Goal: Task Accomplishment & Management: Use online tool/utility

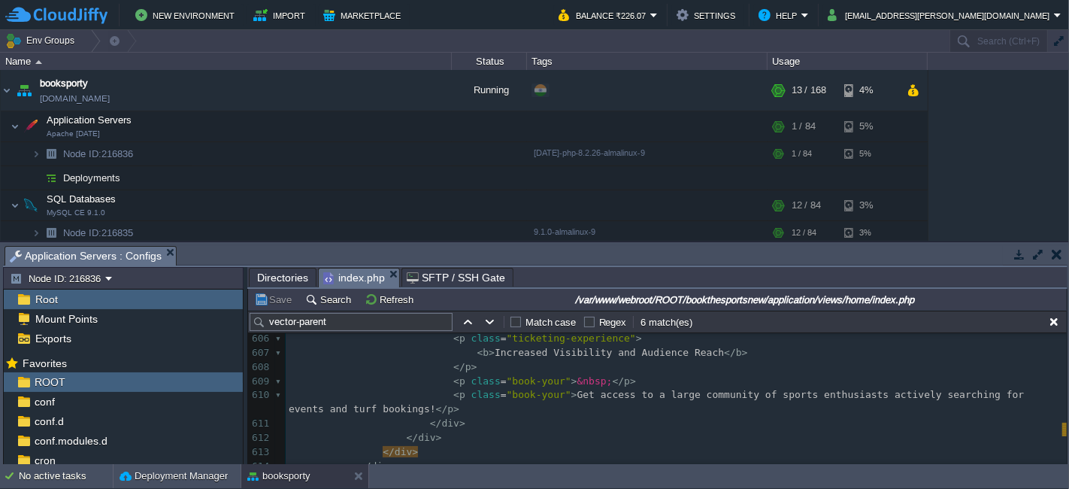
scroll to position [83, 0]
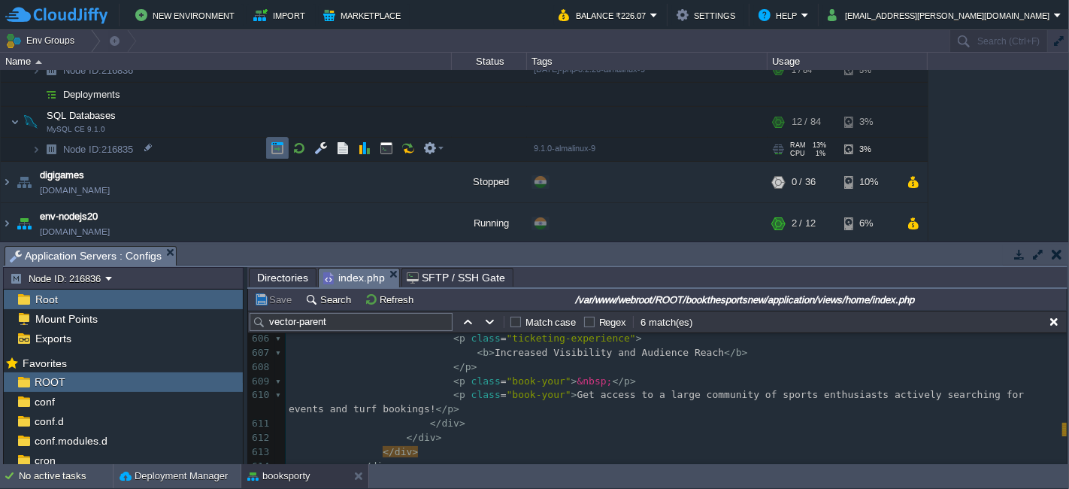
click at [277, 145] on button "button" at bounding box center [278, 148] width 14 height 14
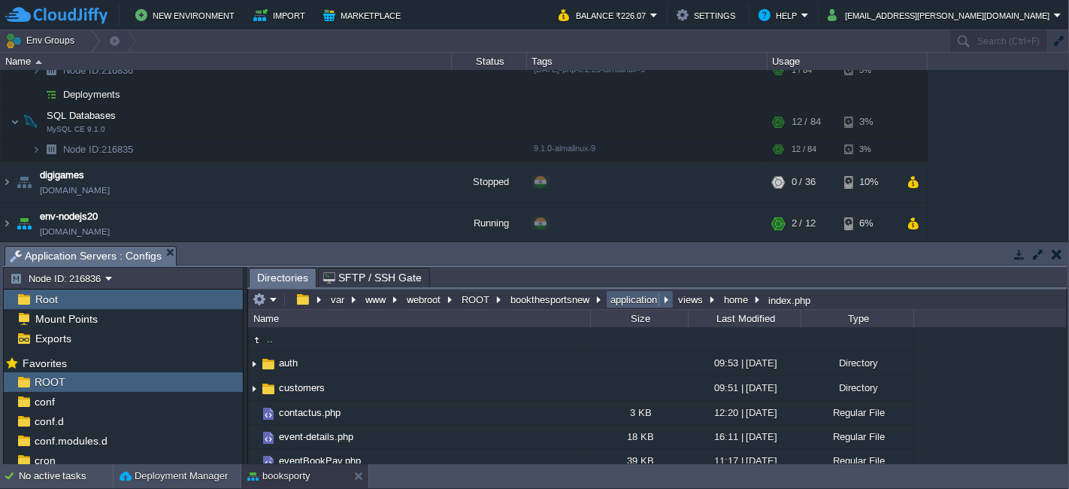
click at [609, 295] on button "application" at bounding box center [634, 300] width 53 height 14
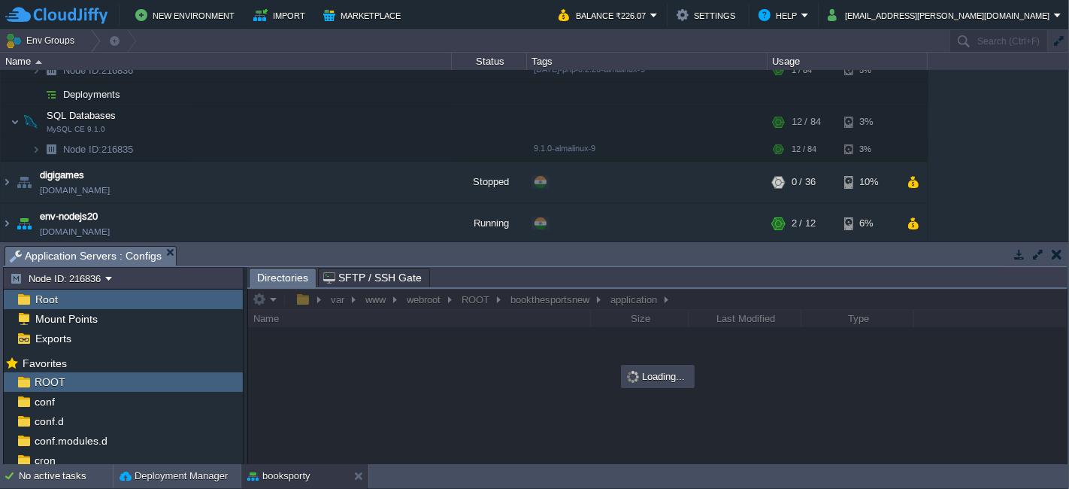
scroll to position [0, 0]
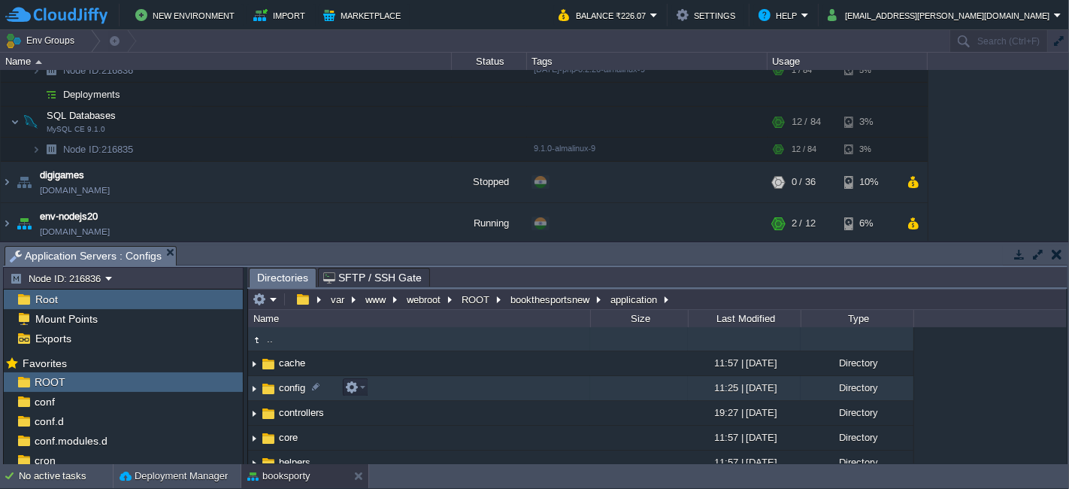
click at [435, 393] on td "config" at bounding box center [419, 388] width 342 height 25
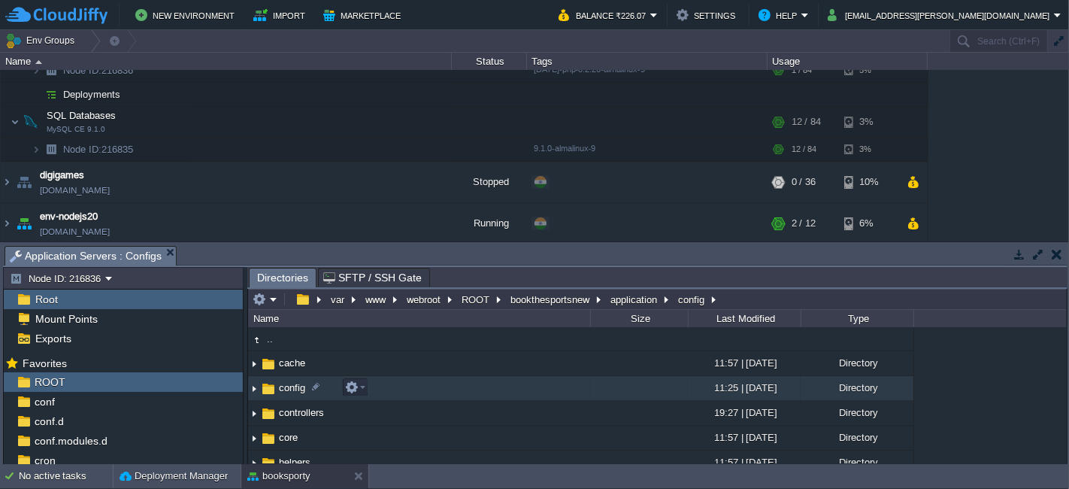
click at [435, 393] on td "config" at bounding box center [419, 388] width 342 height 25
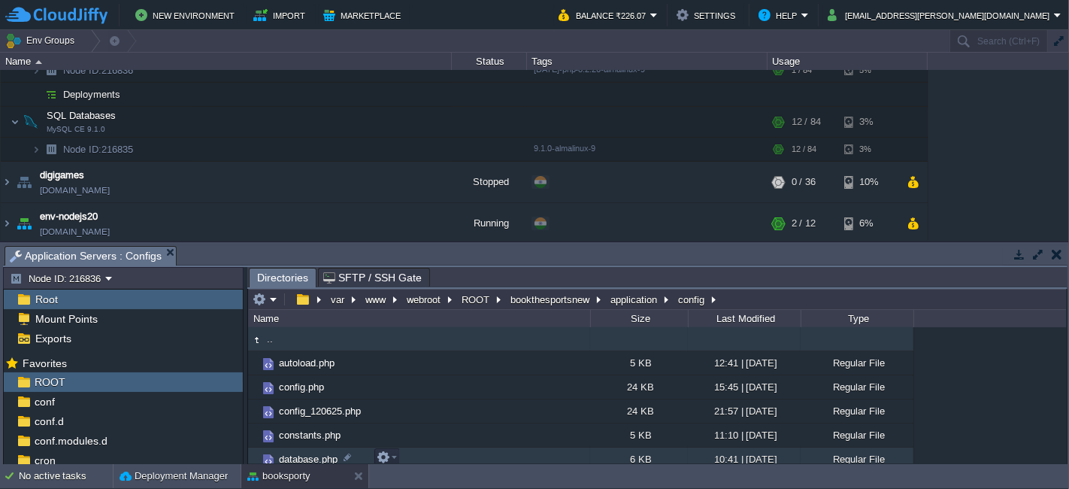
click at [438, 462] on td "database.php" at bounding box center [419, 459] width 342 height 24
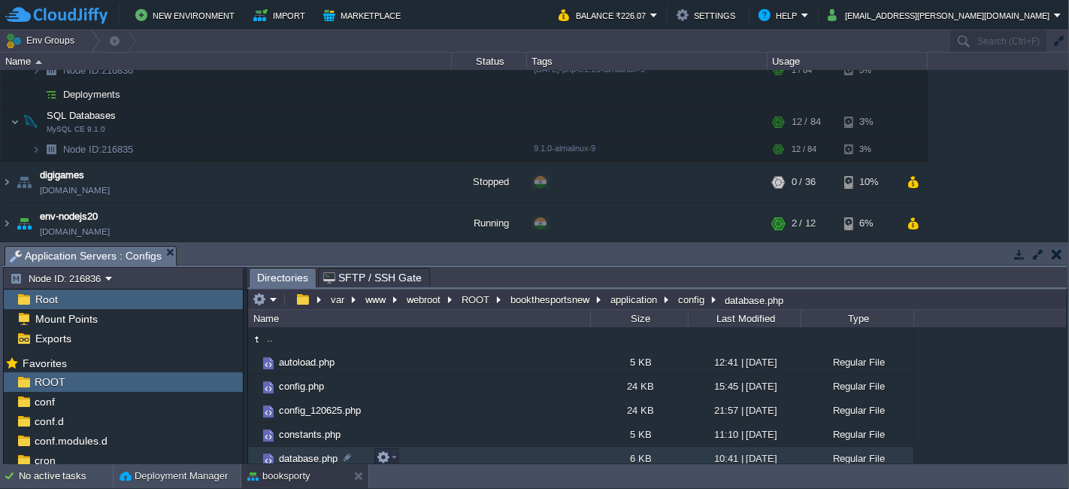
click at [438, 462] on td "database.php" at bounding box center [419, 459] width 342 height 24
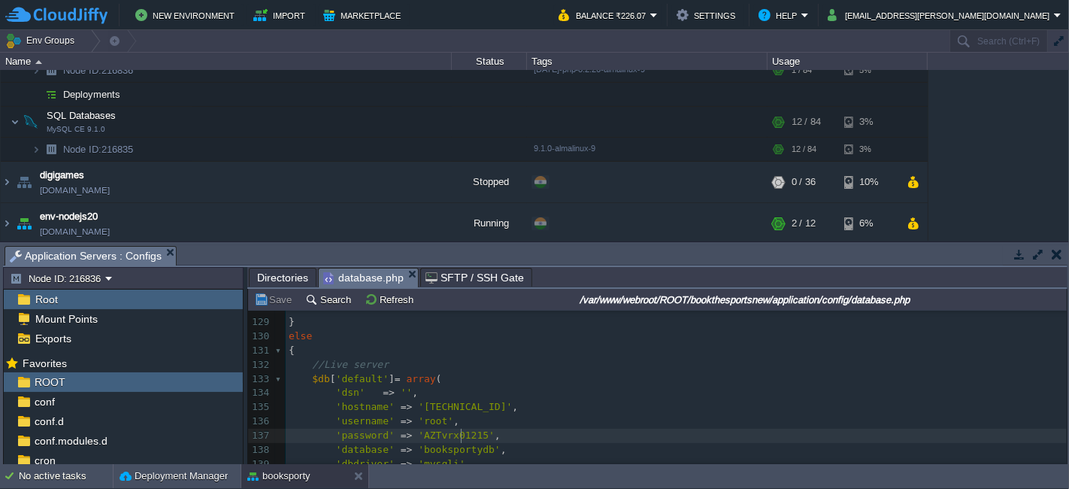
click at [459, 432] on span "'AZTvrx01215'" at bounding box center [456, 434] width 77 height 11
type textarea "AZTvrx01215"
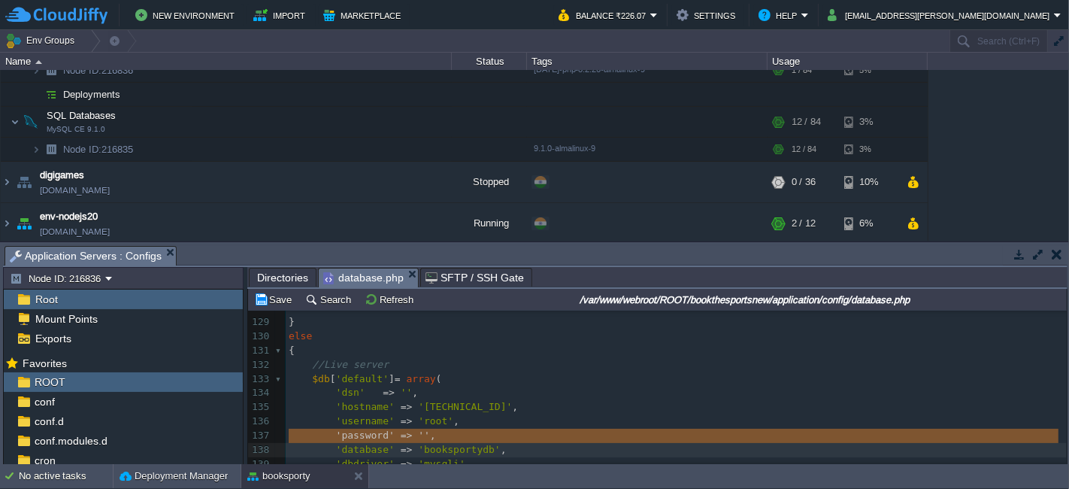
type textarea "AZTvrx01215"
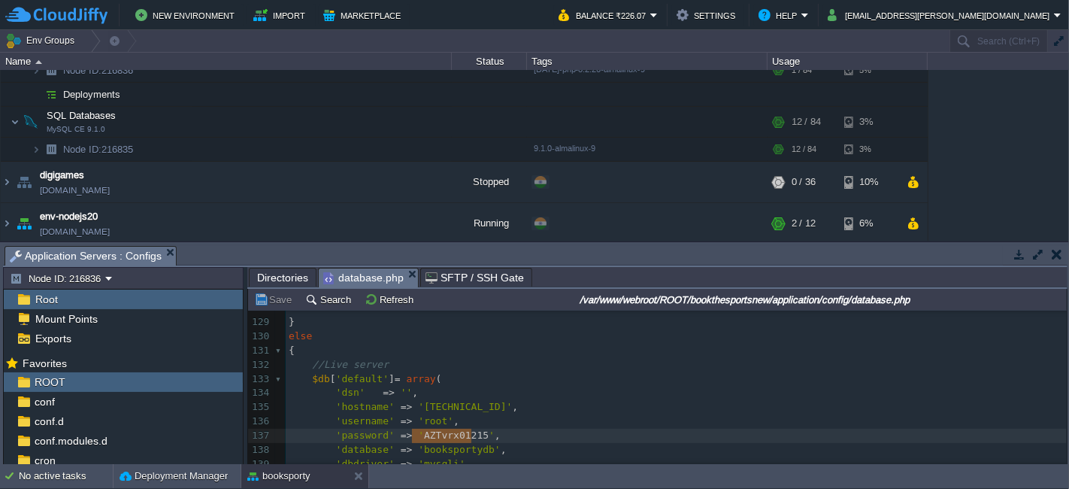
type textarea "AZTvrx01215"
click at [277, 293] on button "Save" at bounding box center [275, 300] width 42 height 14
click at [277, 274] on span "Directories" at bounding box center [282, 277] width 51 height 18
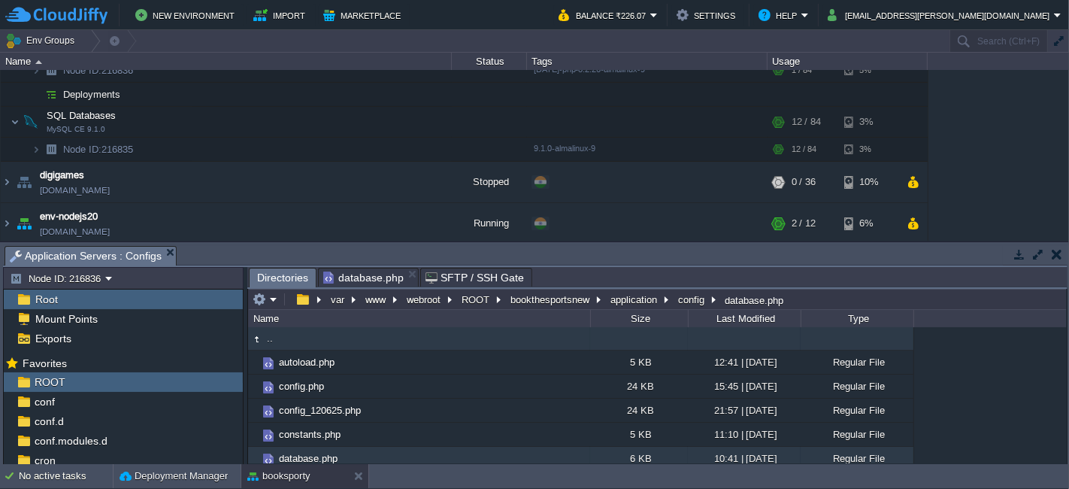
click at [286, 340] on td ".." at bounding box center [419, 338] width 342 height 24
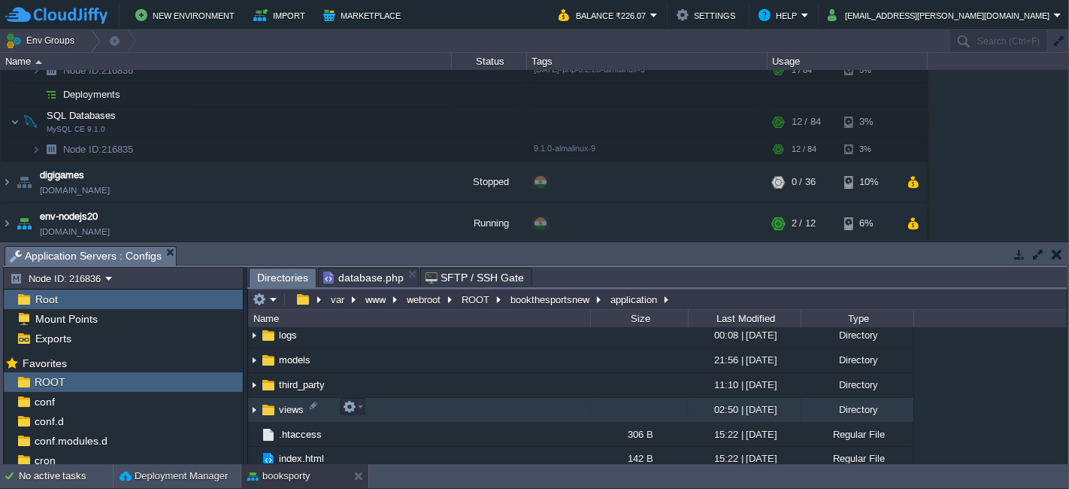
scroll to position [230, 0]
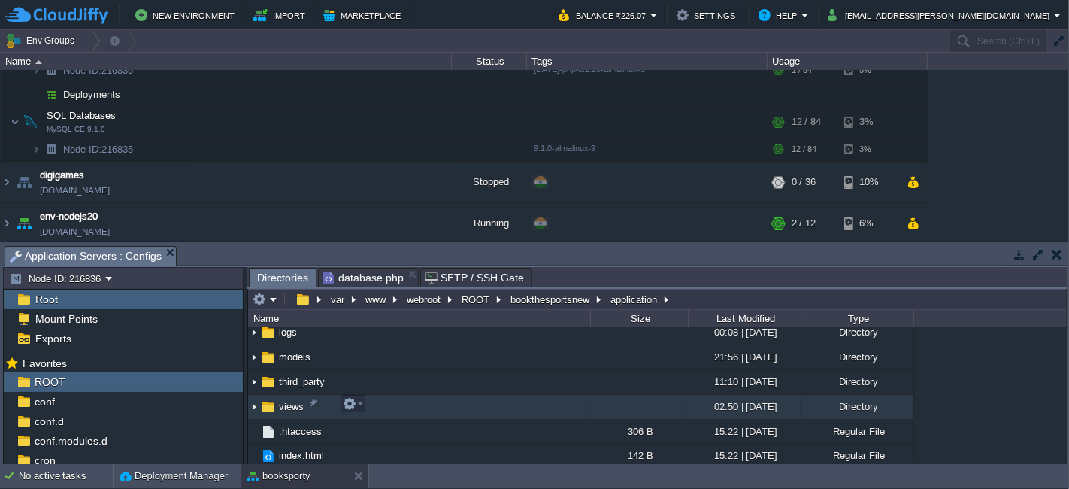
click at [392, 395] on td "views" at bounding box center [419, 407] width 342 height 25
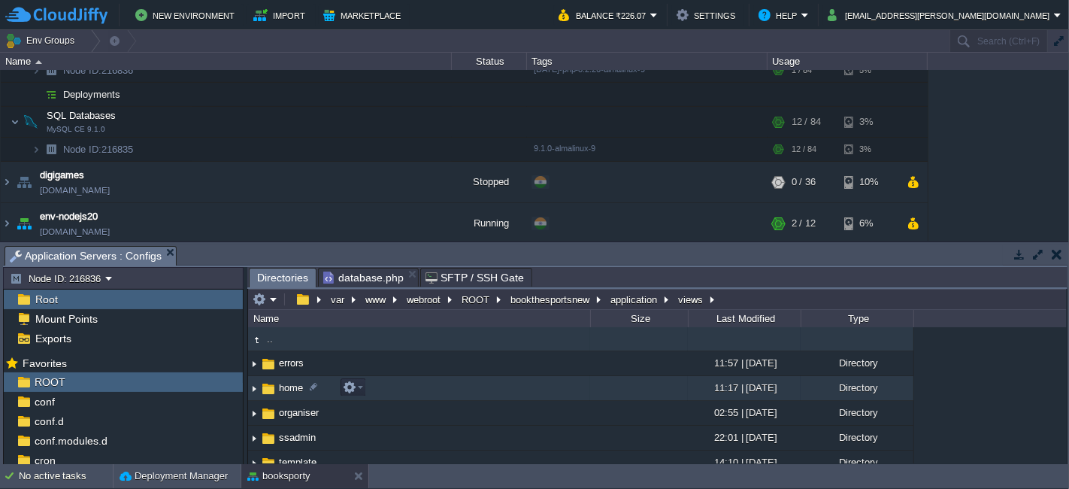
click at [385, 386] on td "home" at bounding box center [419, 388] width 342 height 25
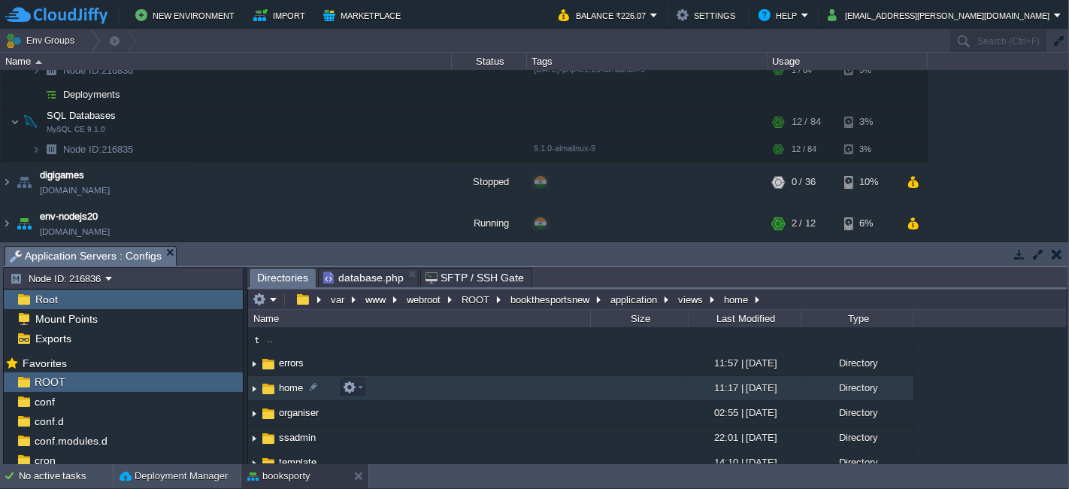
click at [386, 386] on td "home" at bounding box center [419, 388] width 342 height 25
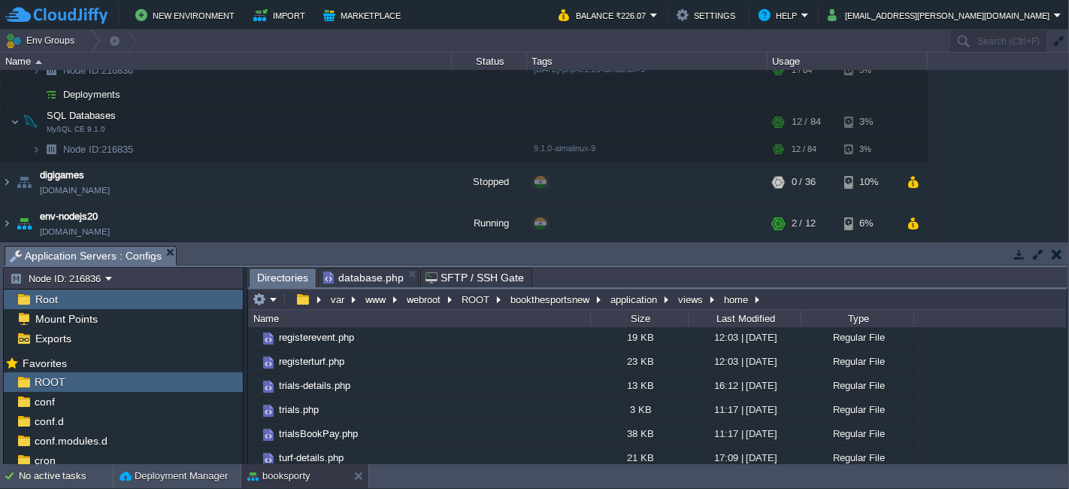
scroll to position [390, 0]
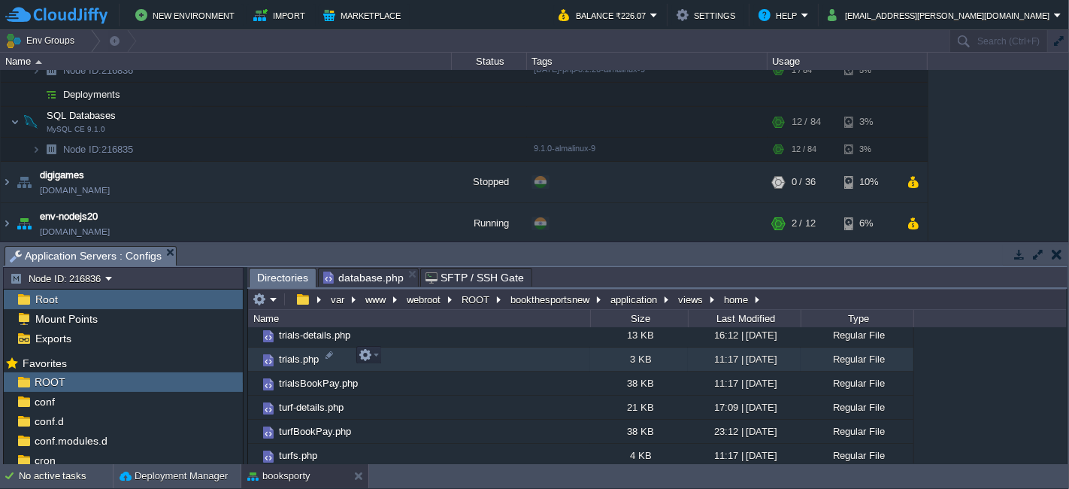
click at [438, 350] on td "trials.php" at bounding box center [419, 359] width 342 height 24
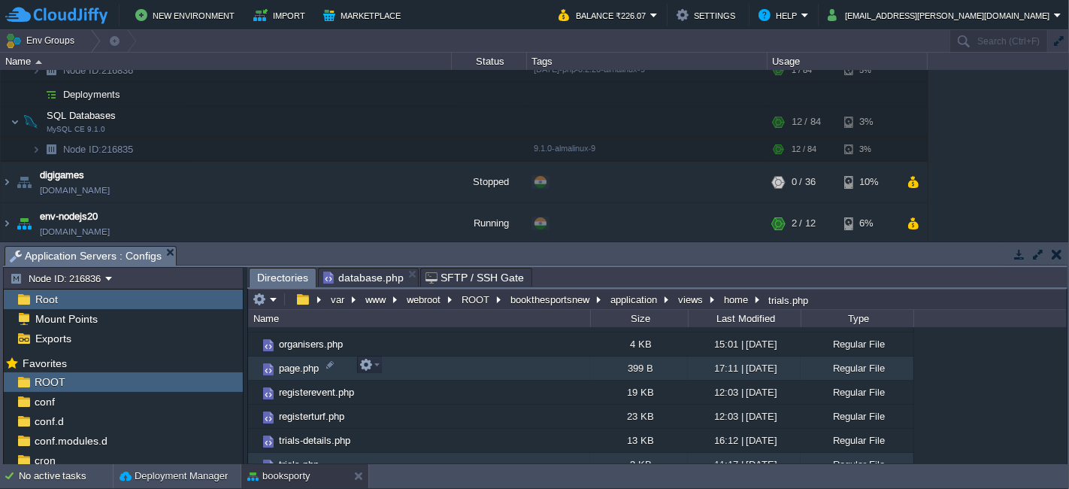
scroll to position [250, 0]
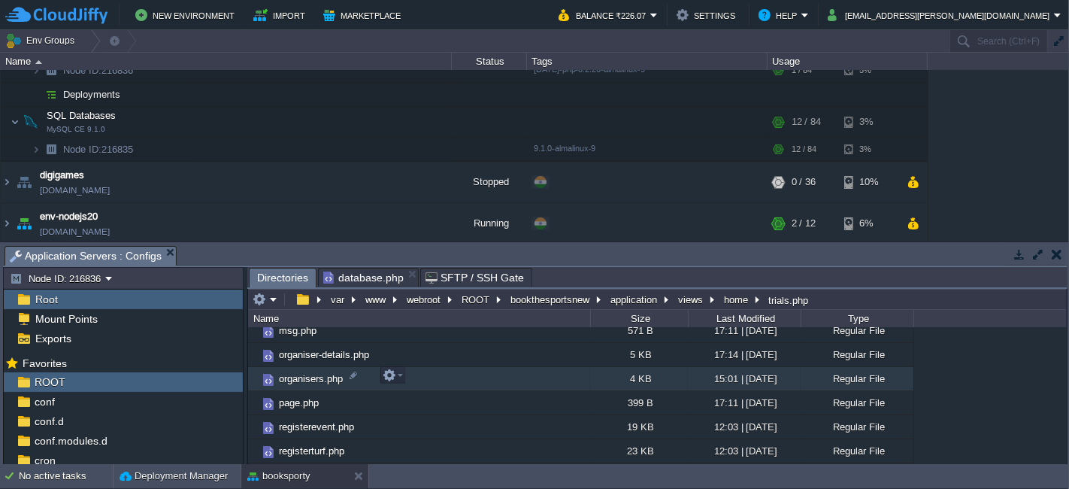
click at [436, 381] on td "organisers.php" at bounding box center [419, 379] width 342 height 24
drag, startPoint x: 436, startPoint y: 381, endPoint x: 426, endPoint y: 372, distance: 13.9
click at [426, 372] on td "organisers.php" at bounding box center [419, 379] width 342 height 24
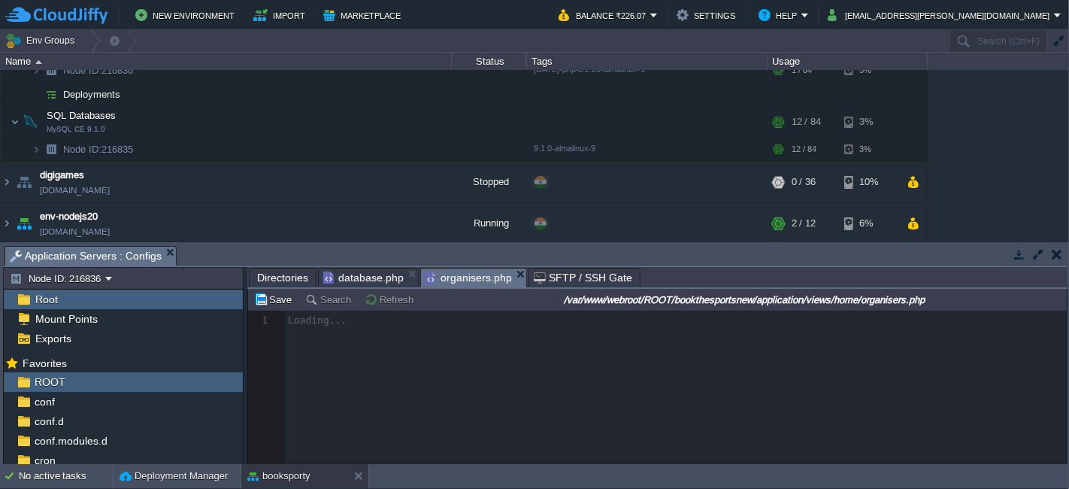
click at [593, 376] on div at bounding box center [657, 387] width 819 height 153
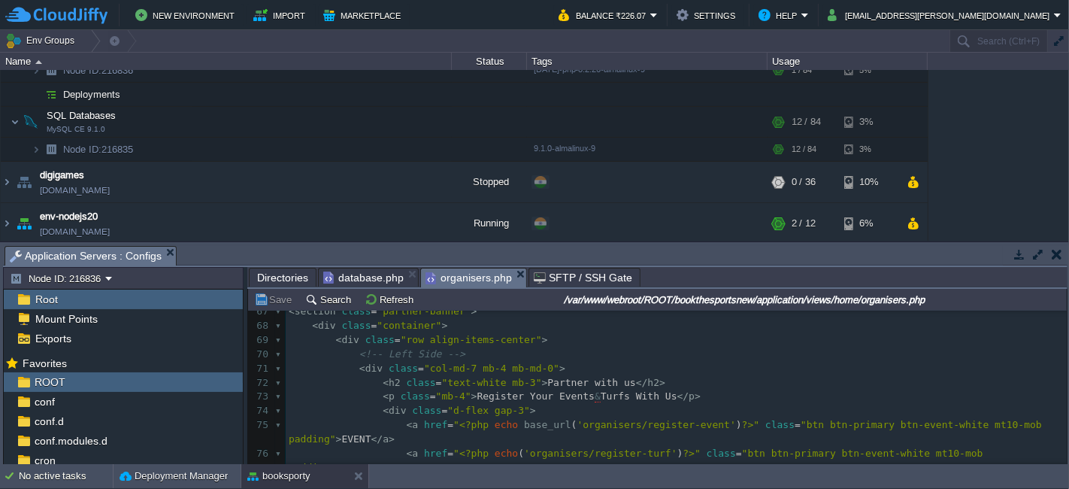
scroll to position [1064, 0]
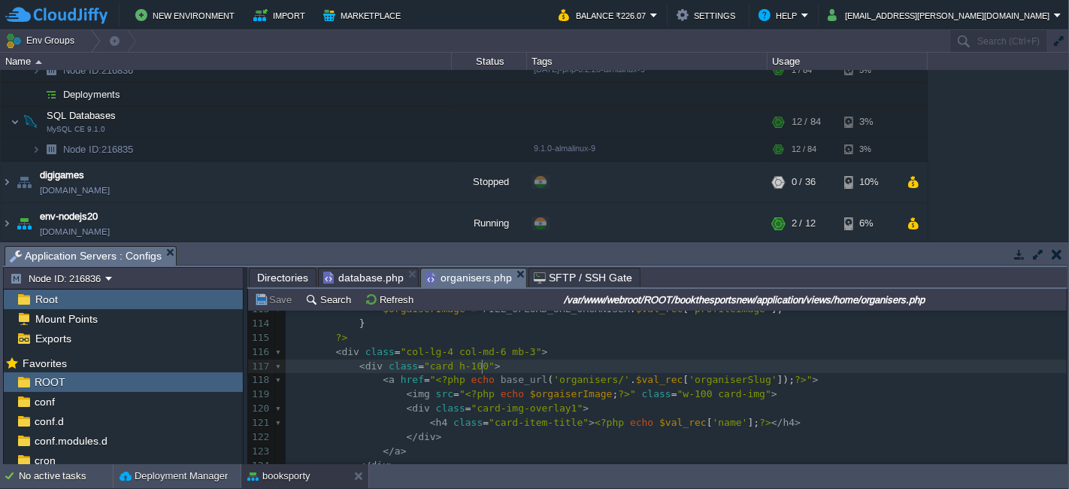
click at [481, 368] on div "135 ​ 85 </ div > 86 </ section > 87 <!-- <img class="bg-icon" alt="" src=" <?p…" at bounding box center [676, 267] width 781 height 723
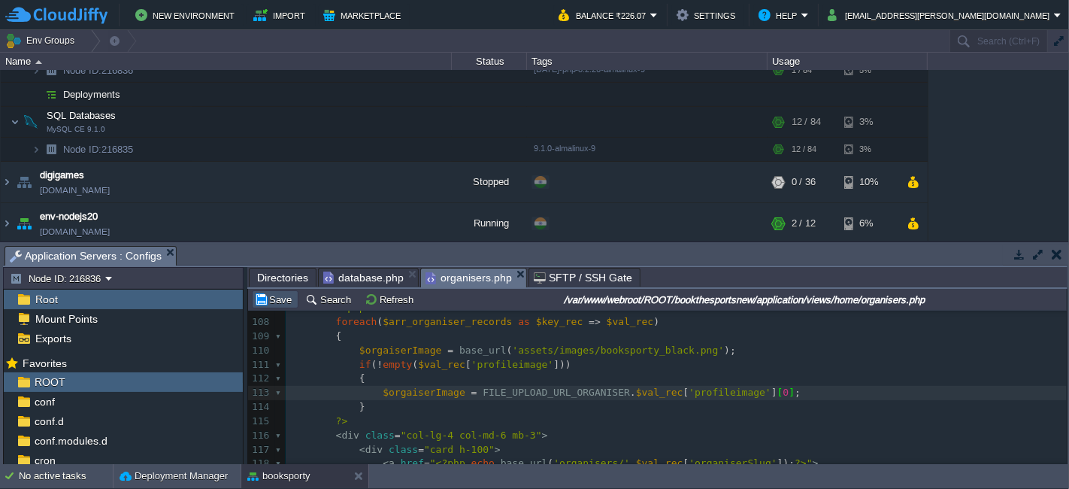
click at [272, 296] on button "Save" at bounding box center [275, 300] width 42 height 14
click at [756, 417] on pre "?>" at bounding box center [676, 421] width 781 height 14
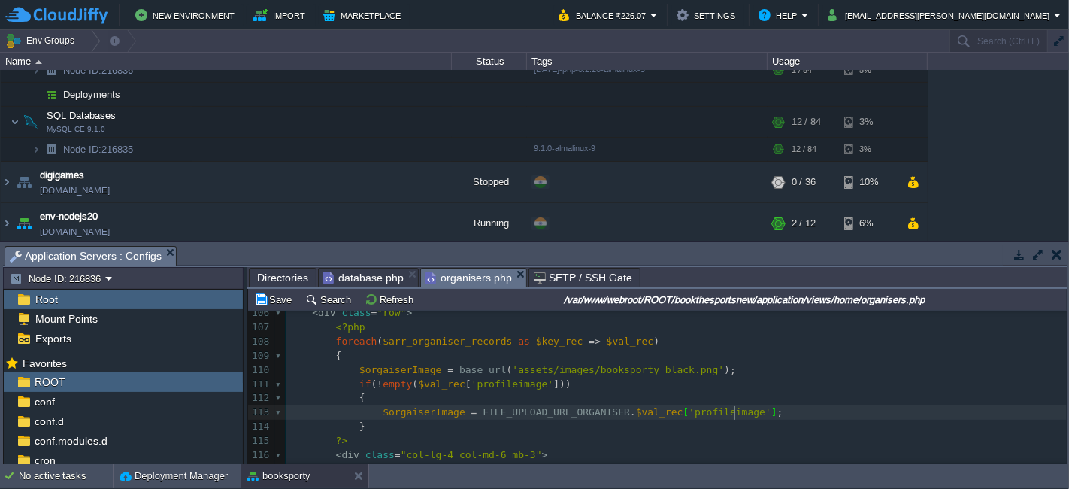
scroll to position [1529, 0]
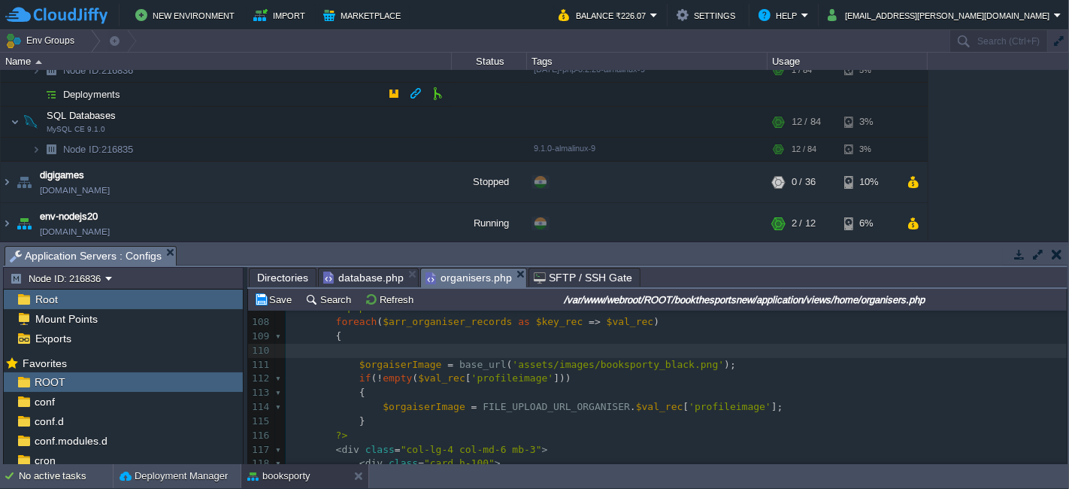
paste textarea "$val_rec"
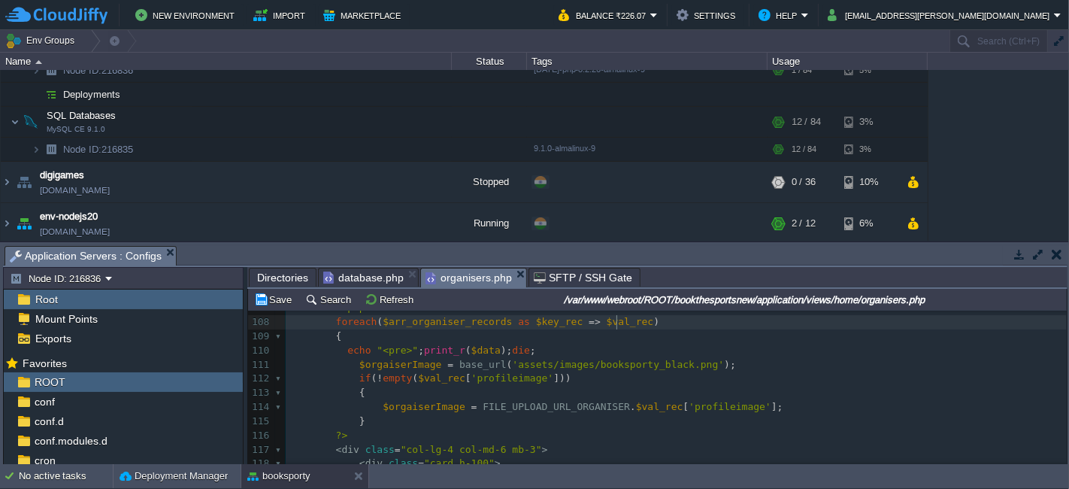
click at [614, 327] on pre "foreach ( $arr_organiser_records as $key_rec => $val_rec )" at bounding box center [676, 322] width 781 height 14
type textarea "$val_rec"
click at [468, 351] on div "x ​ 85 </ div > 86 </ section > 87 <!-- <img class="bg-icon" alt="" src=" <?php…" at bounding box center [676, 357] width 781 height 737
type textarea "$data"
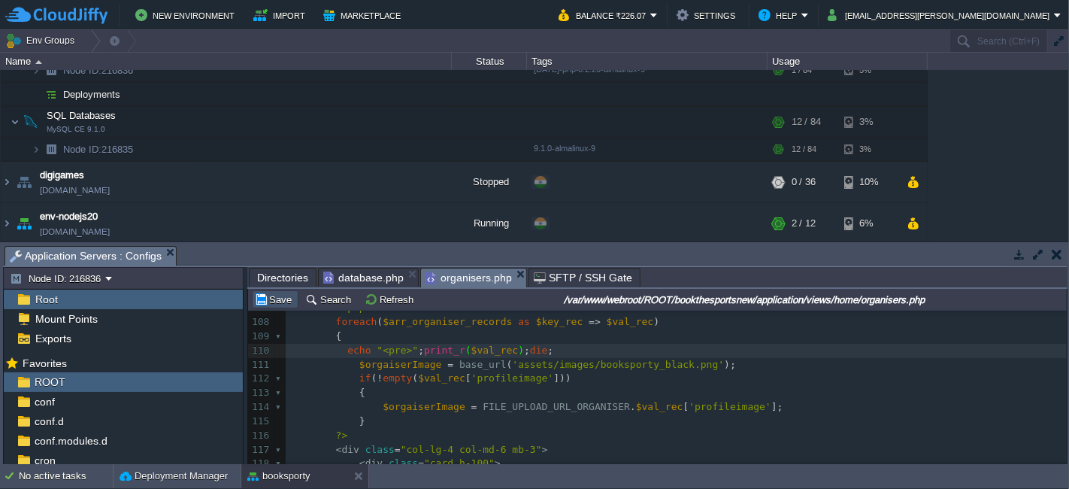
click at [271, 296] on button "Save" at bounding box center [275, 300] width 42 height 14
type textarea "$data"
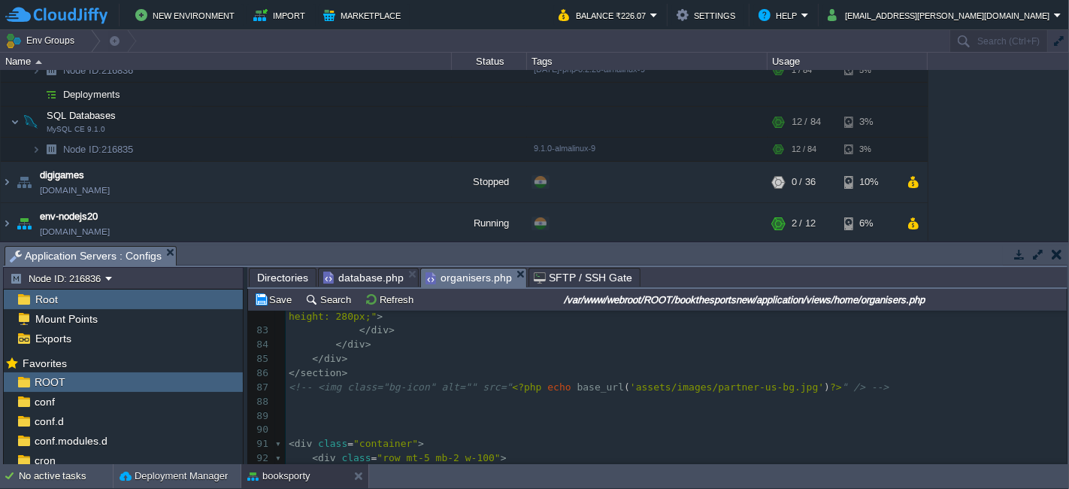
scroll to position [1196, 0]
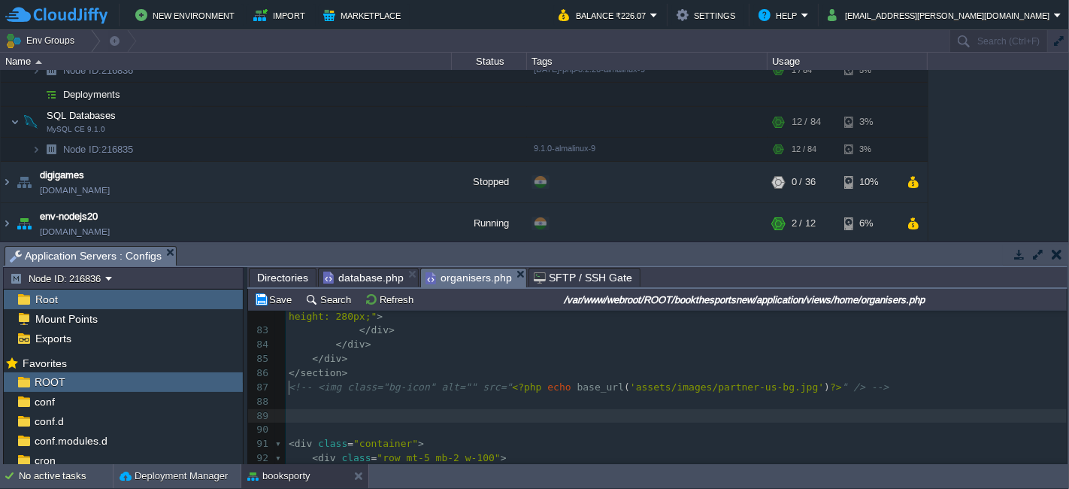
click at [387, 409] on pre "​" at bounding box center [676, 416] width 781 height 14
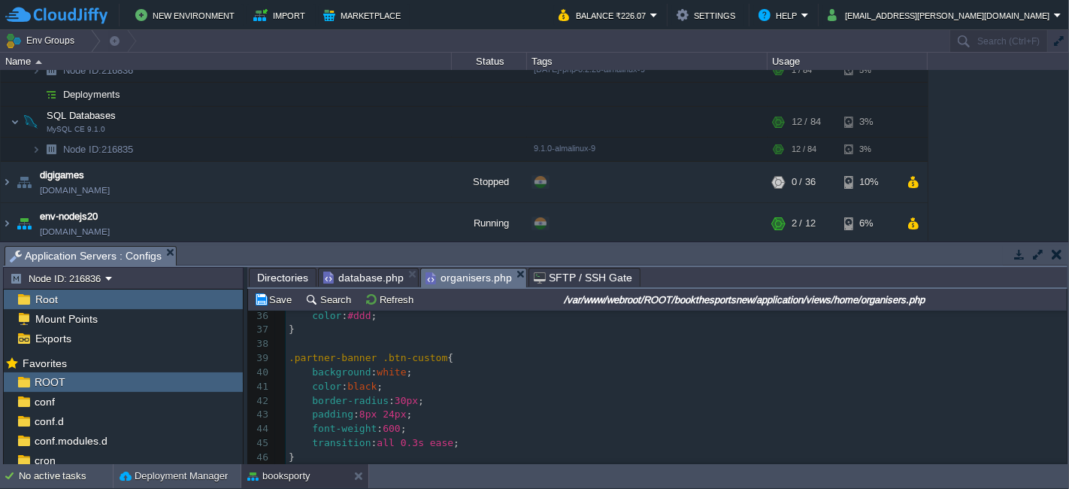
scroll to position [830, 0]
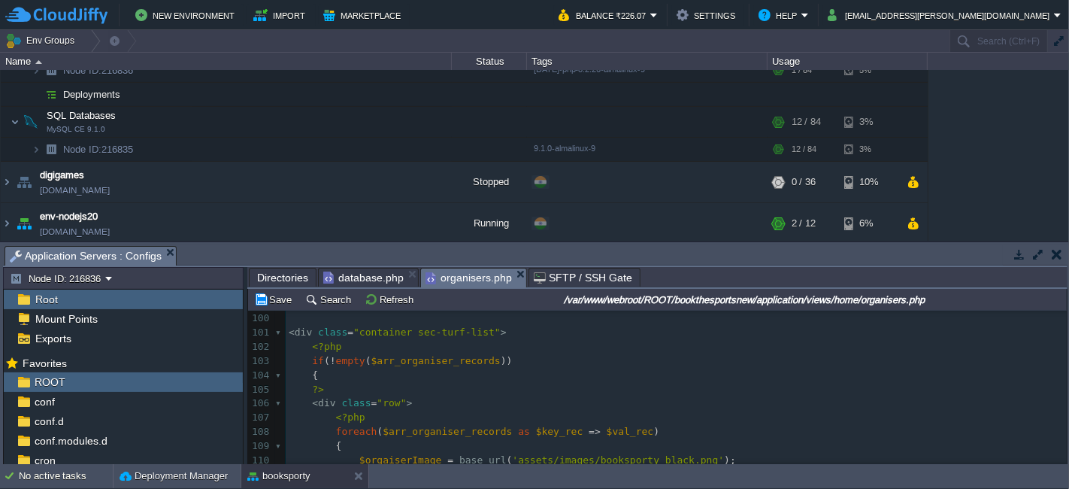
click at [359, 341] on pre "<?php" at bounding box center [676, 347] width 781 height 14
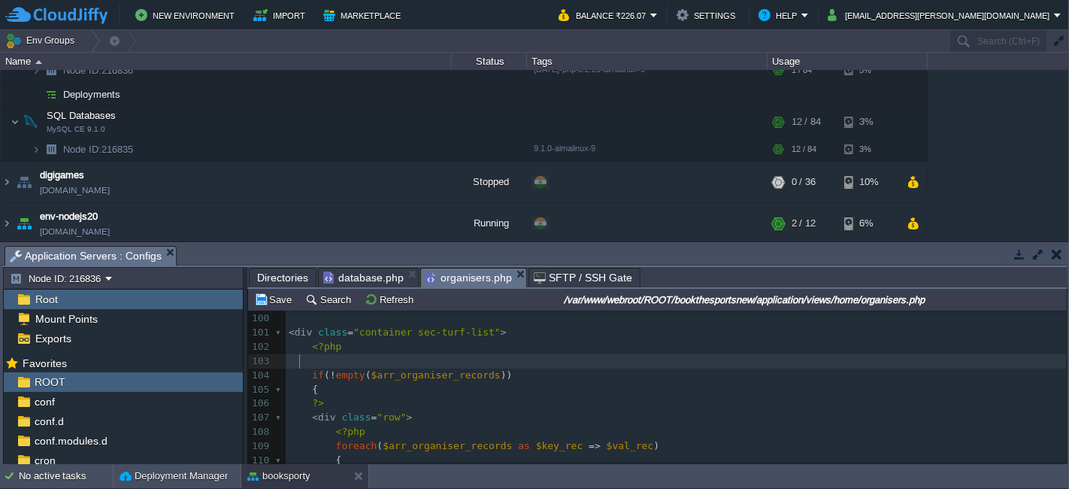
paste textarea "$data"
click at [423, 361] on div "x 89 ​ 90 ​ 91 < div class = "container" > 92 < div class = "row mt-5 mb-2 w-10…" at bounding box center [676, 382] width 781 height 453
type textarea "$data"
type textarea "''"
type textarea "z"
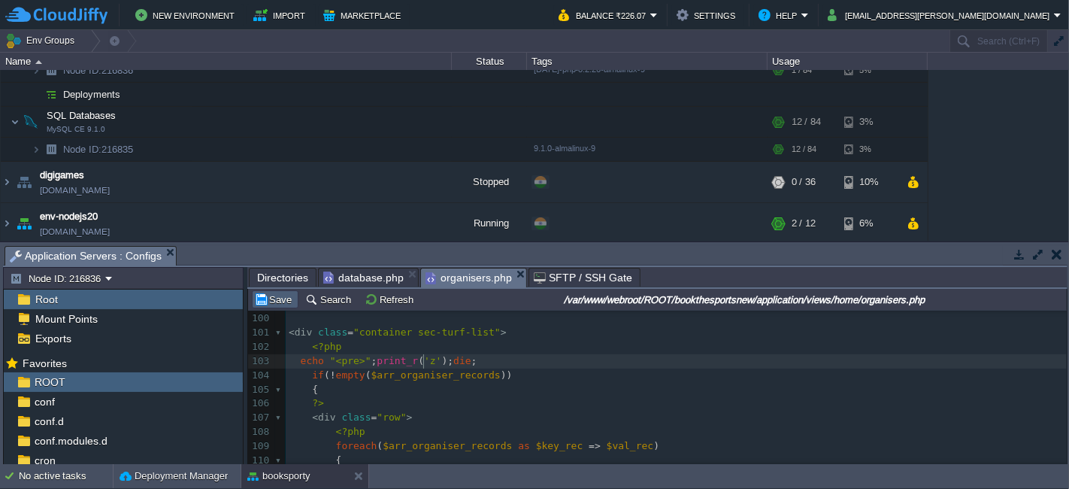
click at [263, 295] on button "Save" at bounding box center [275, 300] width 42 height 14
click at [471, 358] on pre "echo "<pre>" ; print_r ( 'z' ); die ;" at bounding box center [676, 361] width 781 height 14
type textarea "$data"
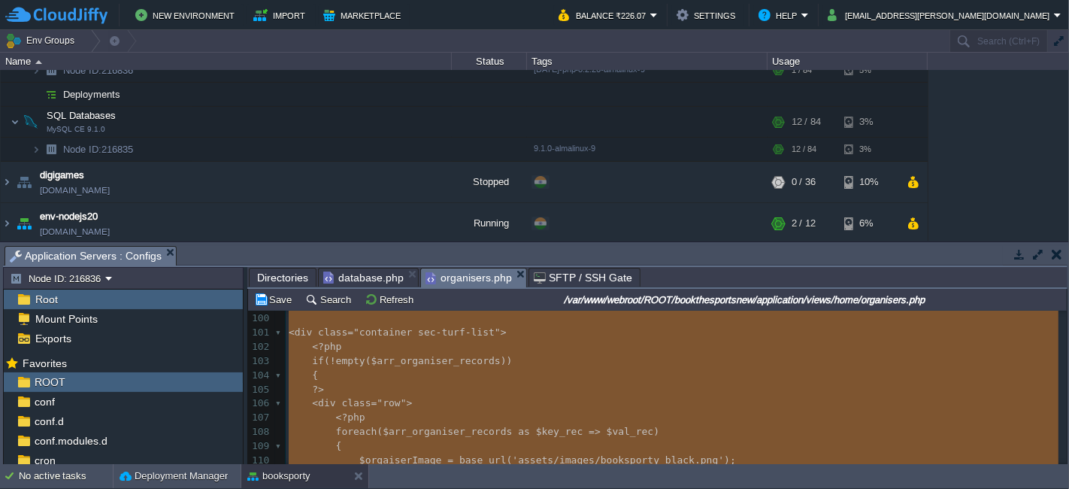
type textarea "<lorem> .ipsumdo-sitame { consecte: adipisci; elitseddoe-tempo: inc('<?utl etdo…"
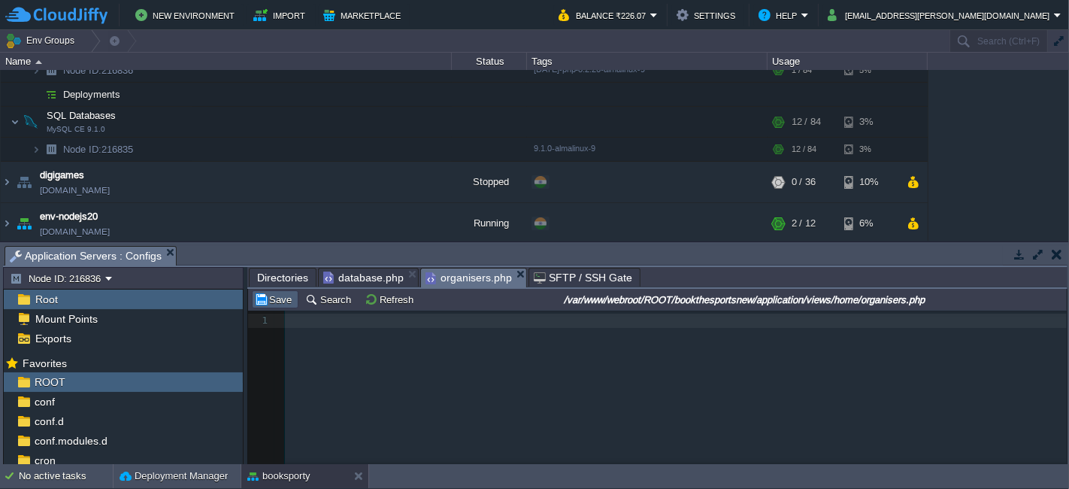
click at [262, 296] on button "Save" at bounding box center [275, 300] width 42 height 14
click at [447, 400] on div "x 1 ​ 1 ​" at bounding box center [668, 399] width 841 height 176
type textarea "-"
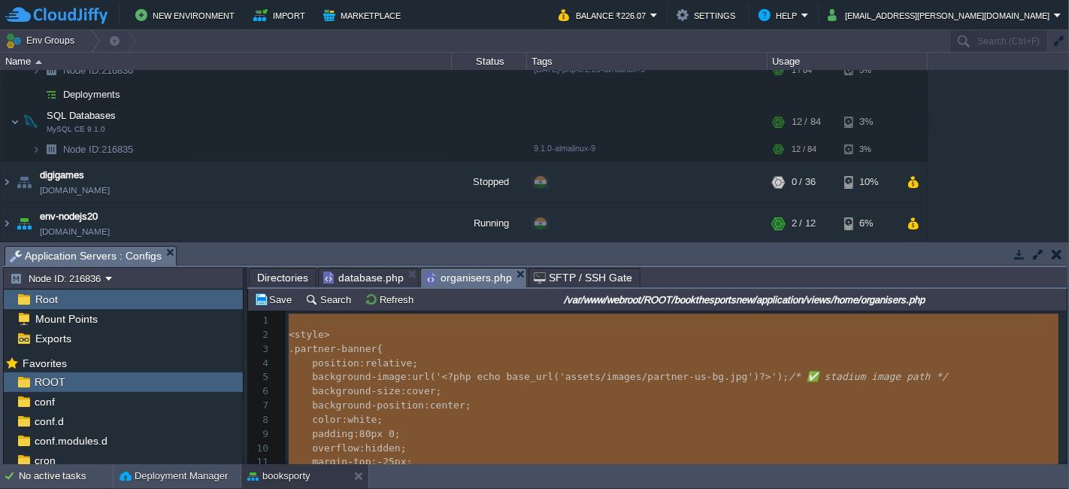
scroll to position [2, 0]
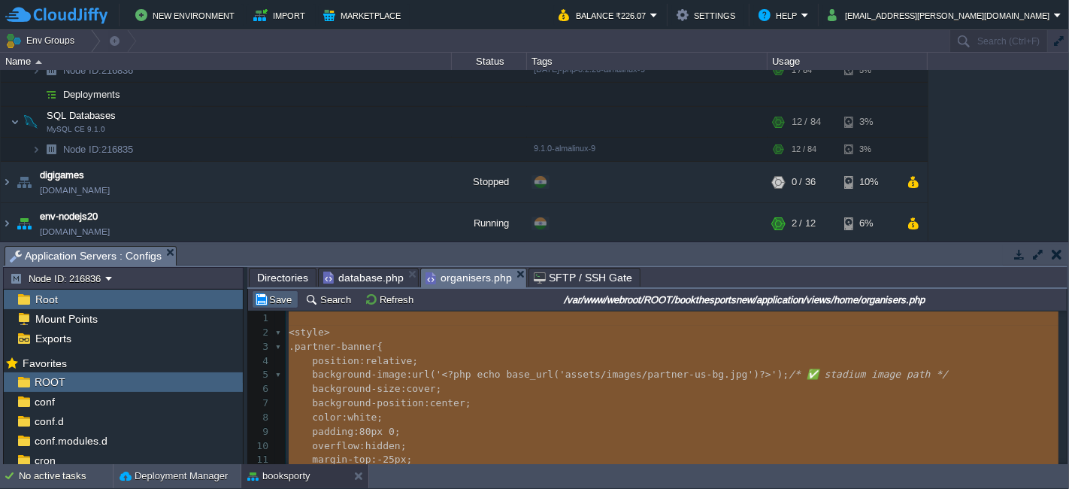
click at [275, 299] on button "Save" at bounding box center [275, 300] width 42 height 14
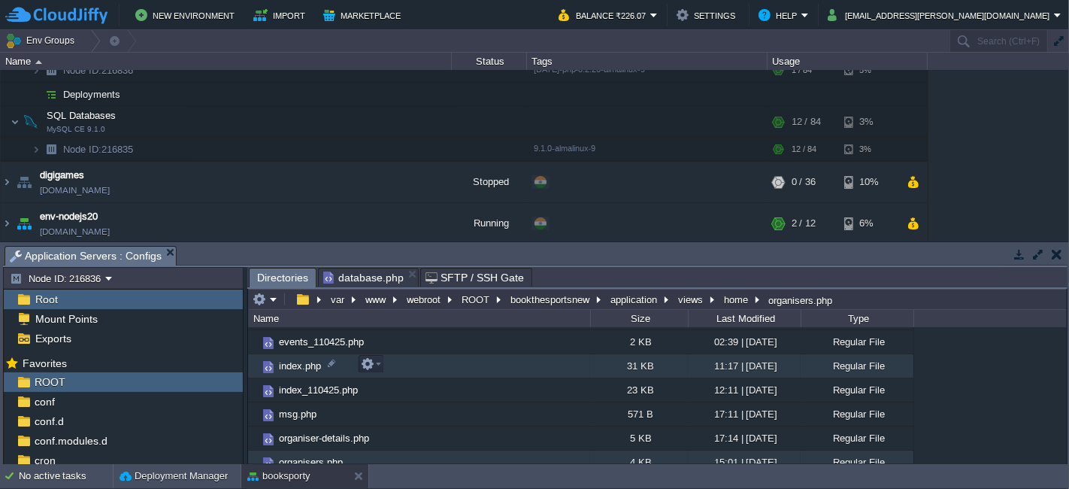
scroll to position [250, 0]
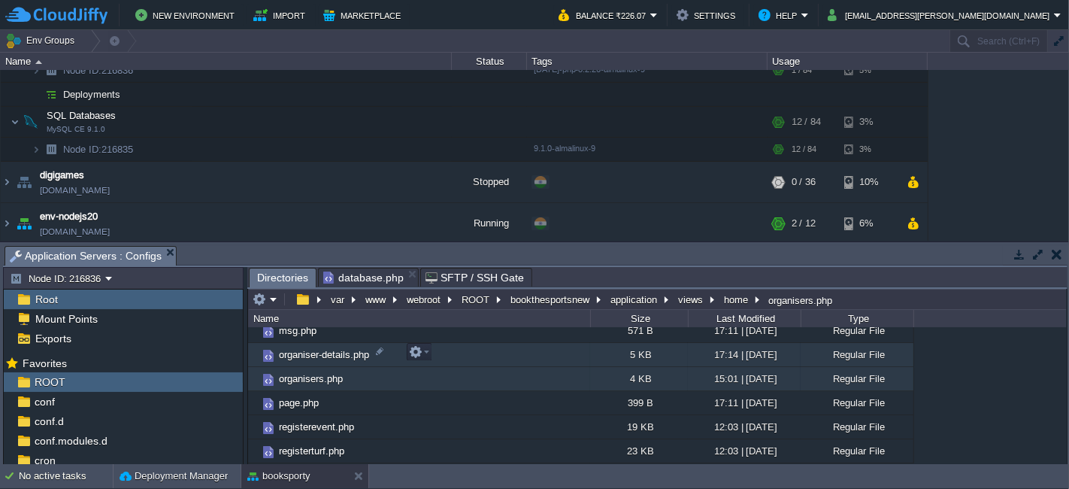
click at [447, 353] on td "organiser-details.php" at bounding box center [419, 355] width 342 height 24
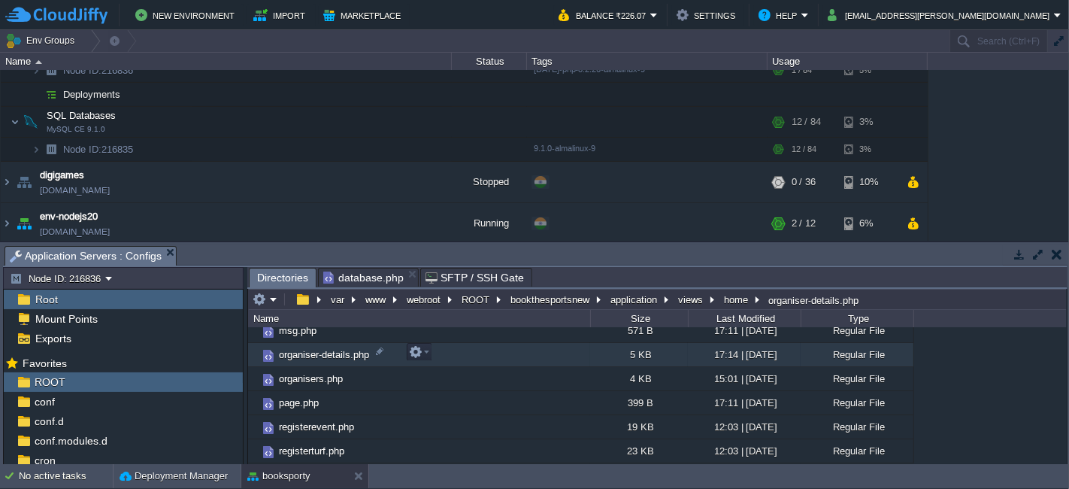
click at [447, 353] on td "organiser-details.php" at bounding box center [419, 355] width 342 height 24
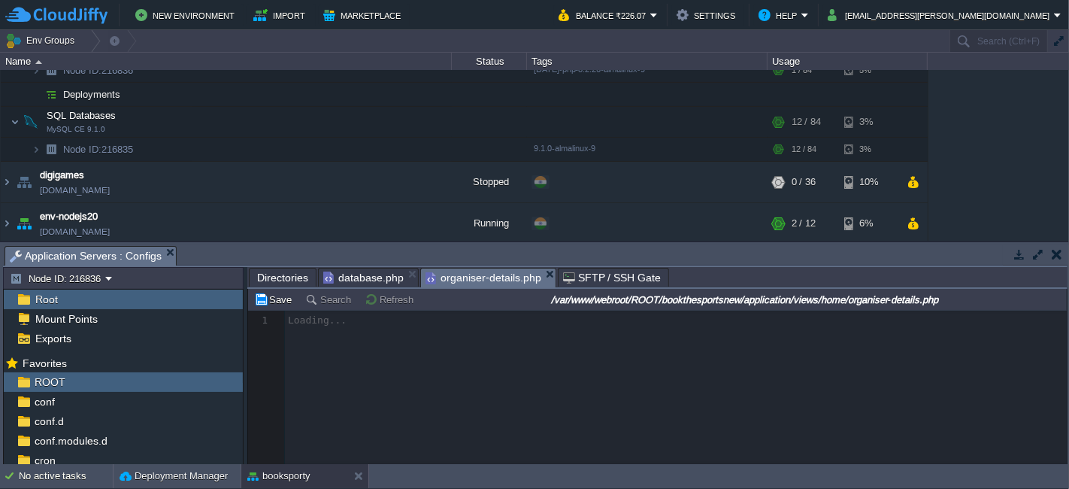
click at [544, 376] on div at bounding box center [657, 387] width 819 height 153
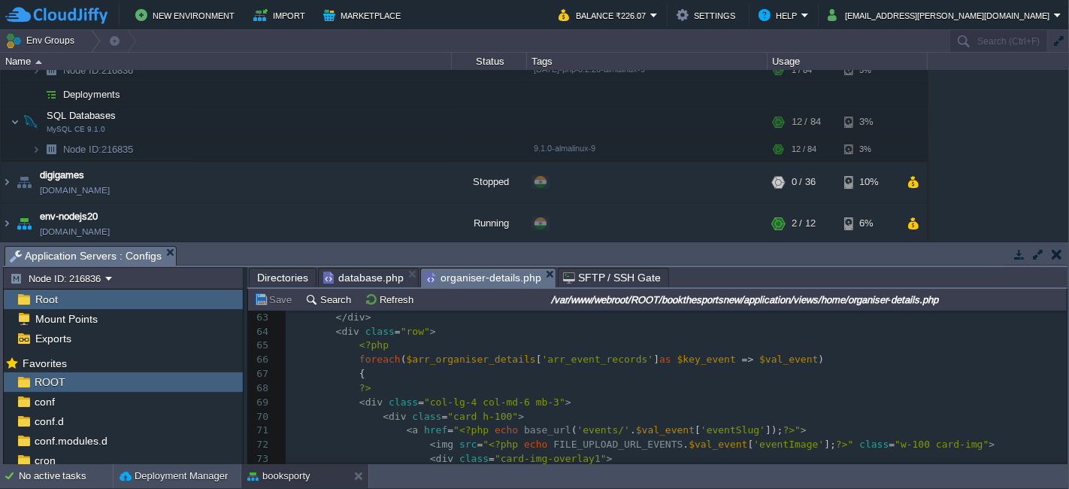
scroll to position [723, 0]
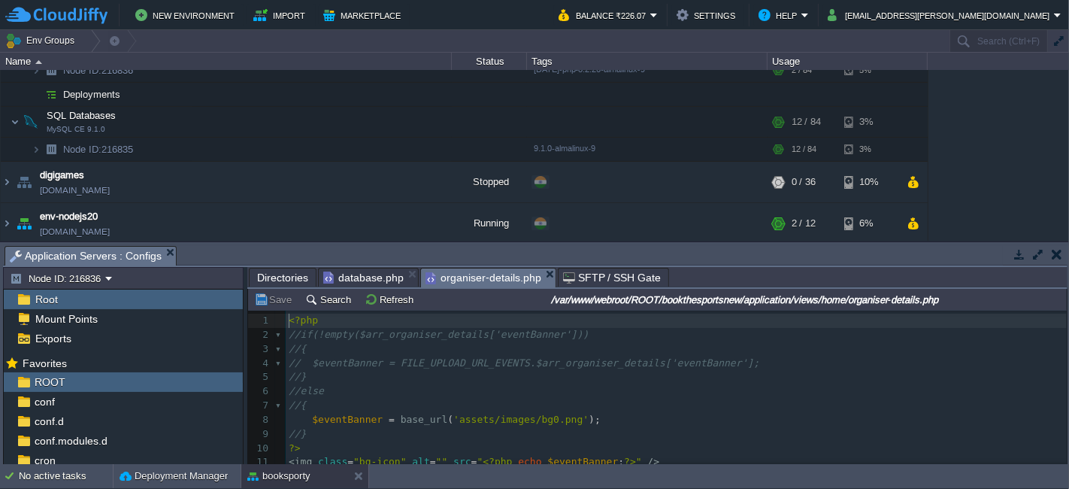
click at [350, 316] on pre "<?php" at bounding box center [676, 321] width 781 height 14
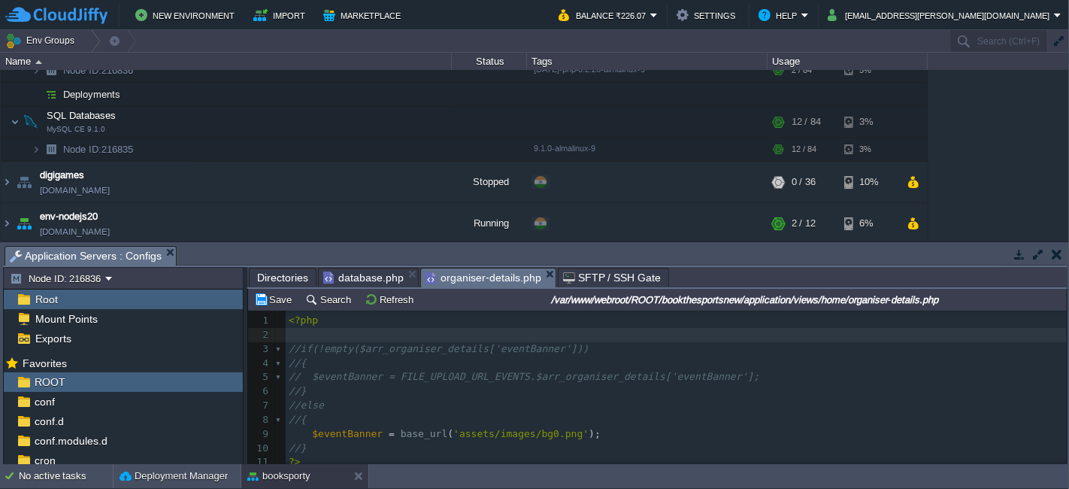
paste textarea "$data"
click at [414, 338] on div "xxxxxxxxxx 1 <?php 2 echo "<pre>" ; print_r ( $data ); die ; 3 //if(!empty($arr…" at bounding box center [676, 455] width 781 height 283
type textarea "$data"
type textarea "''"
type textarea "xz"
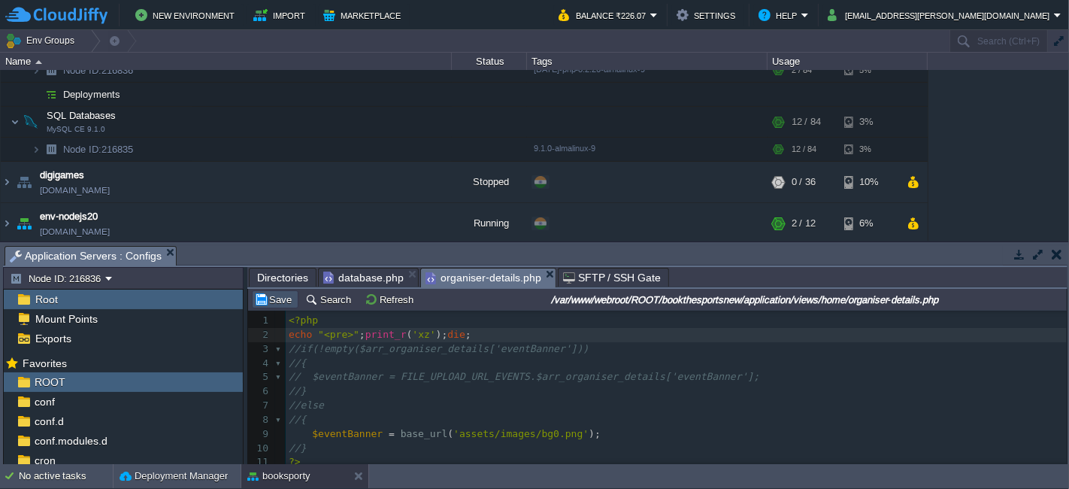
click at [283, 296] on button "Save" at bounding box center [275, 300] width 42 height 14
type textarea "$data"
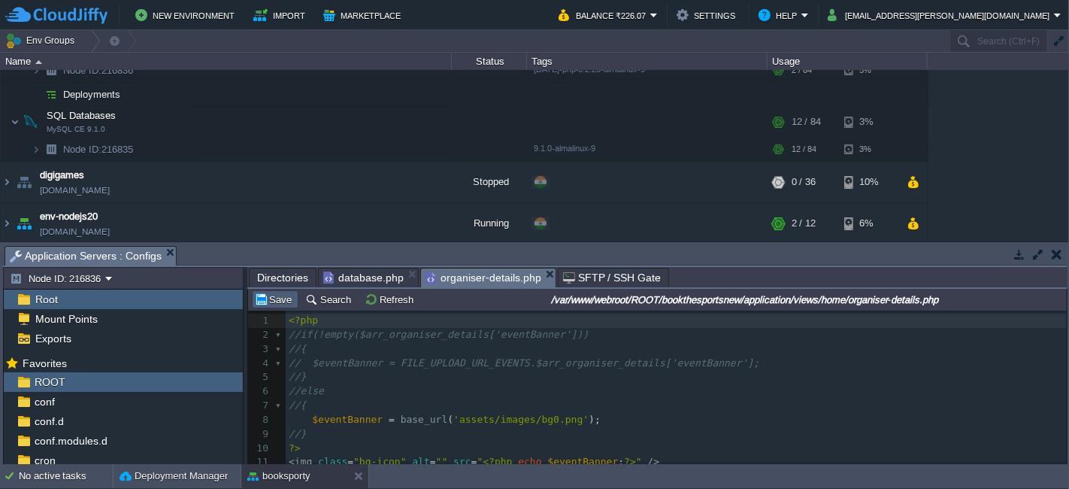
click at [283, 298] on button "Save" at bounding box center [275, 300] width 42 height 14
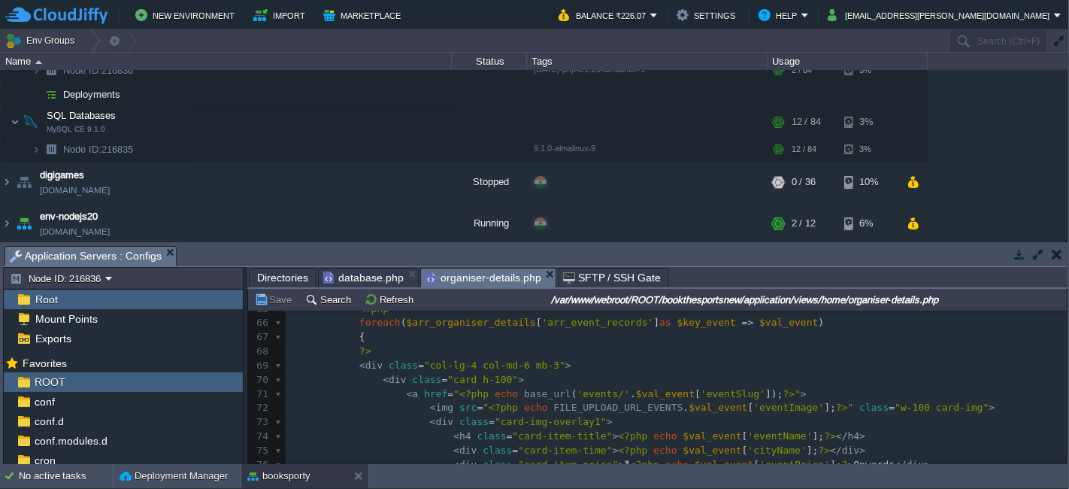
click at [565, 362] on pre "< div class = "col-lg-4 col-md-6 mb-3" >" at bounding box center [676, 366] width 781 height 14
click at [526, 381] on pre "< div class = "card h-100" >" at bounding box center [676, 380] width 781 height 14
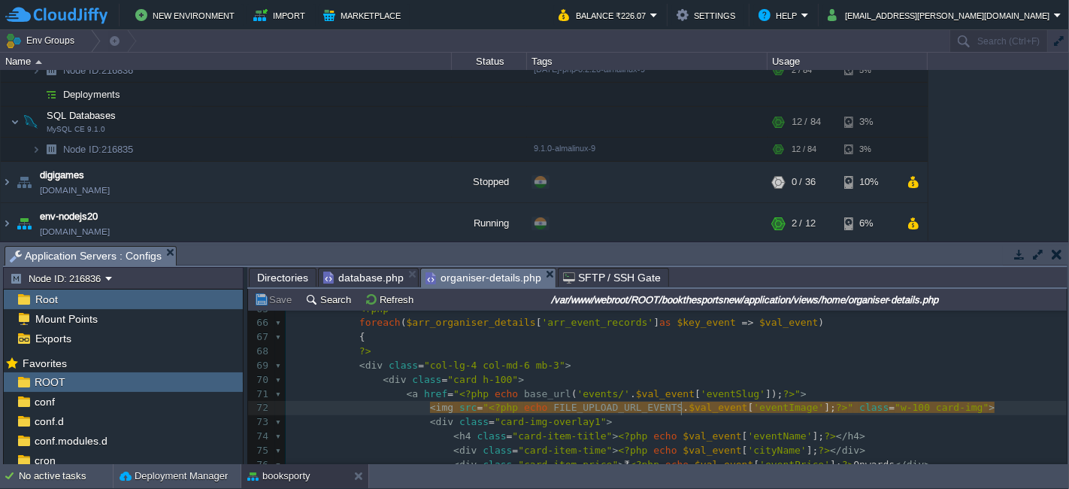
type textarea "$val_event"
type textarea "[]"
type textarea "0"
click at [279, 299] on button "Save" at bounding box center [275, 300] width 42 height 14
click at [829, 481] on td "No active tasks Deployment Manager booksporty" at bounding box center [534, 476] width 1069 height 24
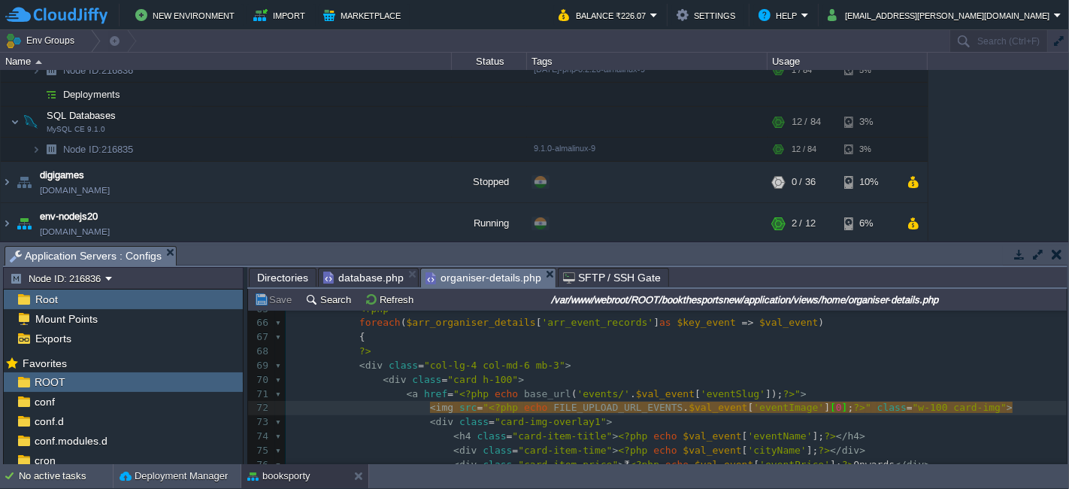
click at [838, 441] on pre "< h4 class = "card-item-title" > <?php echo $val_event [ 'eventName' ]; ?> </ h…" at bounding box center [676, 436] width 781 height 14
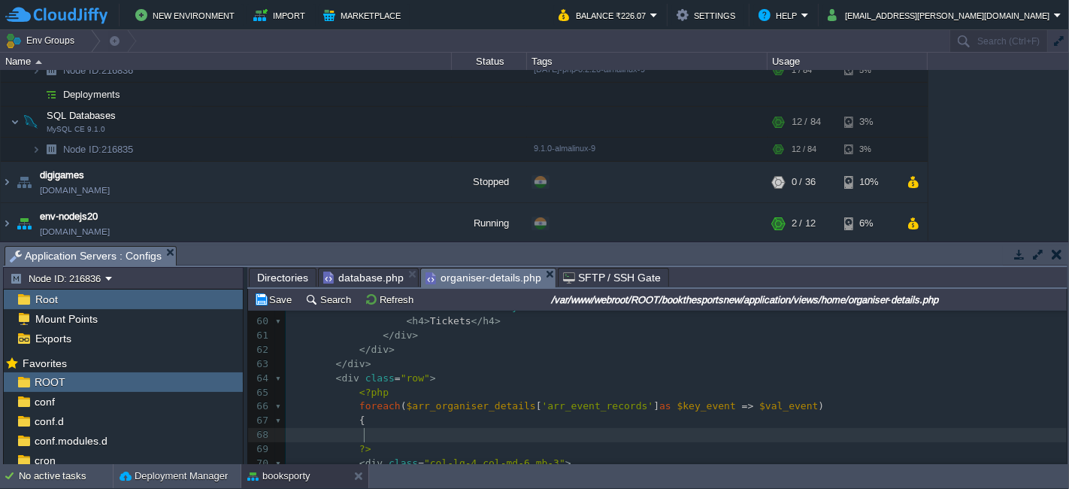
paste textarea "$val_event"
click at [747, 405] on div "x <?php 49 < div class = "main-wrapper" > &nbsp; </ div > 50 ​ 51 < div class =…" at bounding box center [676, 449] width 781 height 581
type textarea "$val_event"
click at [488, 437] on div "x <?php 49 < div class = "main-wrapper" > &nbsp; </ div > 50 ​ 51 < div class =…" at bounding box center [676, 449] width 781 height 581
type textarea "$data"
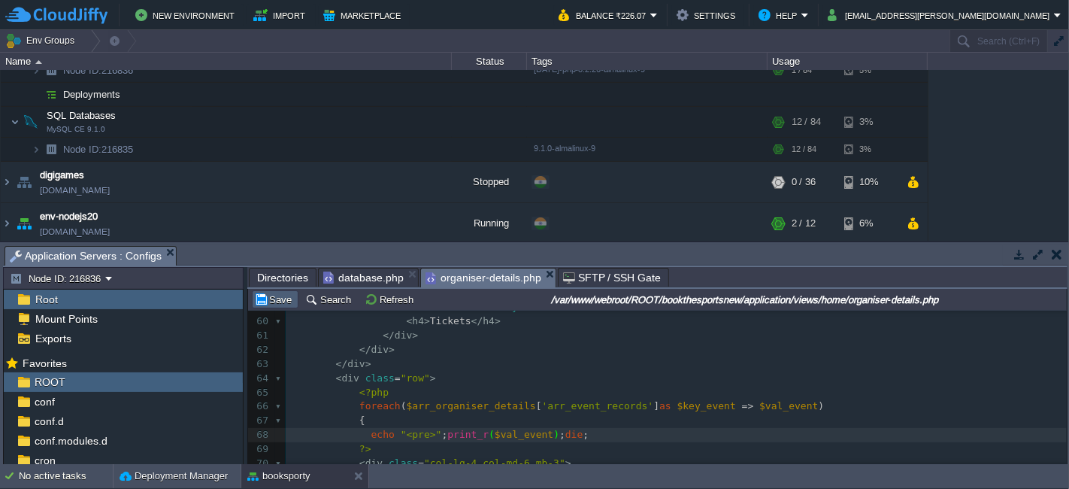
click at [279, 291] on td "Save" at bounding box center [275, 299] width 47 height 18
click at [576, 396] on pre "<?php" at bounding box center [676, 393] width 781 height 14
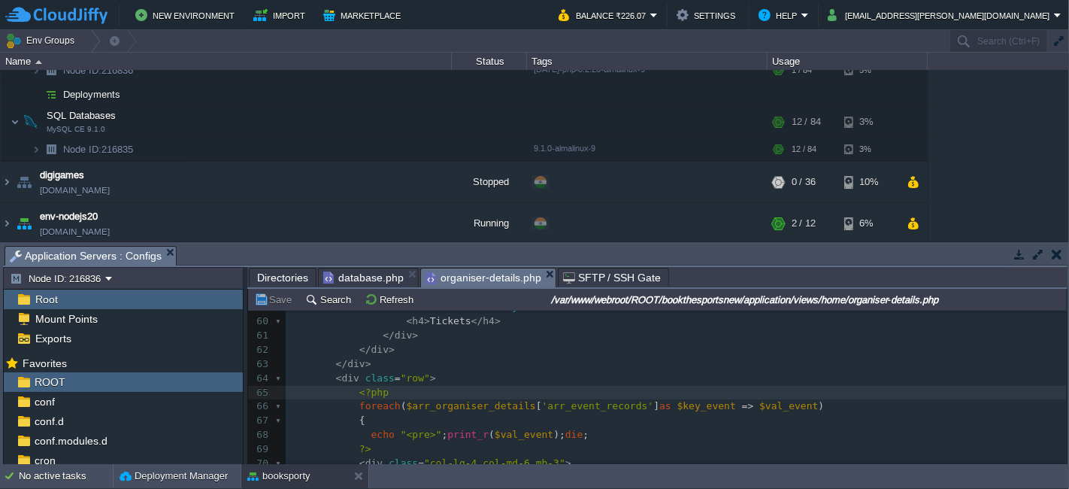
type textarea "$data"
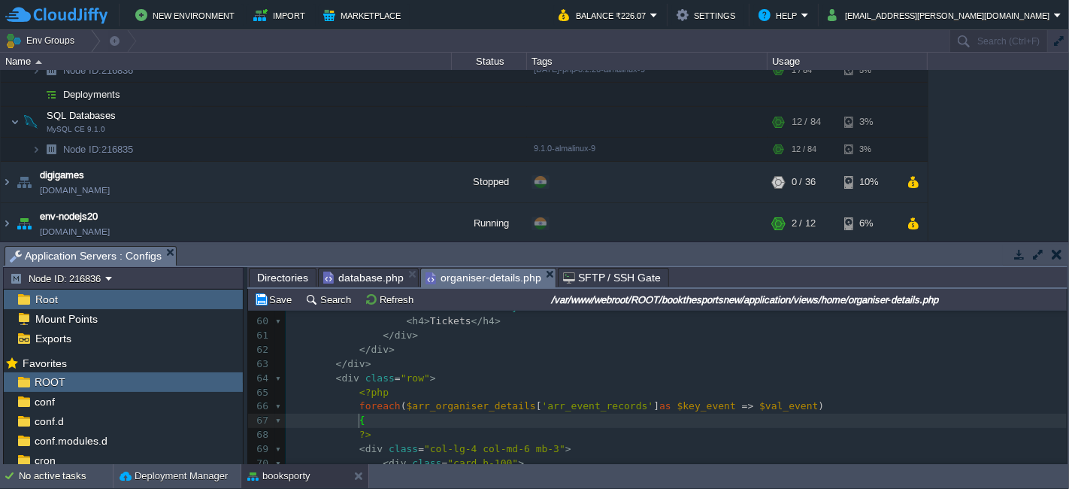
click at [275, 402] on div at bounding box center [280, 406] width 10 height 14
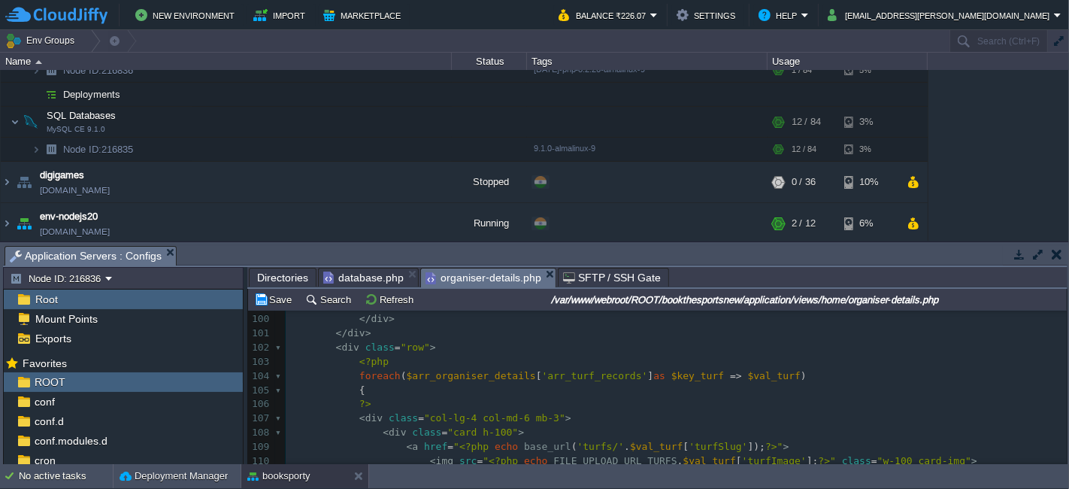
scroll to position [1420, 0]
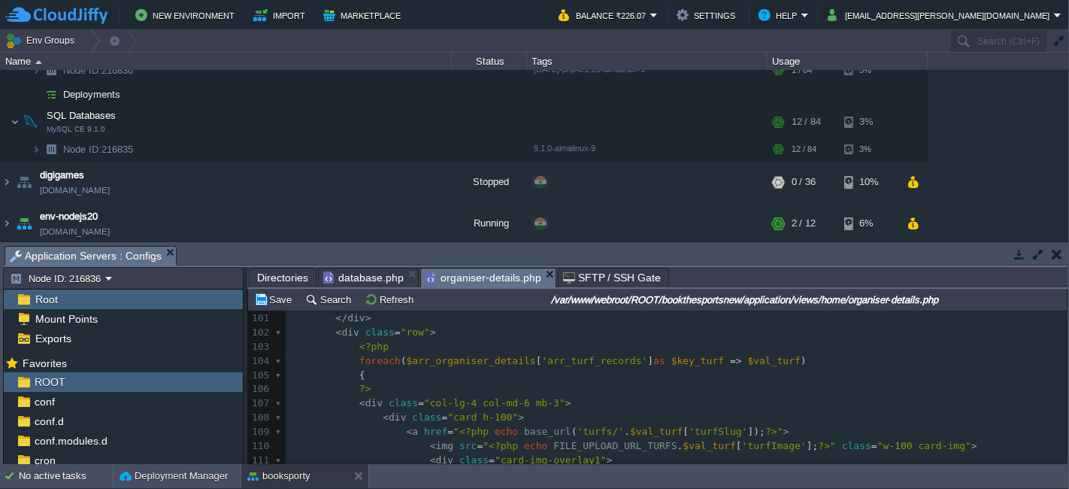
click at [620, 394] on pre "?>" at bounding box center [676, 389] width 781 height 14
click at [541, 383] on pre "?>" at bounding box center [676, 389] width 781 height 14
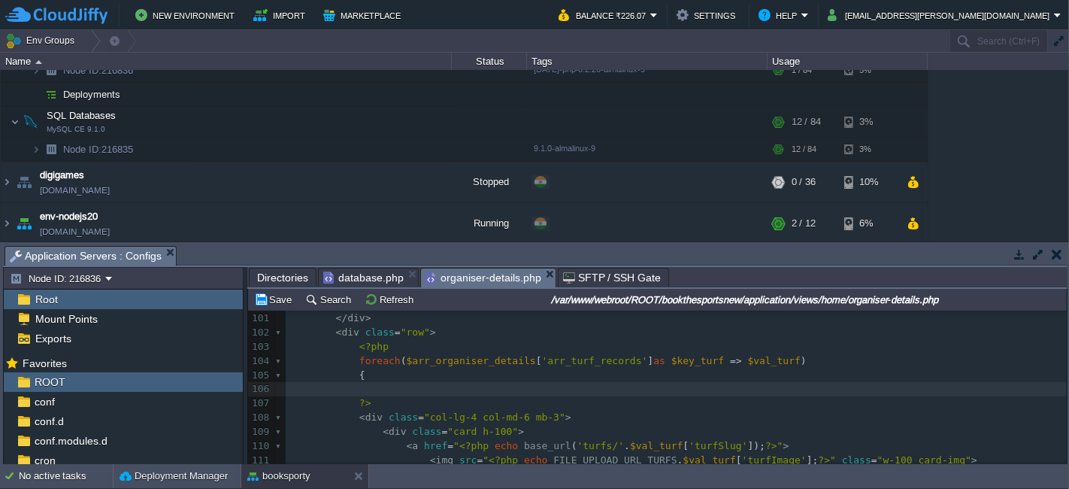
paste textarea "$val_turf"
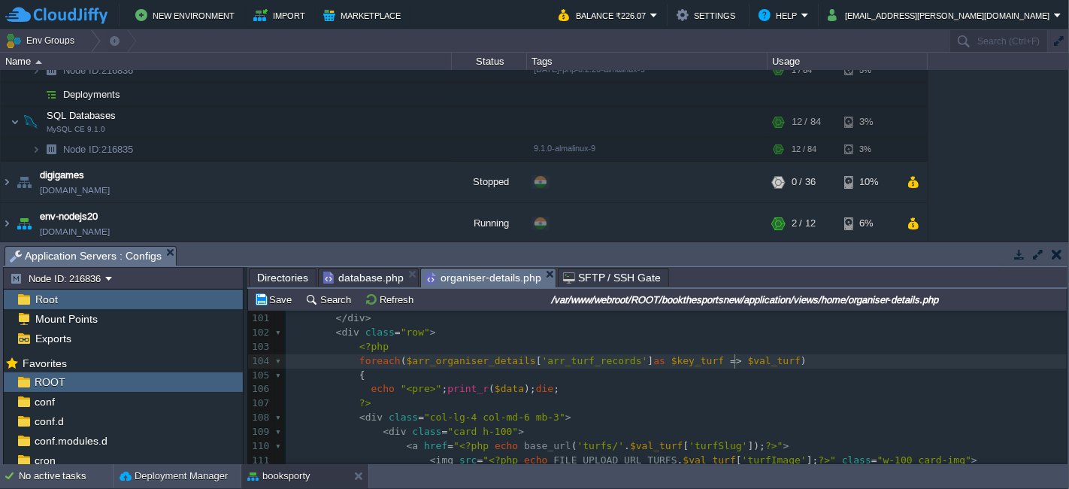
click at [735, 357] on div "x { 79 </ div > 80 </ div > 81 <?php 82 } 83 ?> 84 </ div > 85 </ div > 86 <?ph…" at bounding box center [676, 333] width 781 height 666
type textarea "$val_turf"
click at [495, 390] on div "x { 79 </ div > 80 </ div > 81 <?php 82 } 83 ?> 84 </ div > 85 </ div > 86 <?ph…" at bounding box center [676, 333] width 781 height 666
type textarea "$data"
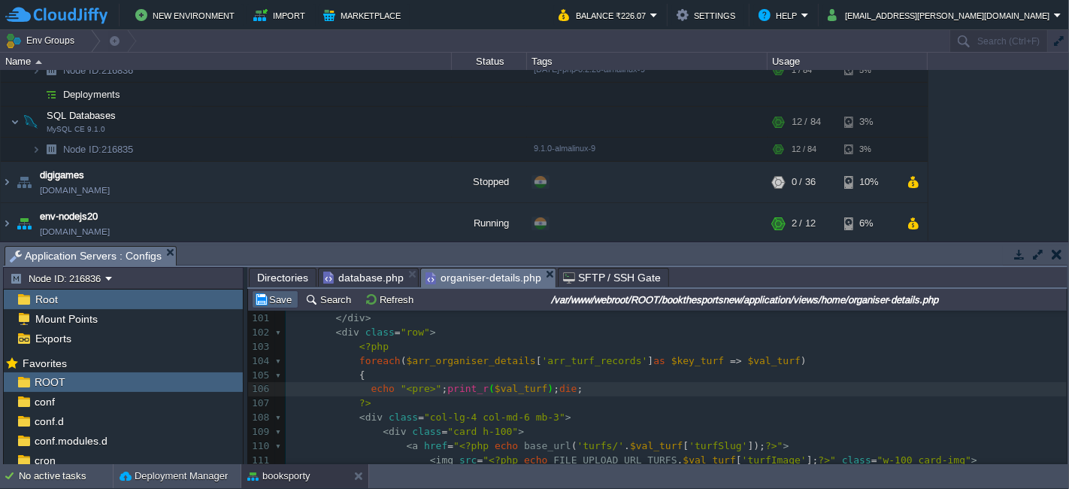
click at [274, 290] on td "Save" at bounding box center [275, 299] width 47 height 18
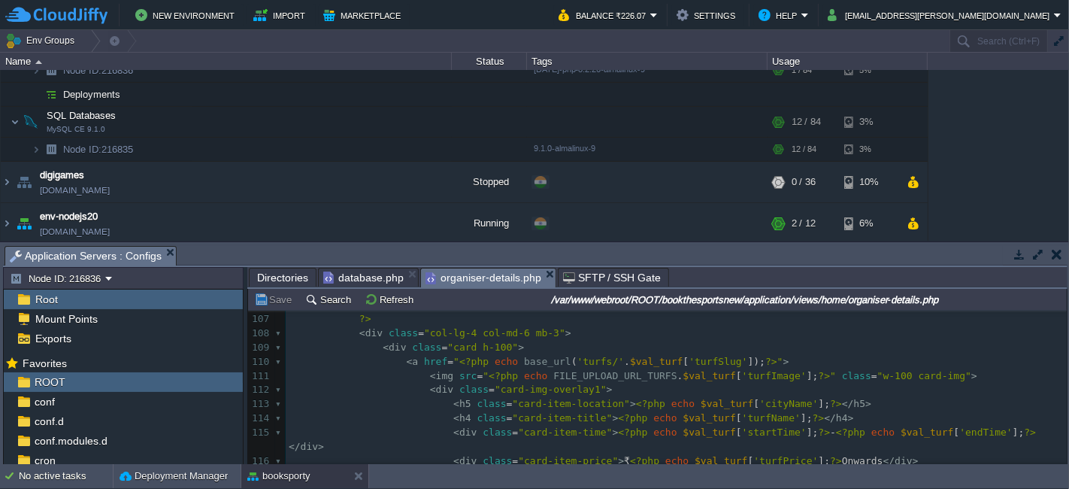
click at [513, 344] on pre "< div class = "card h-100" >" at bounding box center [676, 348] width 781 height 14
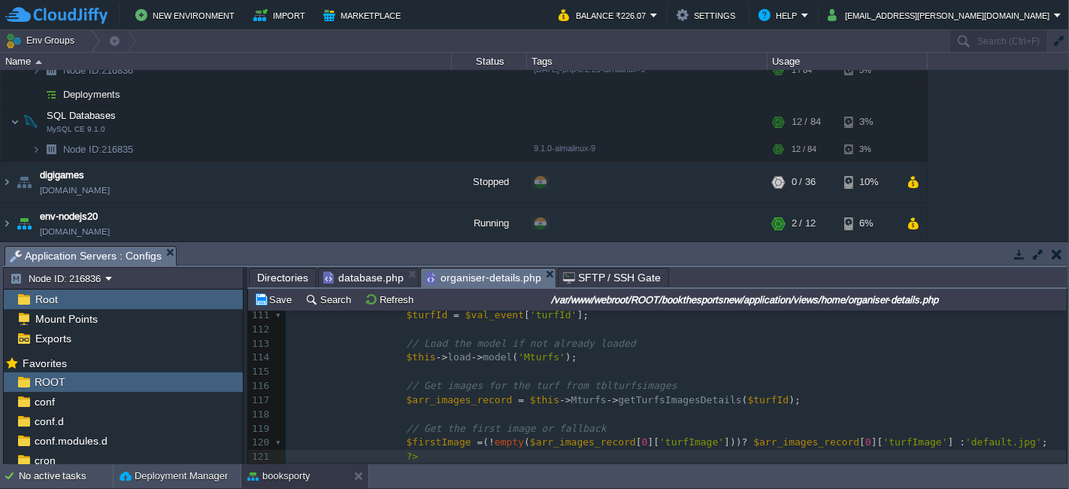
scroll to position [1648, 0]
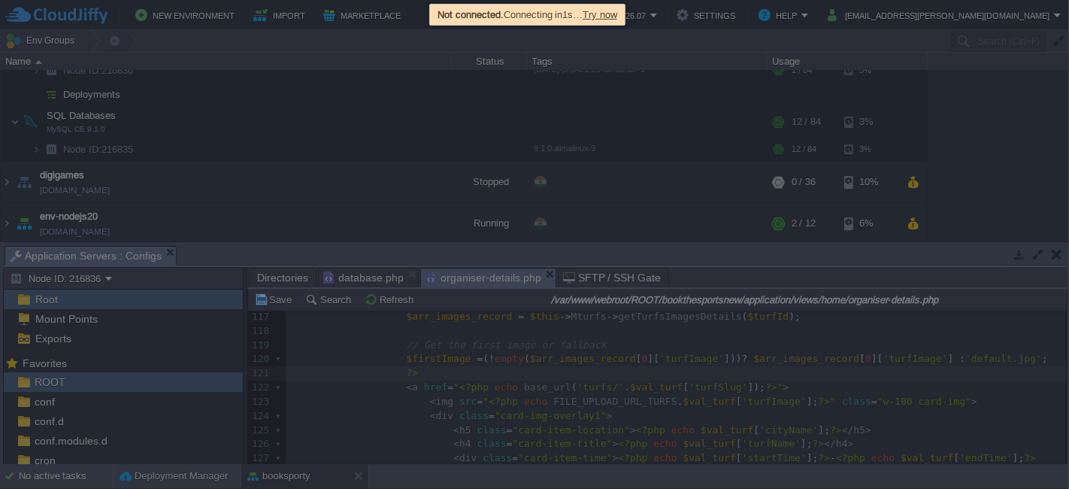
click at [566, 252] on div at bounding box center [534, 244] width 1069 height 489
click at [608, 9] on span "Try now" at bounding box center [600, 14] width 35 height 11
click at [614, 15] on span "Try now" at bounding box center [600, 14] width 35 height 11
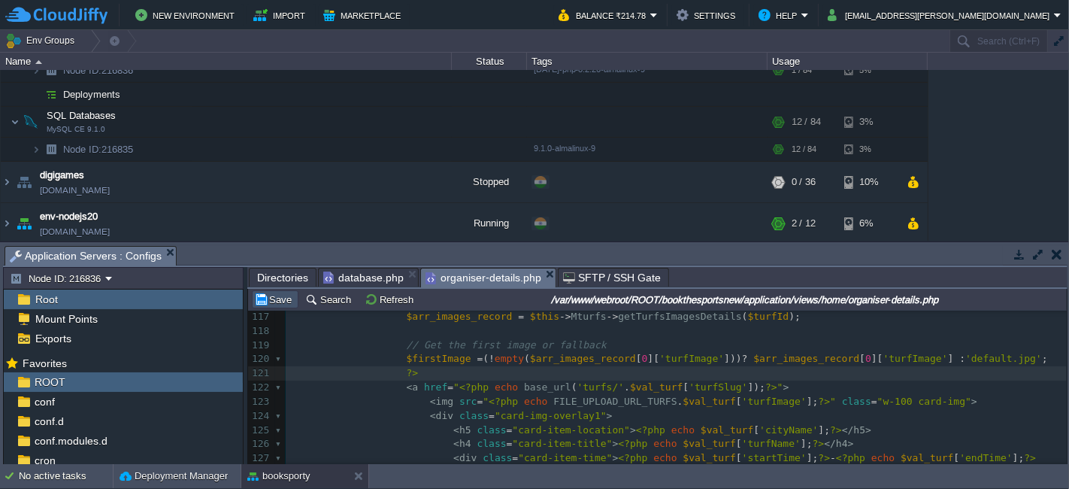
click at [287, 293] on button "Save" at bounding box center [275, 300] width 42 height 14
click at [277, 300] on button "Save" at bounding box center [275, 300] width 42 height 14
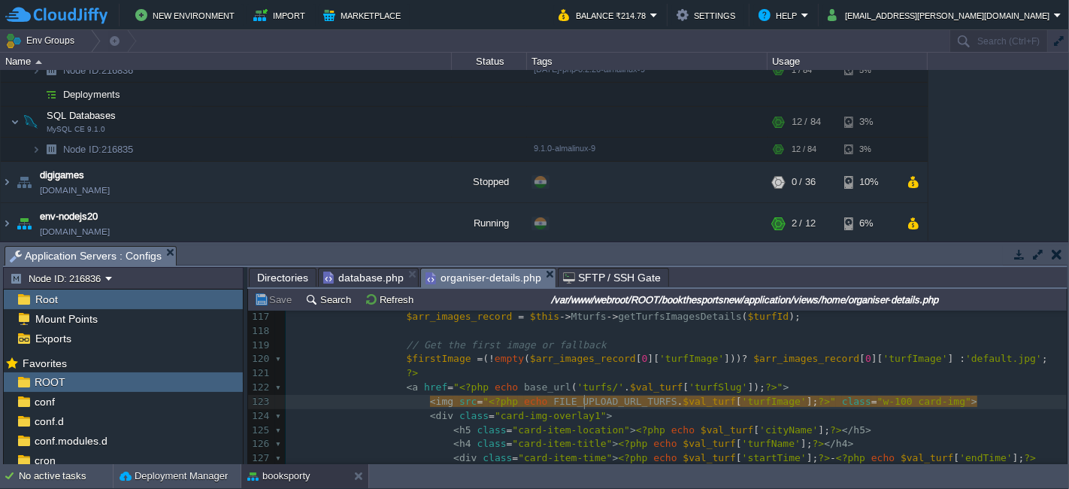
scroll to position [5, 0]
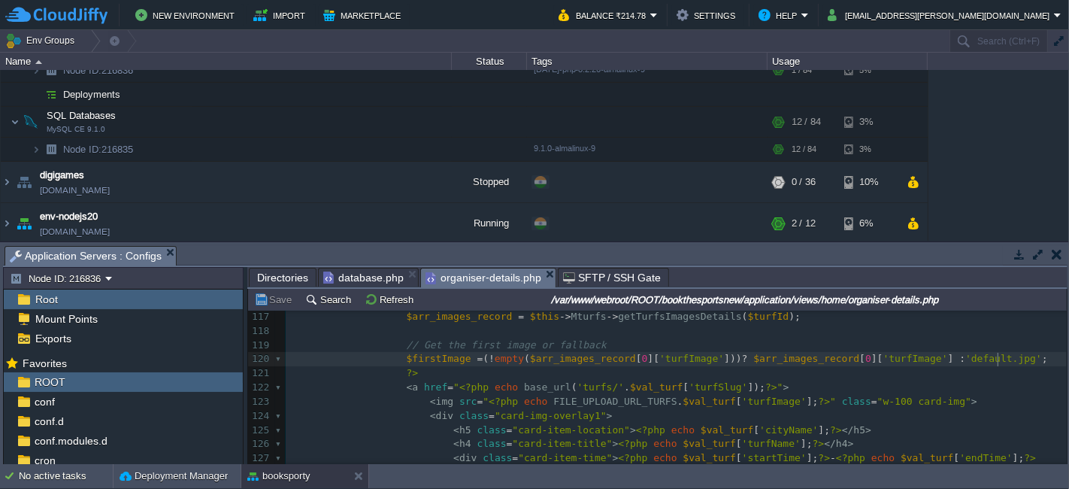
click at [1014, 359] on pre "$firstImage = ( ! empty ( $arr_images_record [ 0 ][ 'turfImage' ])) ? $arr_imag…" at bounding box center [676, 359] width 781 height 14
click at [273, 297] on button "Save" at bounding box center [275, 300] width 42 height 14
click at [514, 379] on pre "?>" at bounding box center [676, 373] width 781 height 14
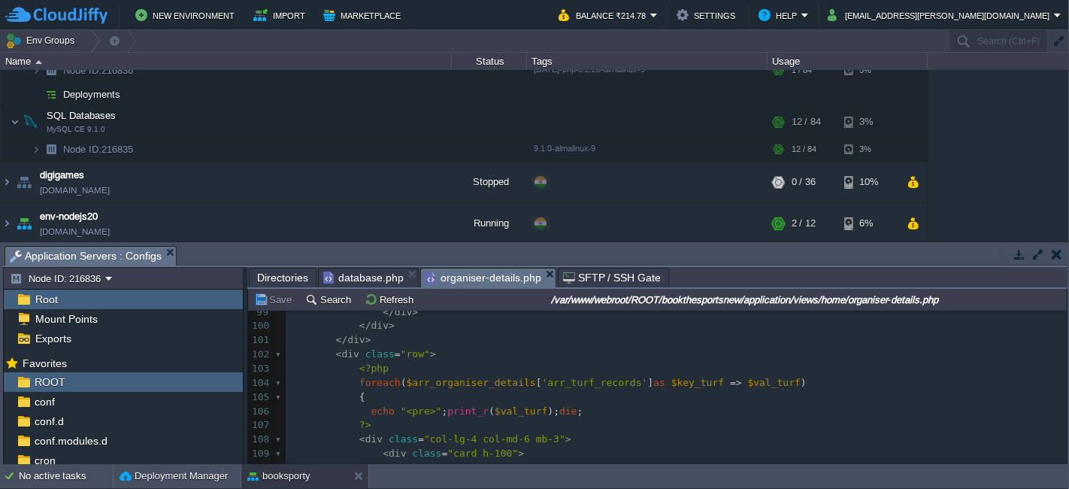
scroll to position [1481, 0]
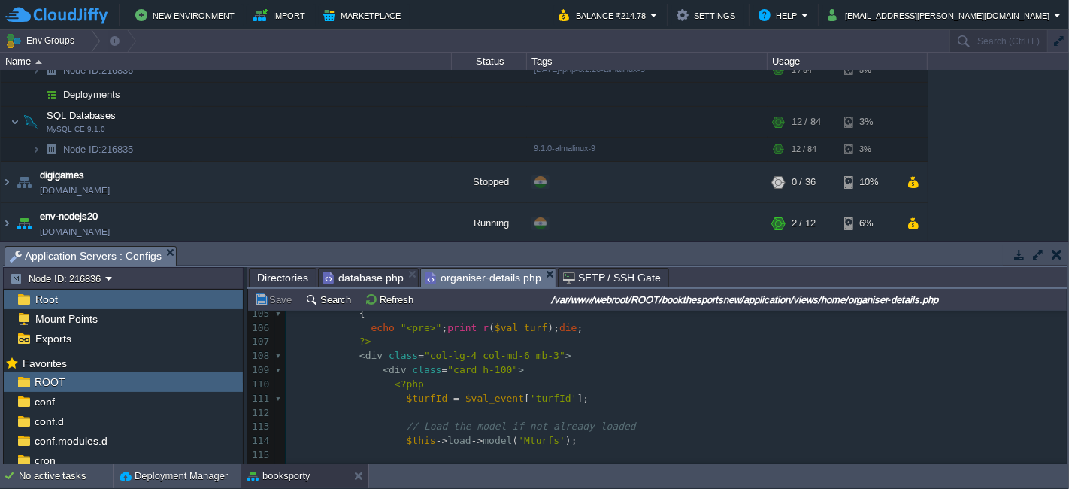
type textarea "<?php $turfId = $val_event['turfId']; // Load the model if not already loaded $…"
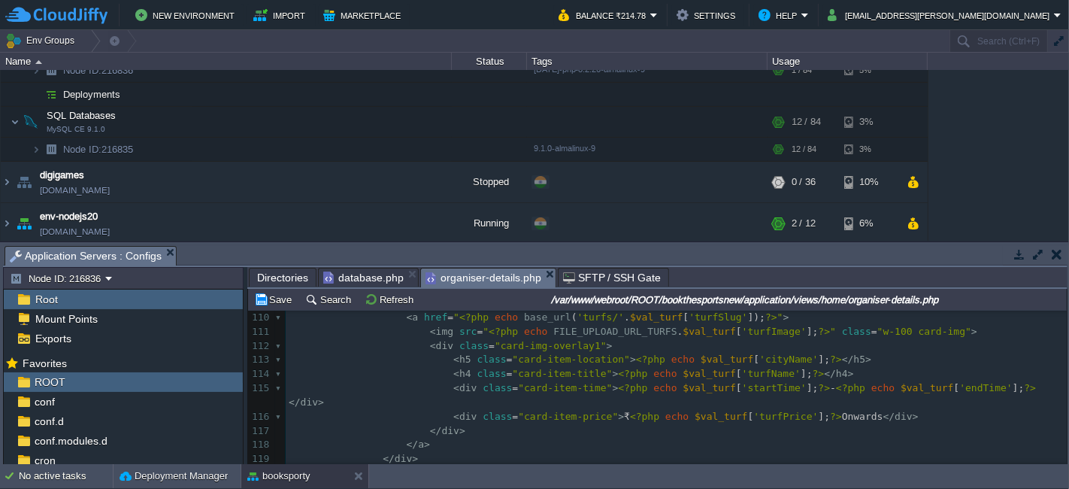
scroll to position [1534, 0]
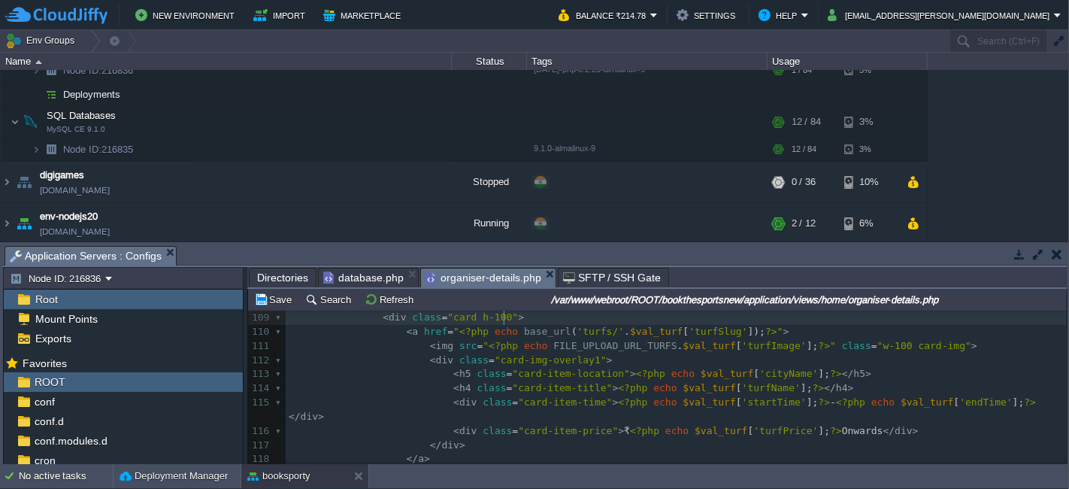
type textarea "$data"
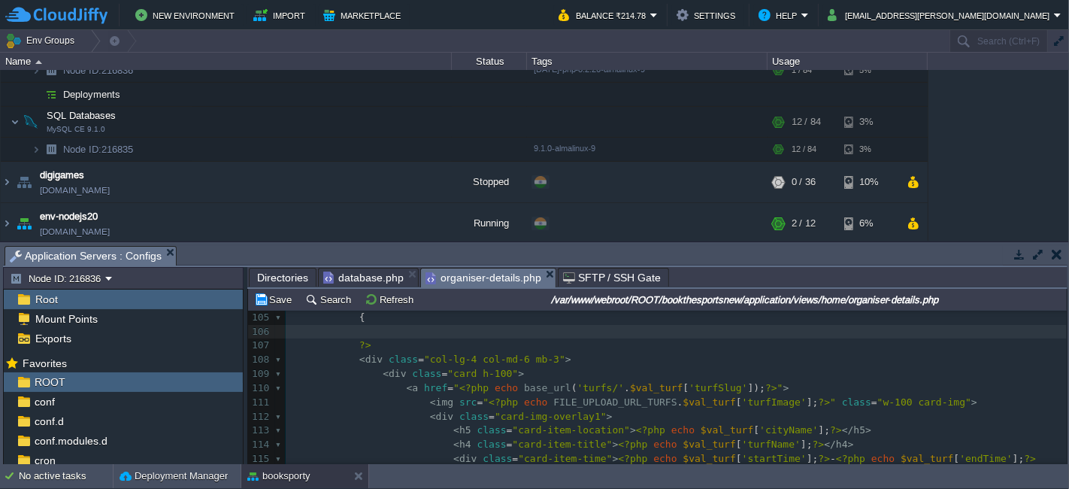
scroll to position [1478, 0]
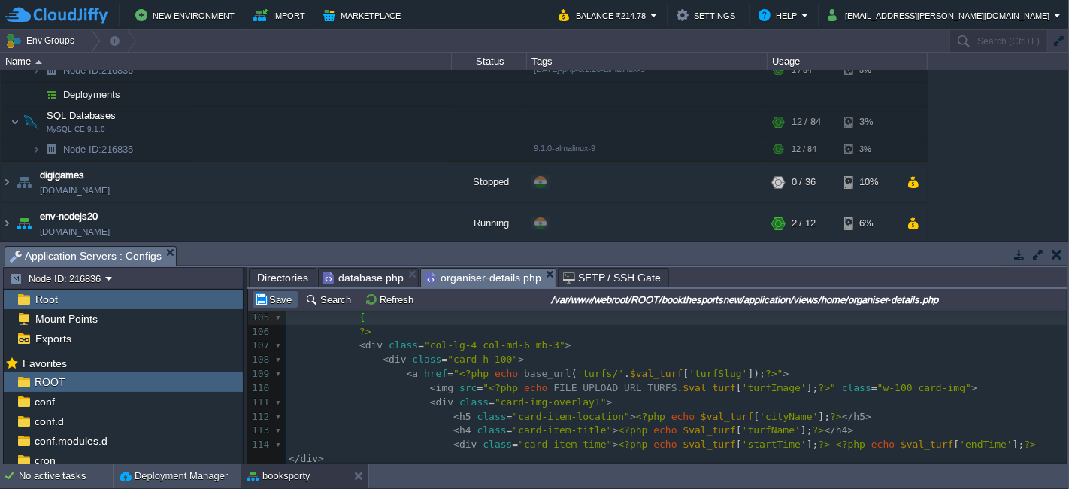
click at [277, 296] on button "Save" at bounding box center [275, 300] width 42 height 14
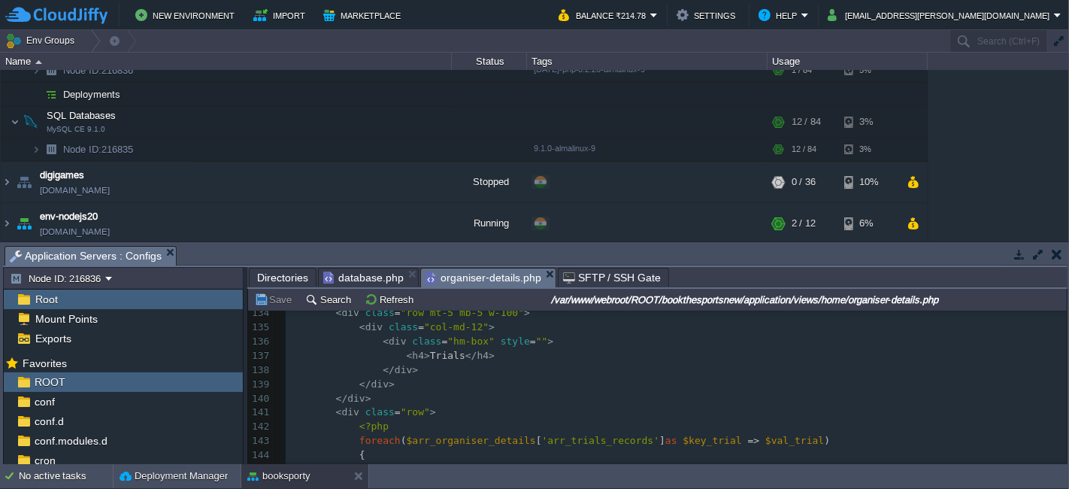
scroll to position [1895, 0]
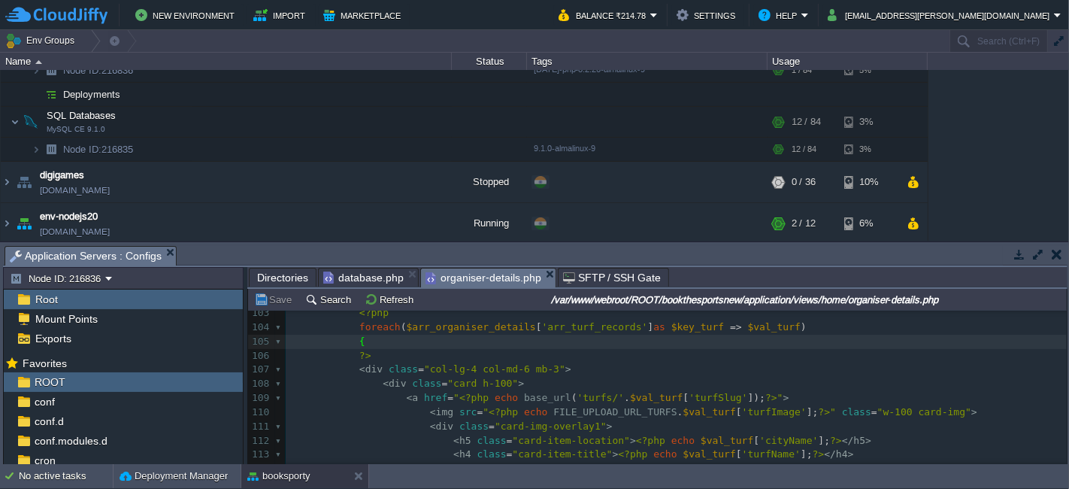
click at [528, 387] on pre "< div class = "card h-100" >" at bounding box center [676, 384] width 781 height 14
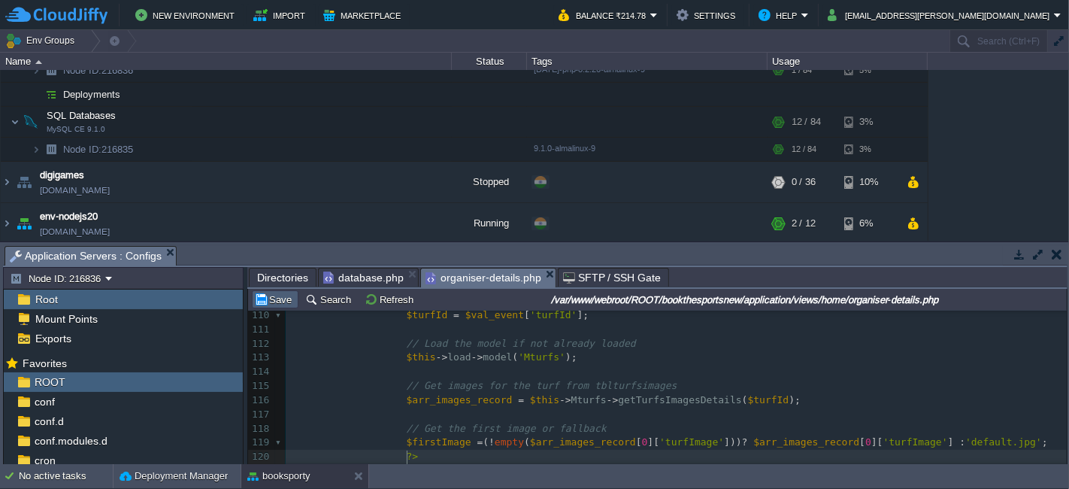
click at [282, 296] on button "Save" at bounding box center [275, 300] width 42 height 14
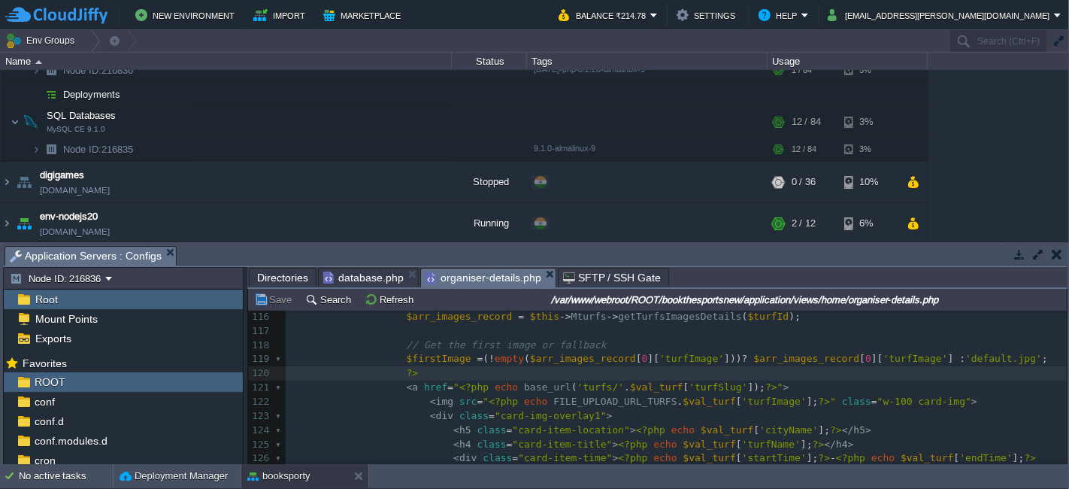
click at [434, 357] on div "x 90 <?php 91 if ( ! empty ( $arr_organiser_details [ 'arr_turf_records' ])) 92…" at bounding box center [676, 231] width 781 height 581
type textarea "$firstImage"
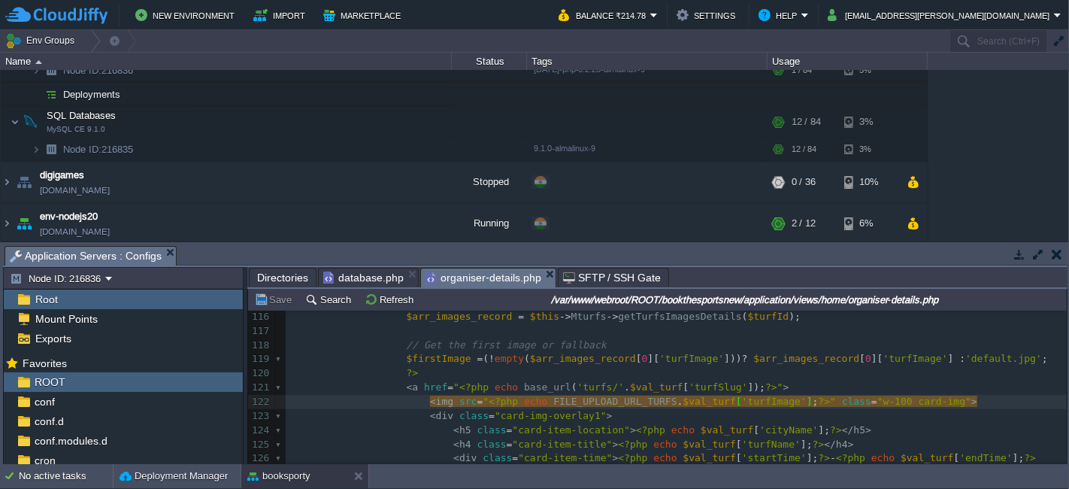
type textarea "val_turf['turfImage']"
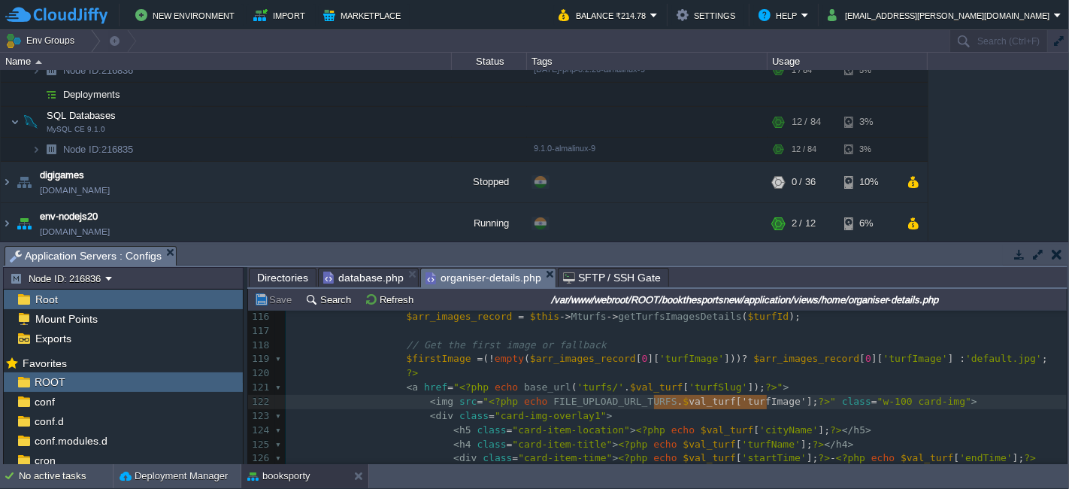
paste textarea
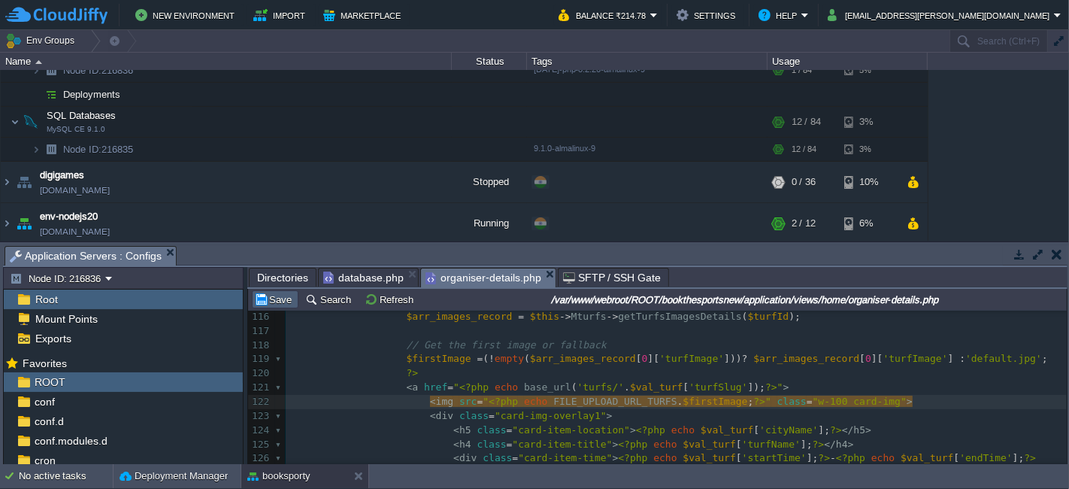
click at [271, 299] on button "Save" at bounding box center [275, 300] width 42 height 14
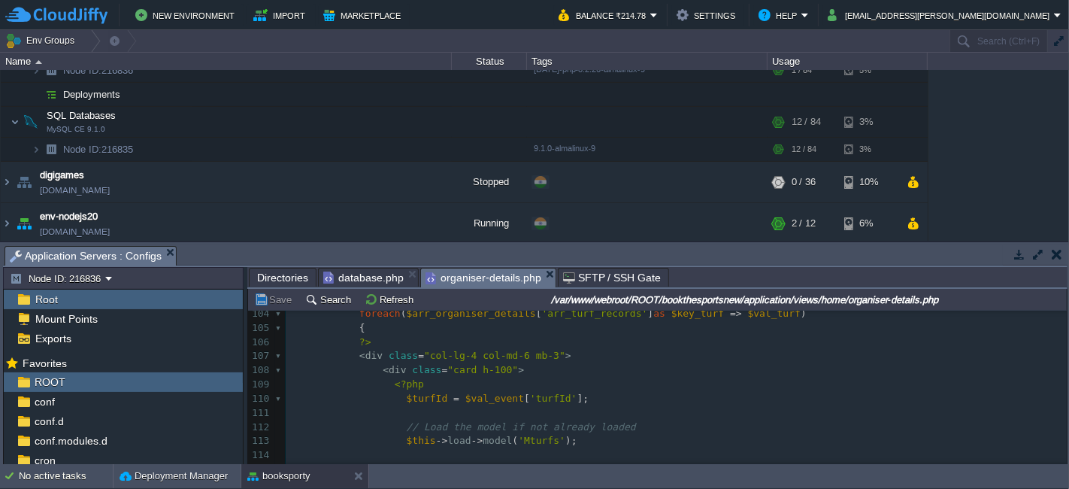
scroll to position [1384, 0]
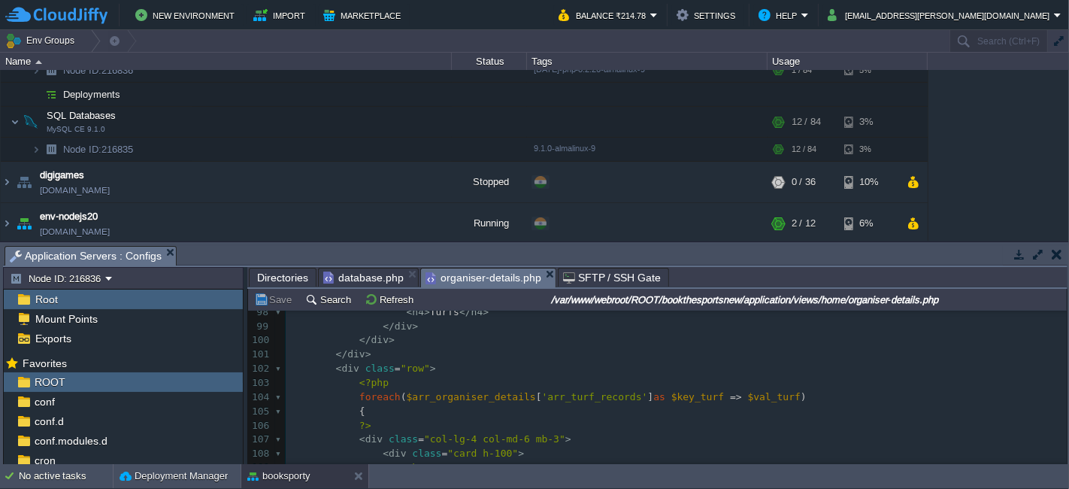
click at [748, 399] on span "$val_turf" at bounding box center [774, 396] width 53 height 11
type textarea "$val_turf"
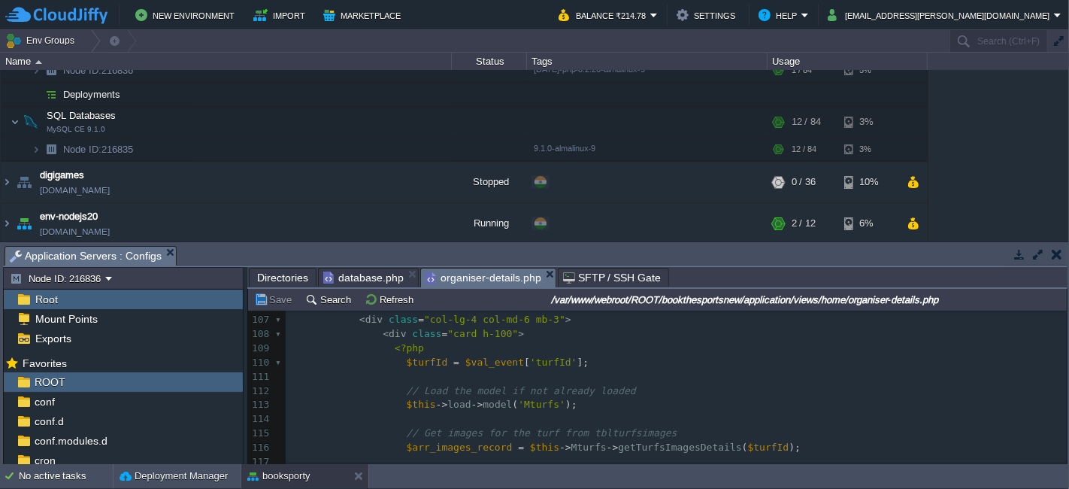
scroll to position [1467, 0]
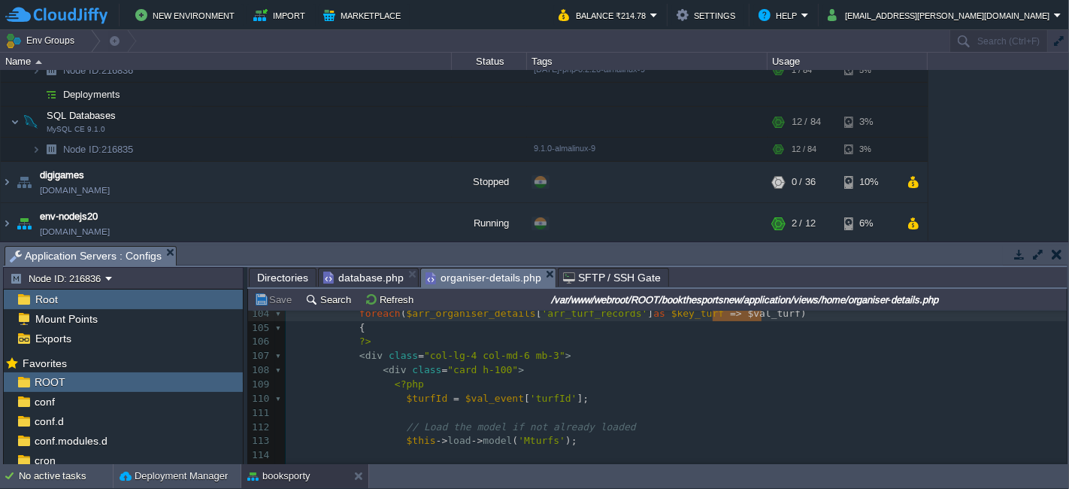
click at [483, 398] on div "x 88 ?> 89 90 <?php 91 if ( ! empty ( $arr_organiser_details [ 'arr_turf_record…" at bounding box center [676, 427] width 781 height 694
type textarea "$val_event"
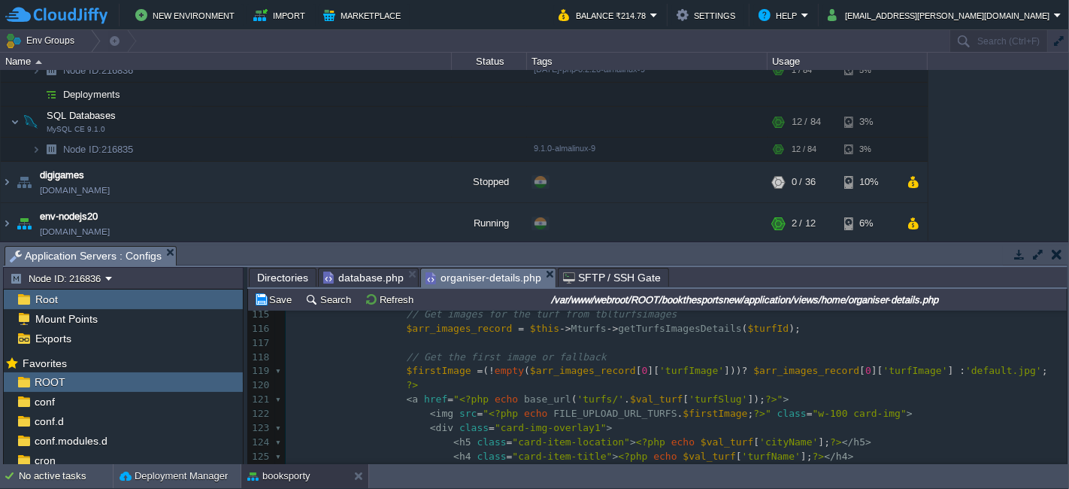
scroll to position [1632, 0]
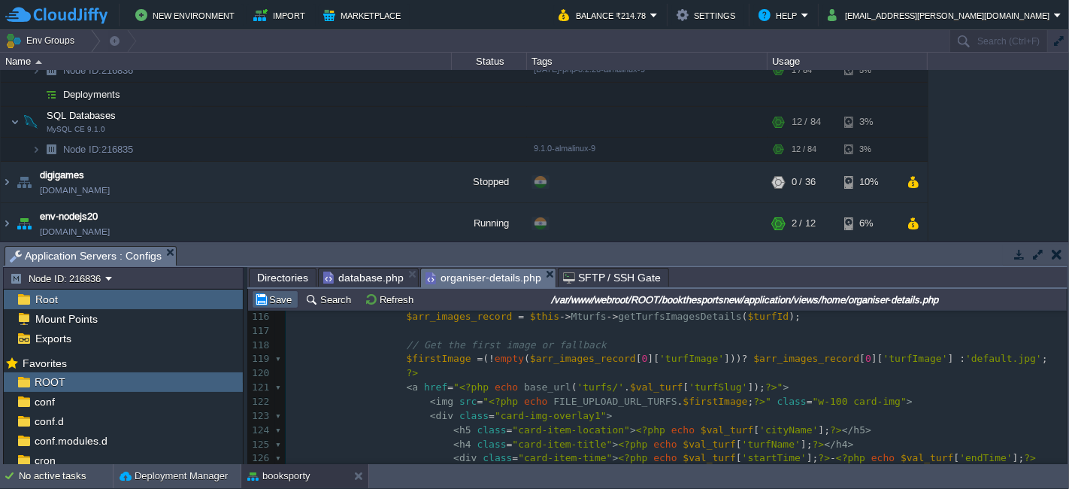
click at [281, 295] on button "Save" at bounding box center [275, 300] width 42 height 14
click at [568, 362] on div "x 88 ?> 89 90 <?php 91 if ( ! empty ( $arr_organiser_details [ 'arr_turf_record…" at bounding box center [676, 260] width 781 height 694
type textarea "$arr_images_record"
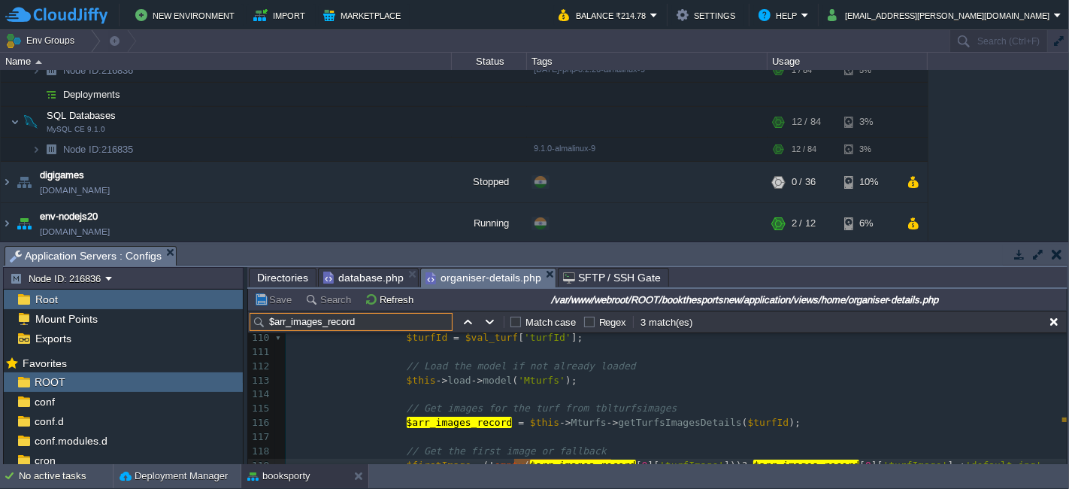
scroll to position [1573, 0]
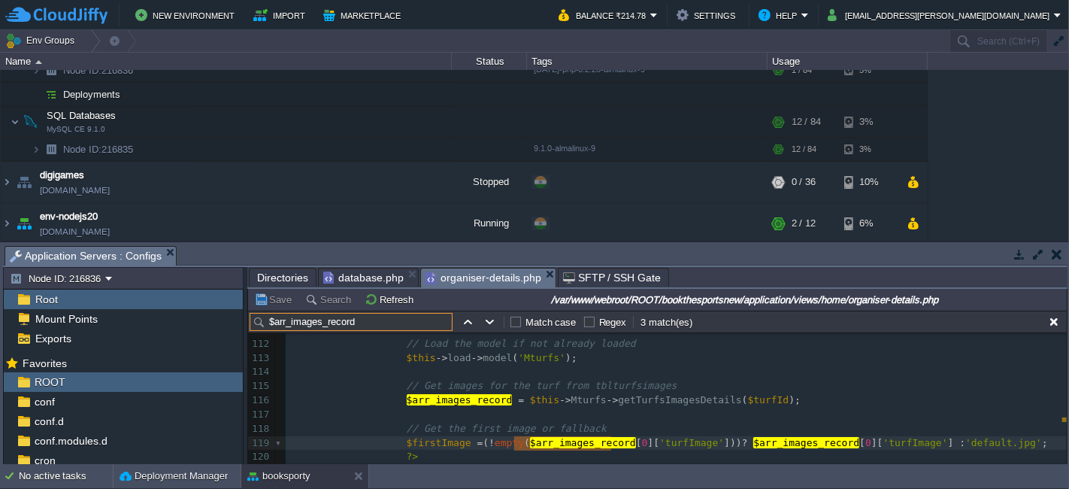
click at [748, 396] on span "$turfId" at bounding box center [768, 399] width 41 height 11
type textarea "$turfId"
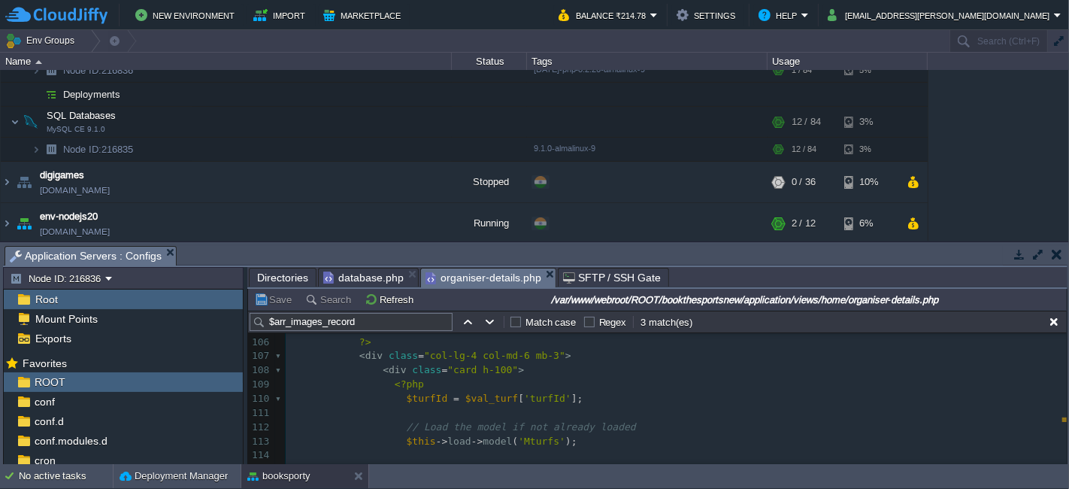
click at [562, 398] on div "x 99 </ div > 100 </ div > 101 </ div > 102 < div class = "row" > 103 <?php 104…" at bounding box center [676, 470] width 781 height 468
paste textarea "$turfId"
click at [413, 401] on div "x 95 < div class = "row mt-5 mb-5 w-100" > 96 < div class = "col-md-12" > 97 < …" at bounding box center [676, 448] width 781 height 538
type textarea "$turfId"
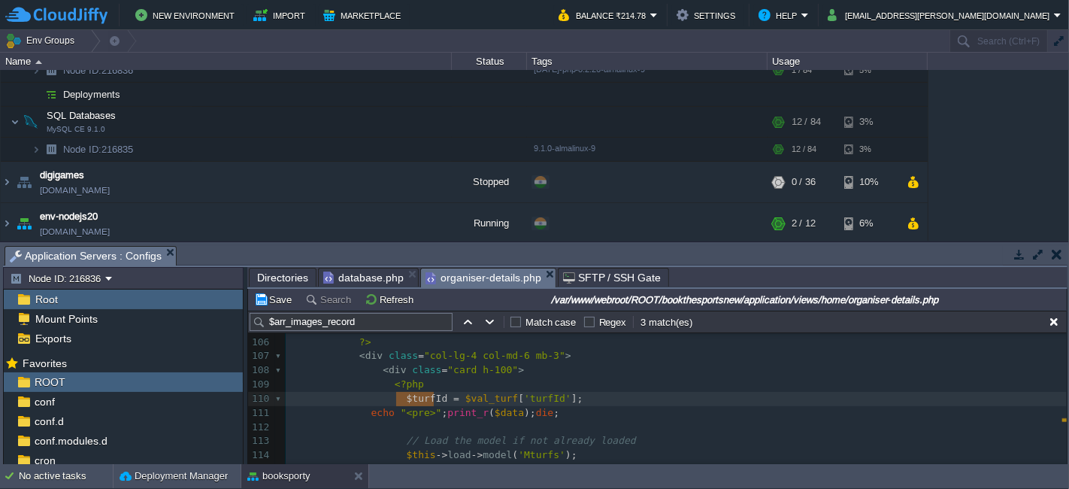
click at [497, 414] on div "x 95 < div class = "row mt-5 mb-5 w-100" > 96 < div class = "col-md-12" > 97 < …" at bounding box center [676, 448] width 781 height 538
type textarea "$data"
click at [281, 305] on button "Save" at bounding box center [275, 300] width 42 height 14
type textarea "$data"
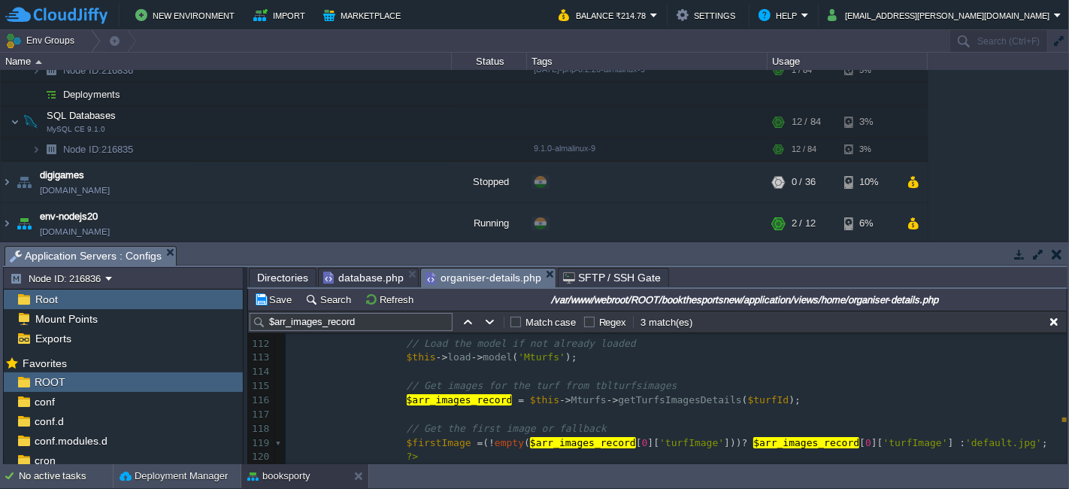
scroll to position [1573, 0]
click at [780, 399] on pre "$arr_images_record = $this -> Mturfs -> getTurfsImagesDetails ( $turfId );" at bounding box center [676, 400] width 781 height 14
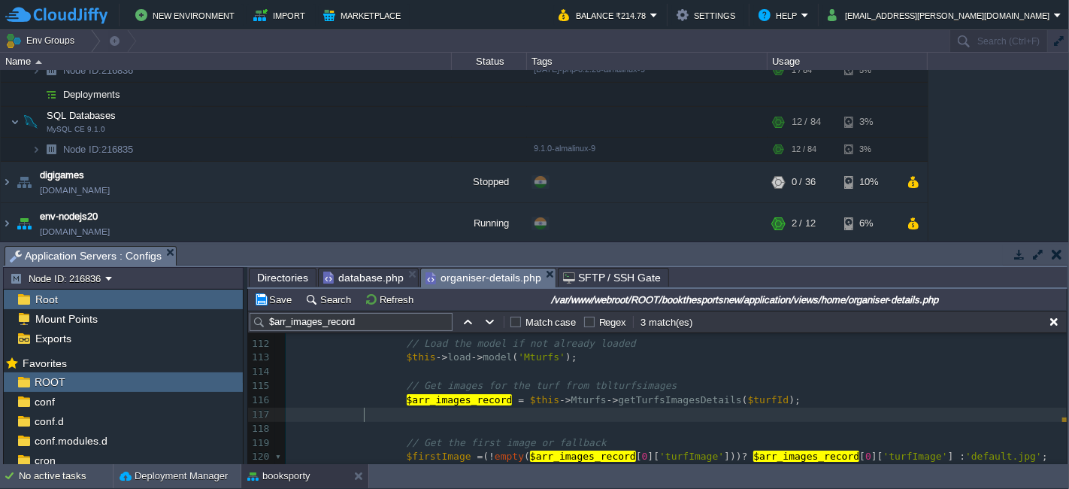
paste textarea "$arr_images_record"
click at [444, 398] on div "x 95 < div class = "row mt-5 mb-5 w-100" > 96 < div class = "col-md-12" > 97 < …" at bounding box center [676, 364] width 781 height 538
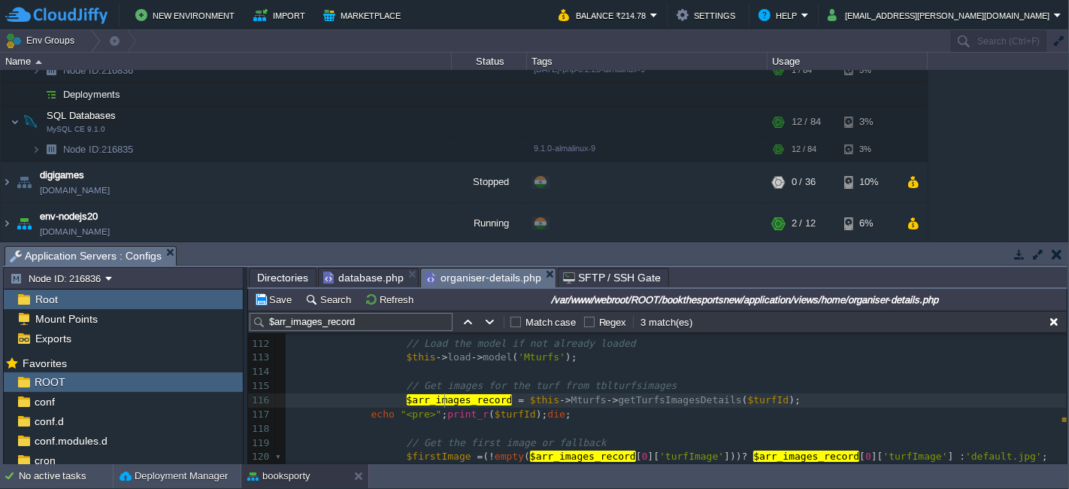
type textarea "$arr_images_record"
click at [499, 408] on div "x 95 < div class = "row mt-5 mb-5 w-100" > 96 < div class = "col-md-12" > 97 < …" at bounding box center [676, 364] width 781 height 538
type textarea "$turfId"
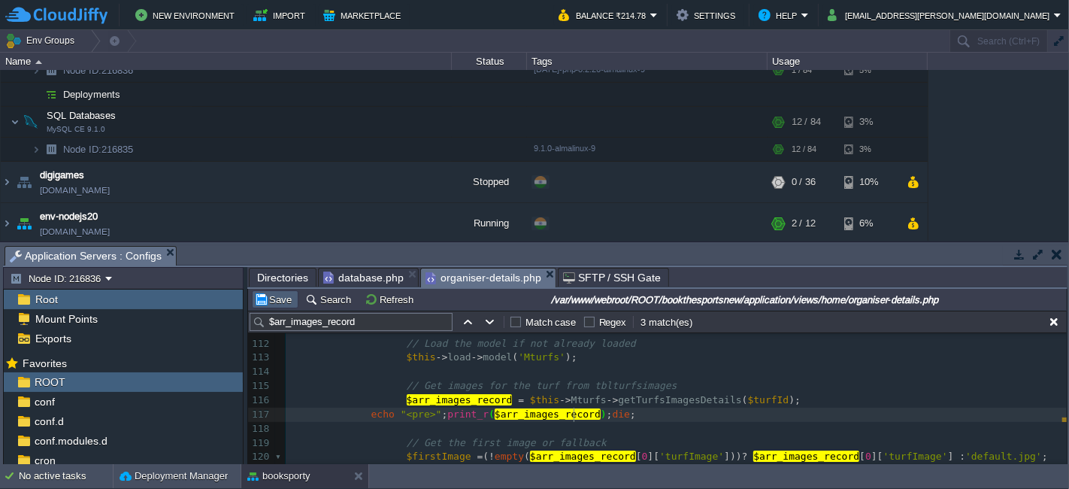
click at [279, 297] on button "Save" at bounding box center [275, 300] width 42 height 14
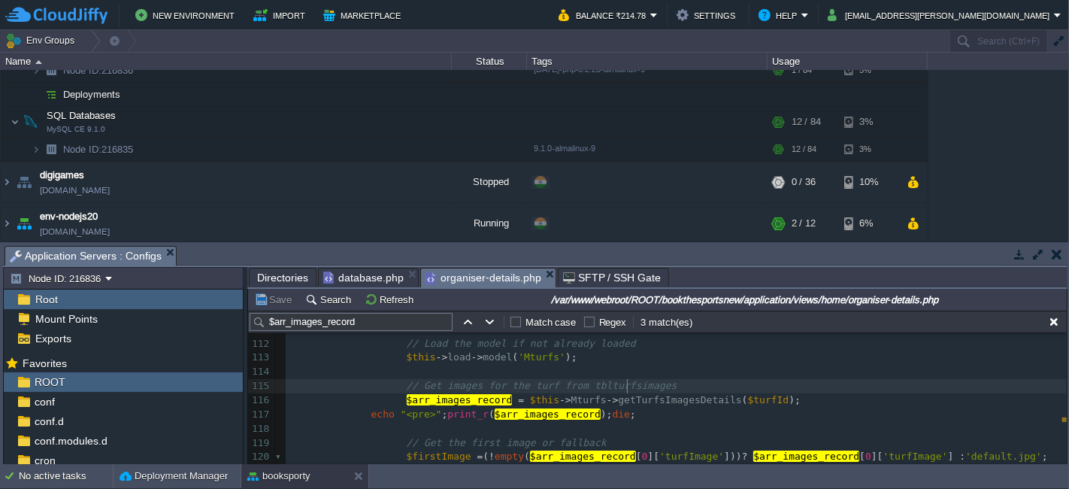
click at [624, 381] on span "// Get images for the turf from tblturfsimages" at bounding box center [542, 385] width 271 height 11
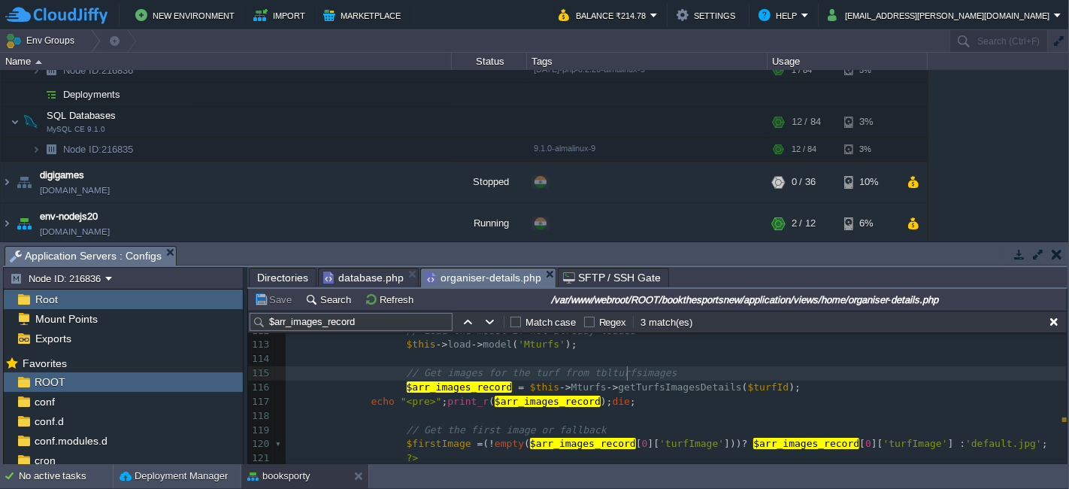
scroll to position [1575, 0]
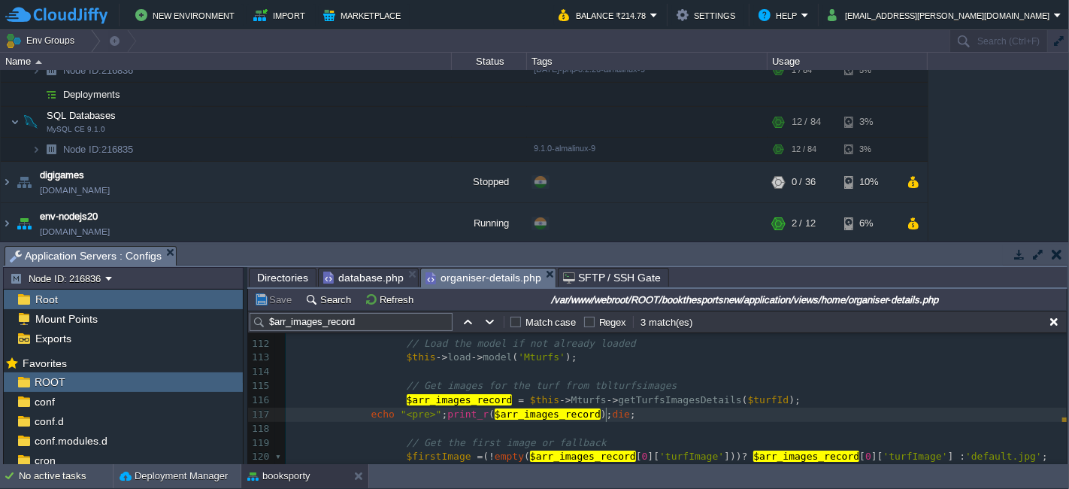
click at [617, 415] on pre "echo "<pre>" ; print_r ( $arr_images_record ); die ;" at bounding box center [676, 415] width 781 height 14
type textarea "echo "<pre>";print_r($arr_images_record);die;"
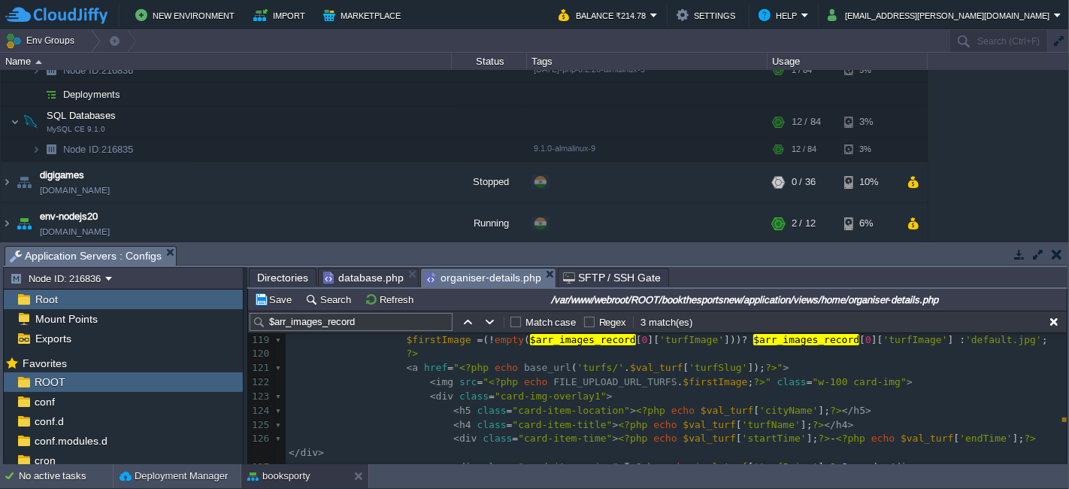
scroll to position [1657, 0]
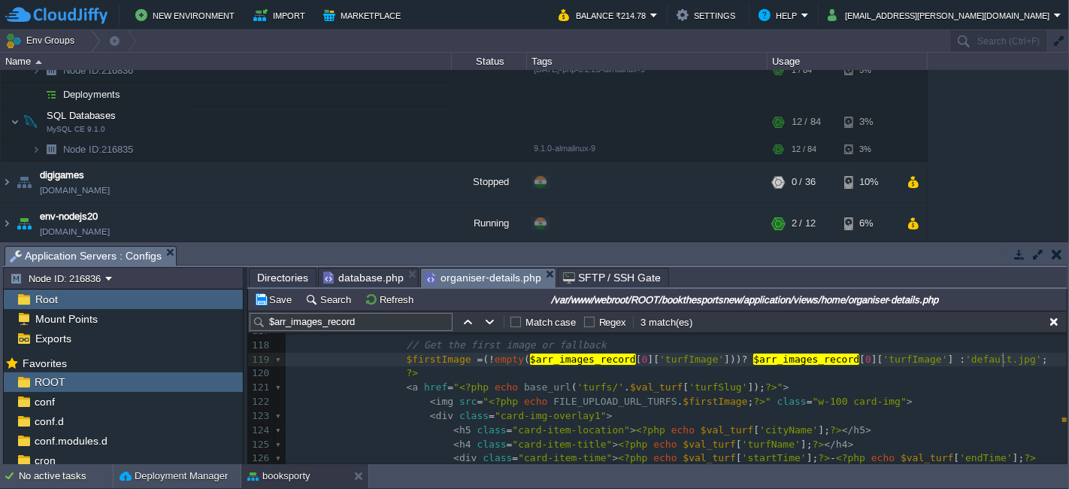
click at [1008, 356] on div "x 95 < div class = "row mt-5 mb-5 w-100" > 96 < div class = "col-md-12" > 97 < …" at bounding box center [676, 366] width 781 height 708
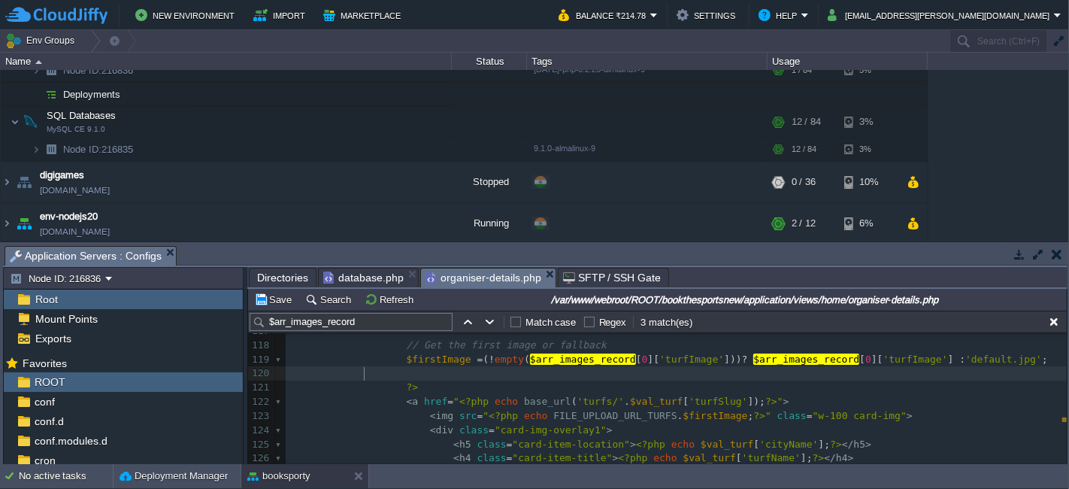
paste textarea "$firstImage"
click at [423, 357] on div "x 95 < div class = "row mt-5 mb-5 w-100" > 96 < div class = "col-md-12" > 97 < …" at bounding box center [676, 373] width 781 height 723
type textarea "$firstImage"
click at [556, 368] on div "x 95 < div class = "row mt-5 mb-5 w-100" > 96 < div class = "col-md-12" > 97 < …" at bounding box center [676, 373] width 781 height 723
paste textarea
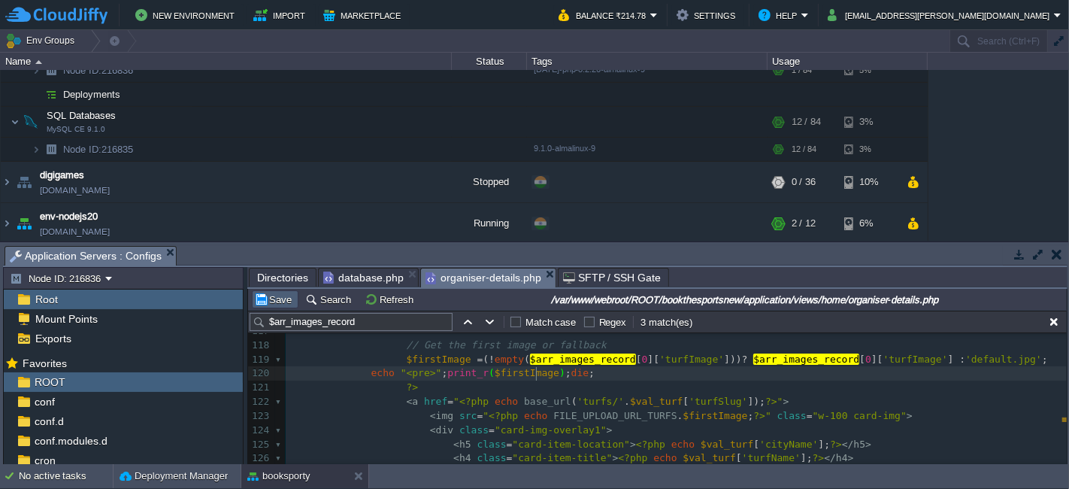
type textarea "$arr_images_record"
click at [278, 295] on button "Save" at bounding box center [275, 300] width 42 height 14
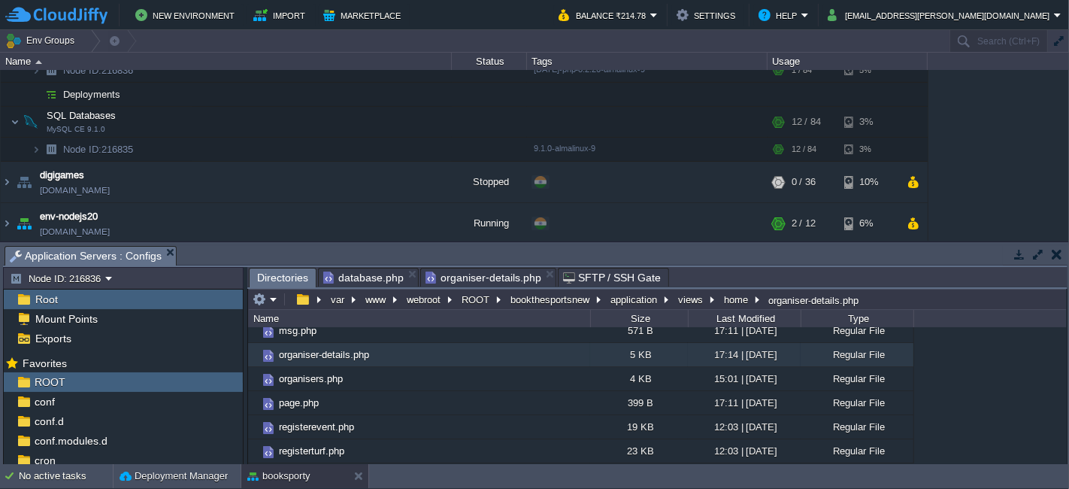
click at [272, 276] on span "Directories" at bounding box center [282, 277] width 51 height 19
click at [627, 296] on button "application" at bounding box center [634, 300] width 53 height 14
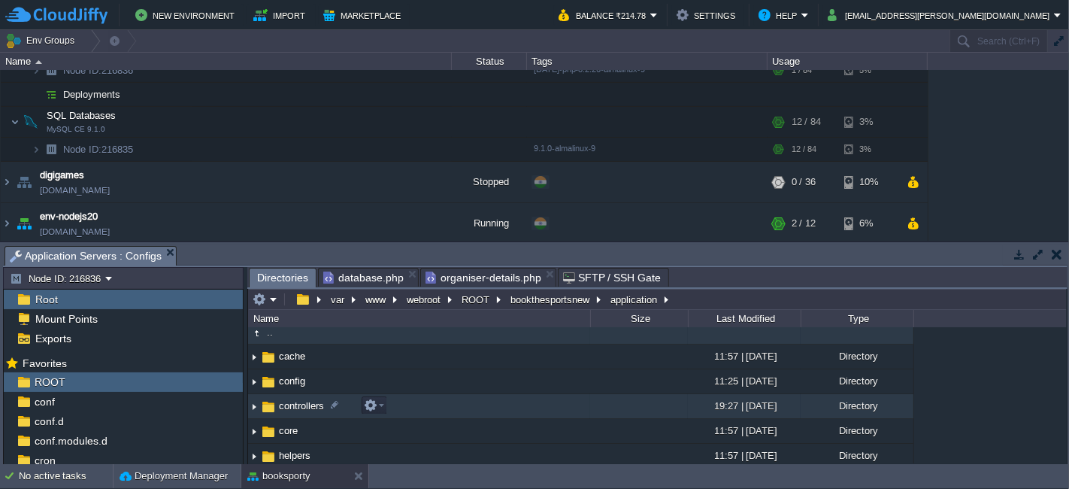
scroll to position [0, 0]
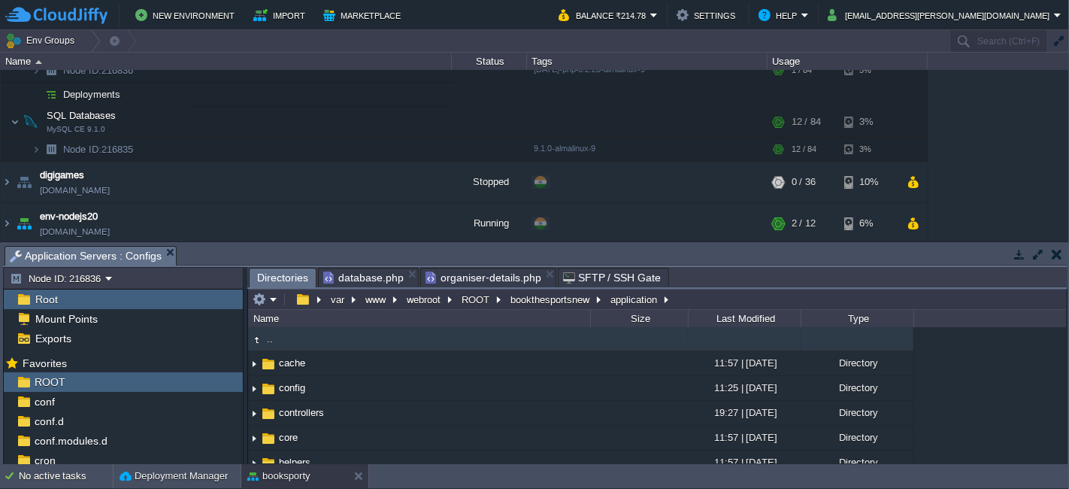
click at [334, 338] on td ".." at bounding box center [419, 339] width 342 height 24
click at [335, 339] on td ".." at bounding box center [419, 339] width 342 height 24
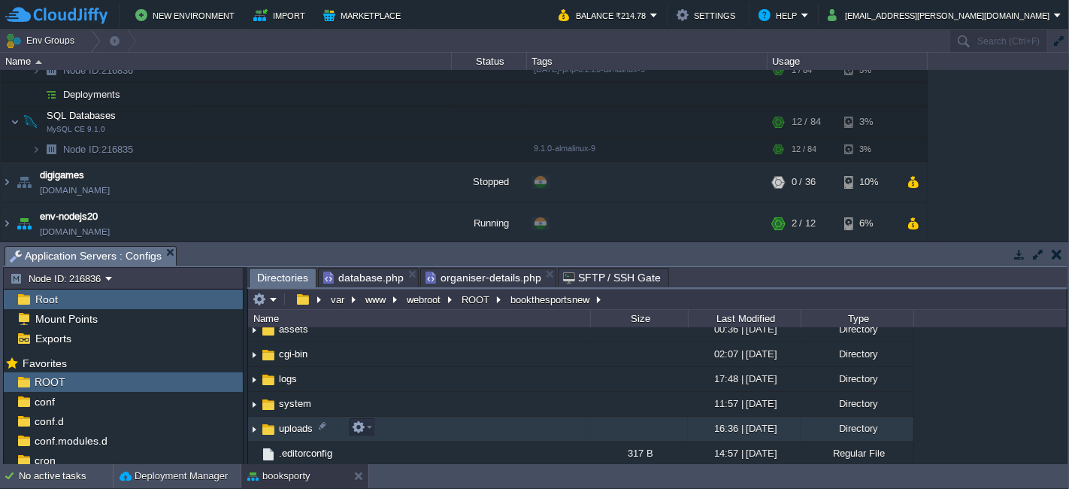
click at [393, 417] on td "uploads" at bounding box center [419, 429] width 342 height 25
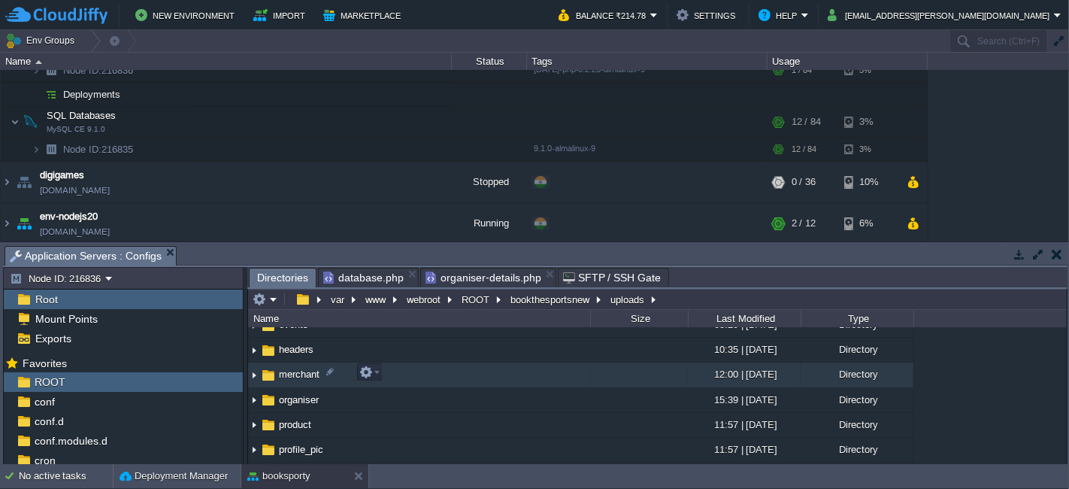
scroll to position [137, 0]
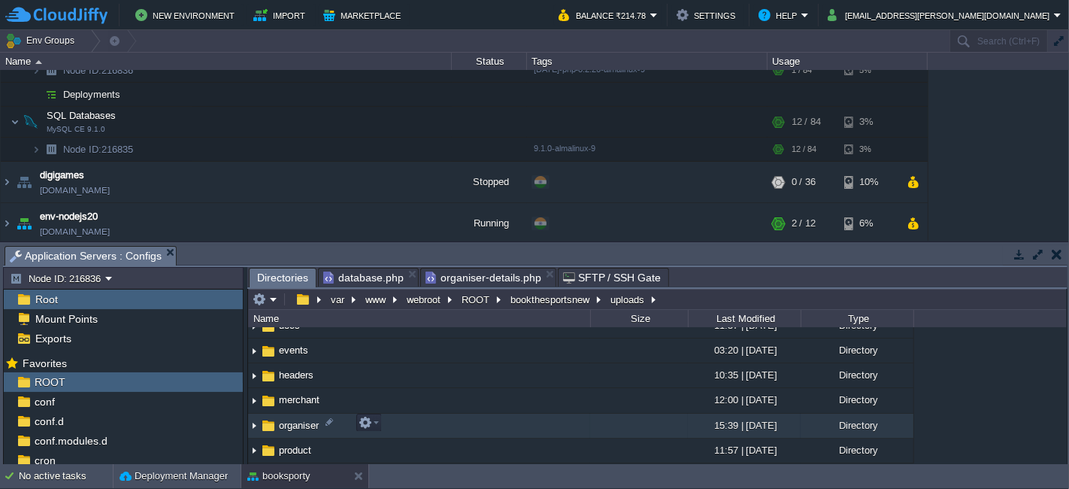
click at [393, 418] on td "organiser" at bounding box center [419, 426] width 342 height 25
click at [413, 420] on td "organiser" at bounding box center [419, 426] width 342 height 25
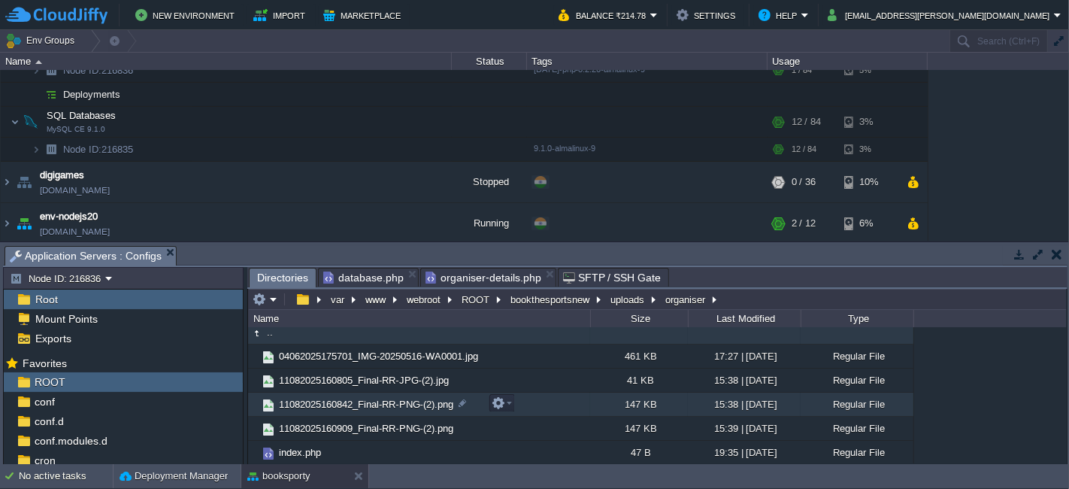
scroll to position [0, 0]
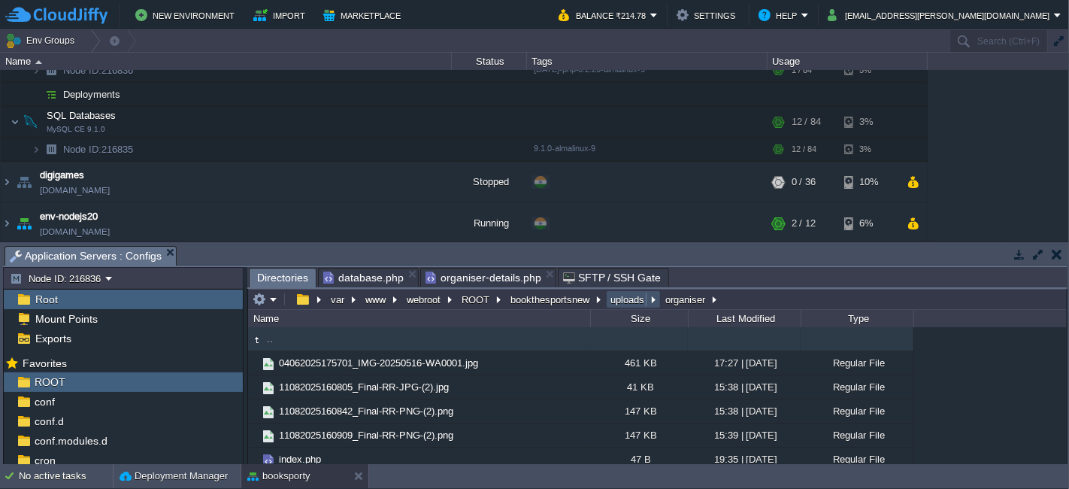
click at [612, 299] on button "uploads" at bounding box center [628, 300] width 40 height 14
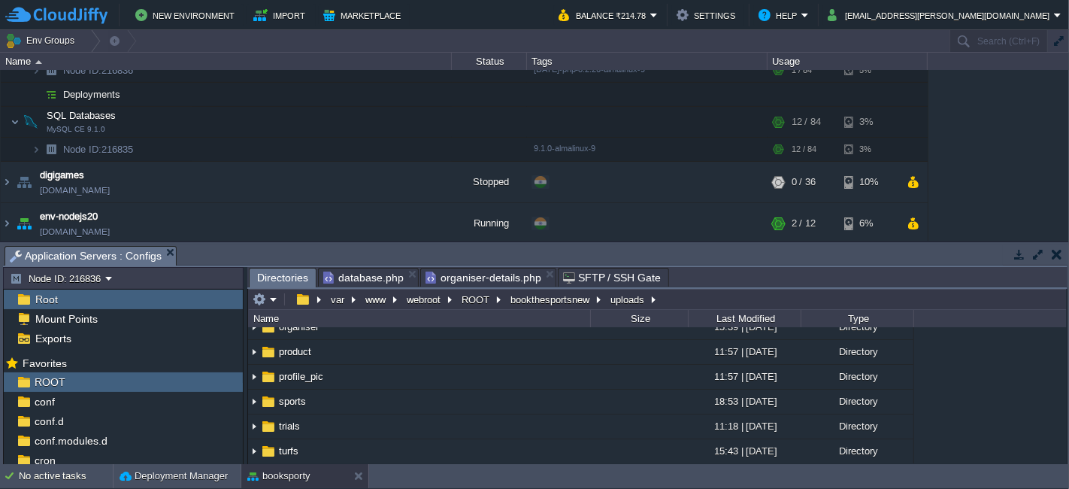
scroll to position [304, 0]
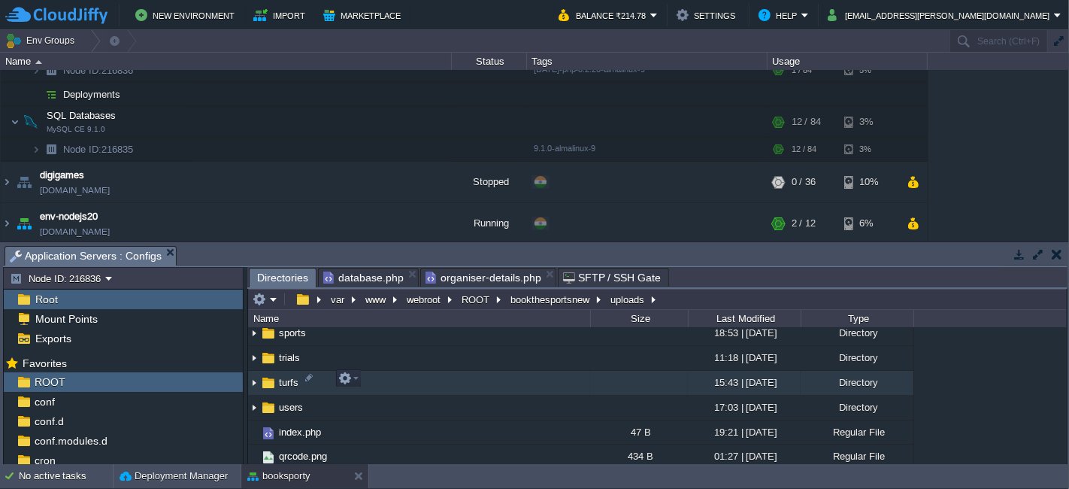
click at [386, 380] on td "turfs" at bounding box center [419, 383] width 342 height 25
click at [386, 379] on td "turfs" at bounding box center [419, 383] width 342 height 25
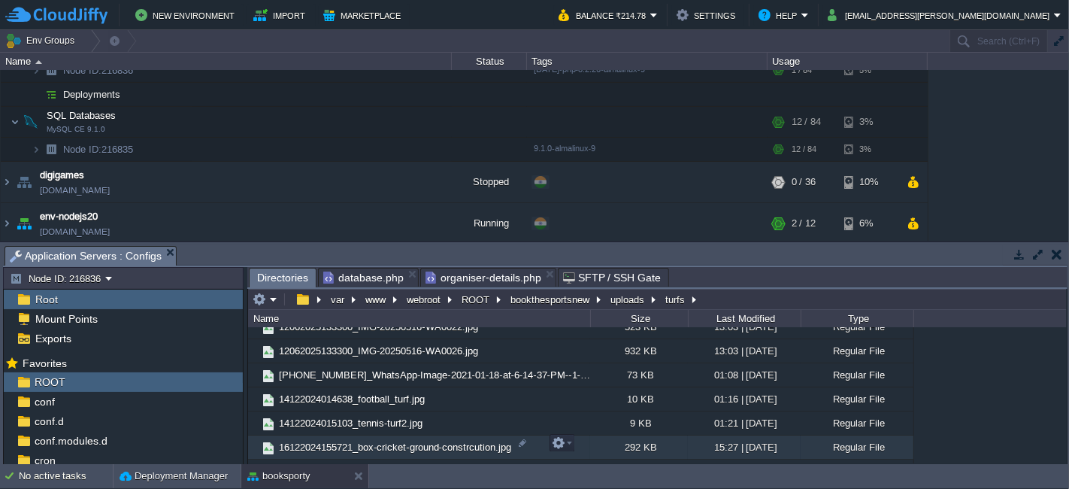
scroll to position [412, 0]
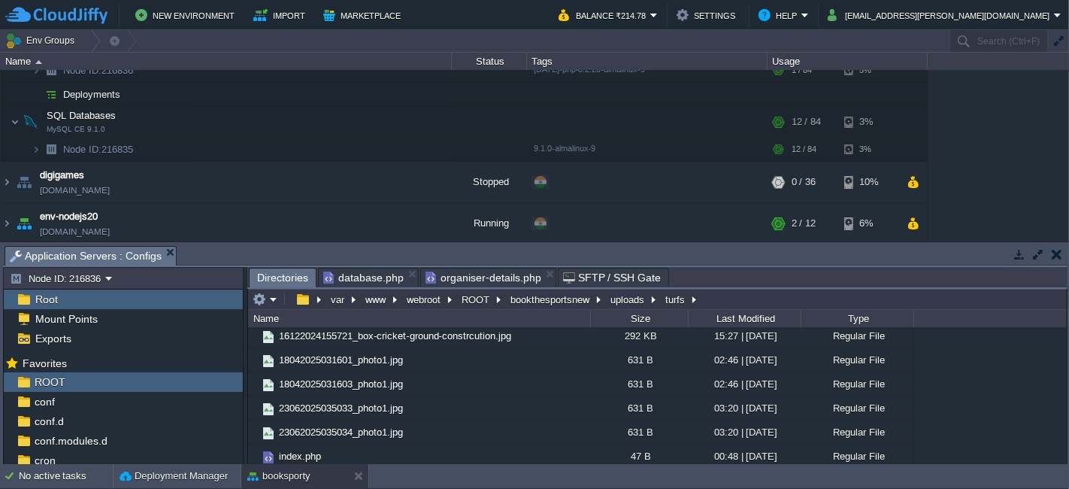
click at [771, 315] on div "Last Modified" at bounding box center [745, 318] width 111 height 17
click at [786, 315] on div "Last Modified" at bounding box center [745, 318] width 111 height 17
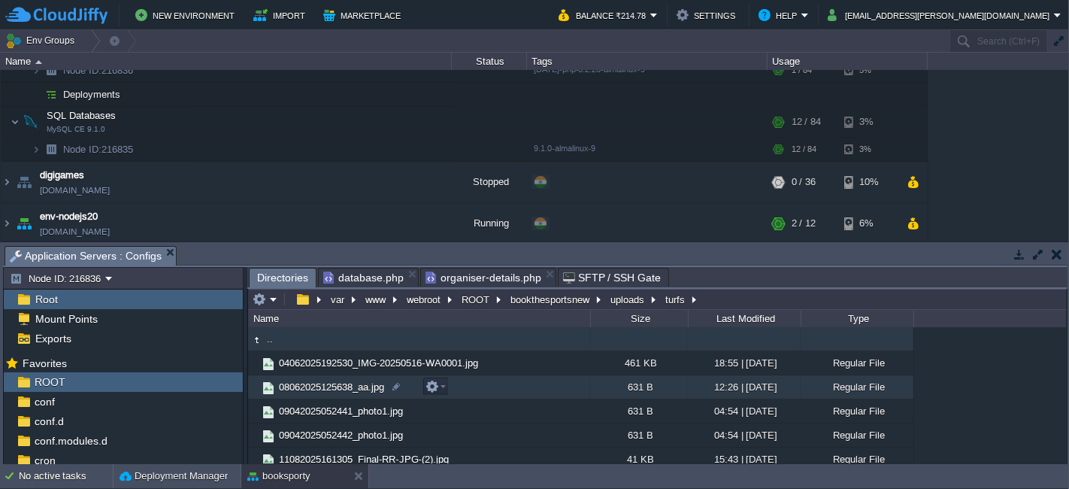
scroll to position [83, 0]
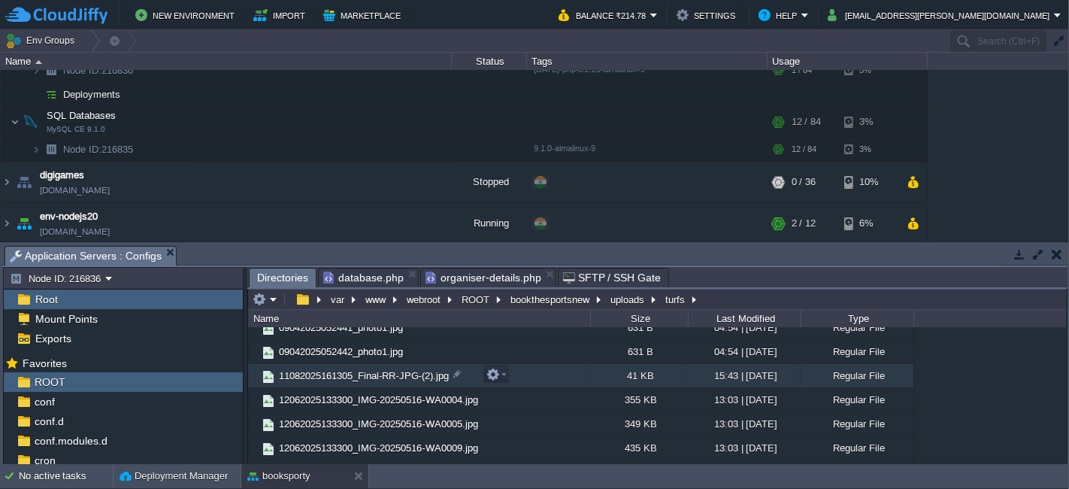
click at [448, 374] on td "11082025161305_Final-RR-JPG-(2).jpg" at bounding box center [419, 376] width 342 height 24
click at [457, 376] on div at bounding box center [457, 374] width 14 height 14
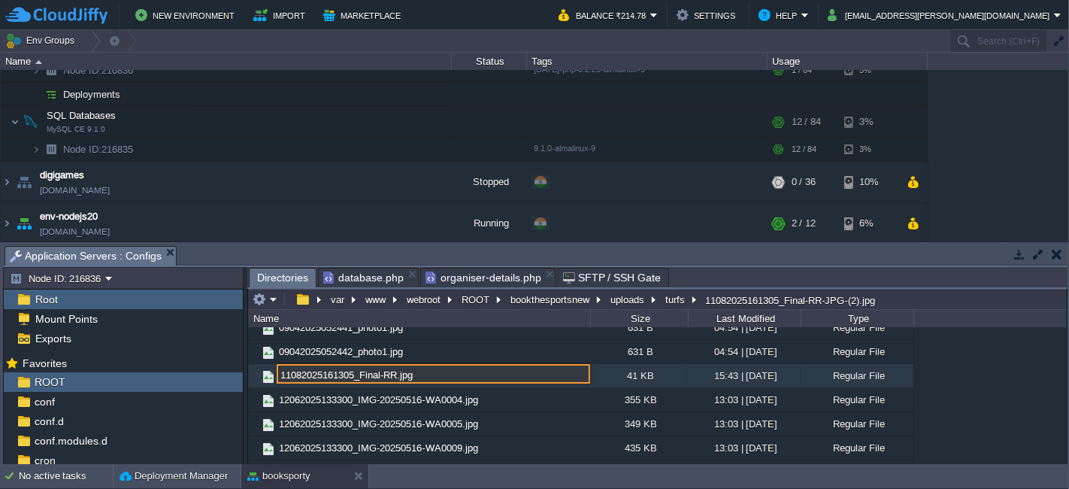
type input "11082025161305_Final-RR.jpg"
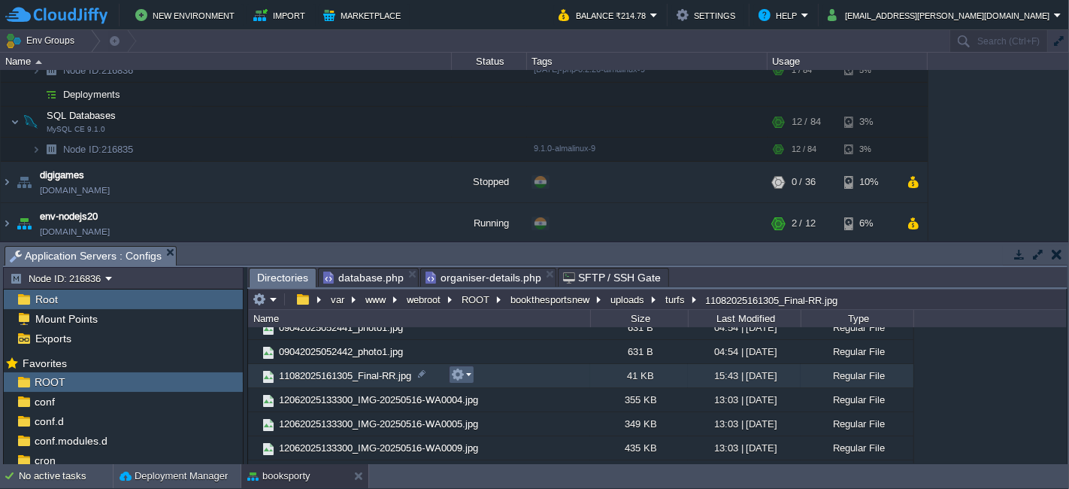
click at [459, 371] on button "button" at bounding box center [458, 375] width 14 height 14
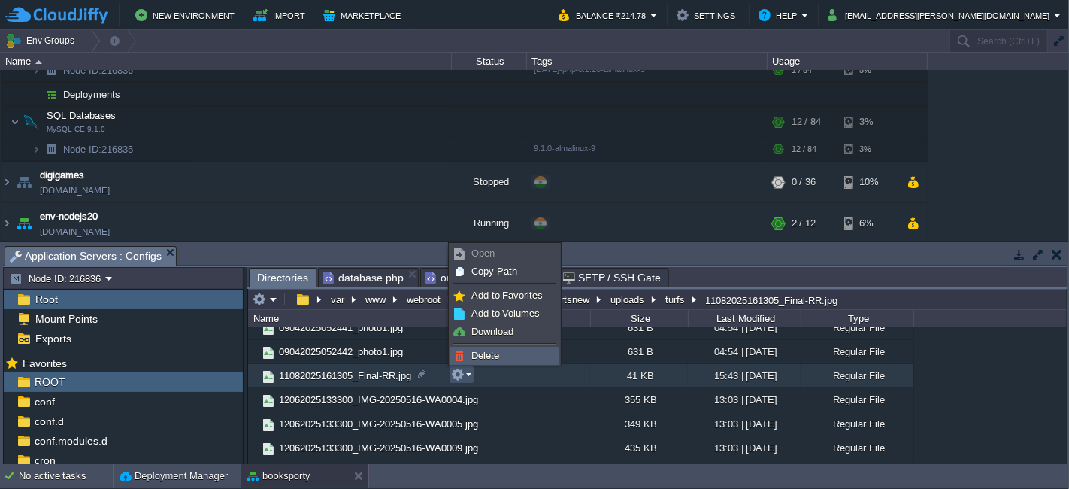
click at [484, 356] on span "Delete" at bounding box center [485, 355] width 28 height 11
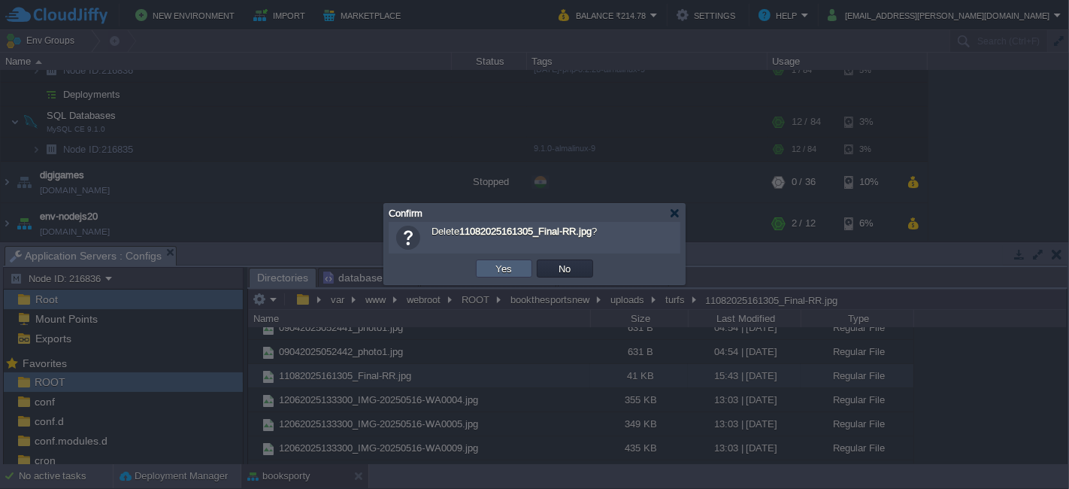
click at [502, 274] on button "Yes" at bounding box center [505, 269] width 26 height 14
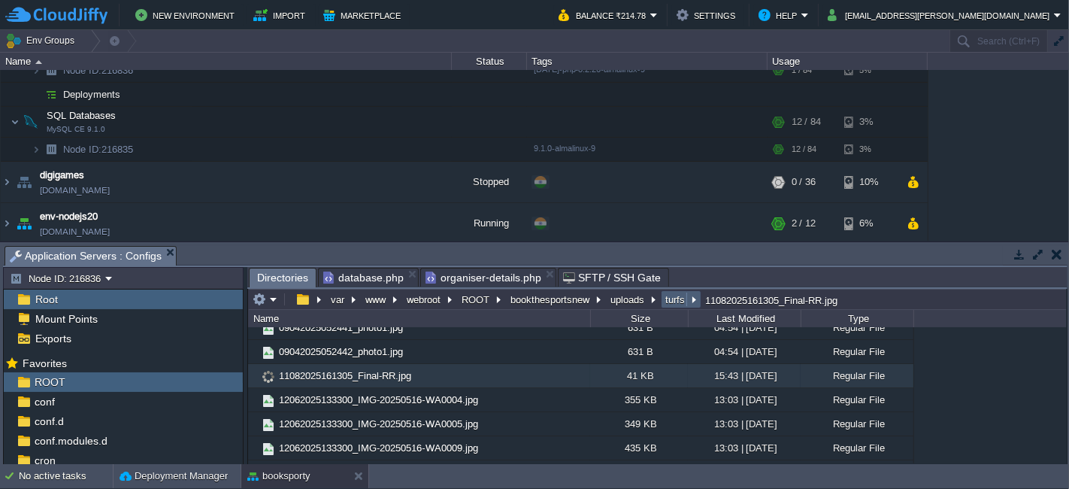
click at [670, 297] on button "turfs" at bounding box center [676, 300] width 26 height 14
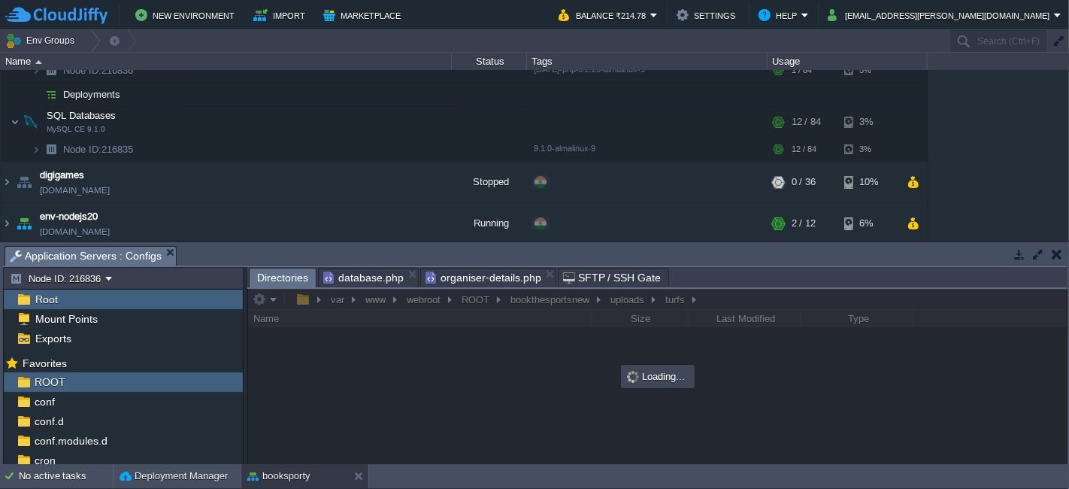
scroll to position [0, 0]
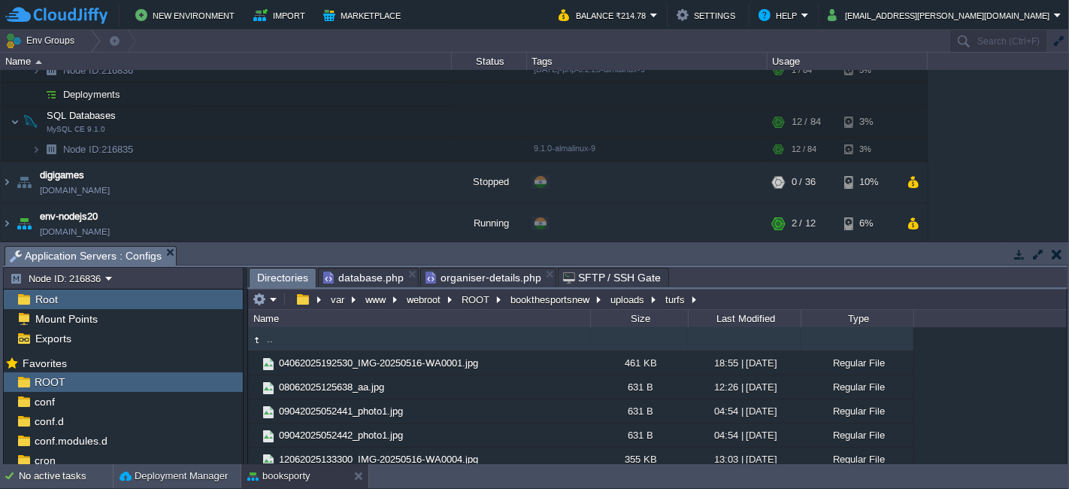
click at [291, 274] on span "Directories" at bounding box center [282, 277] width 51 height 19
click at [274, 336] on span ".." at bounding box center [270, 338] width 11 height 13
click at [277, 339] on td ".." at bounding box center [419, 339] width 342 height 24
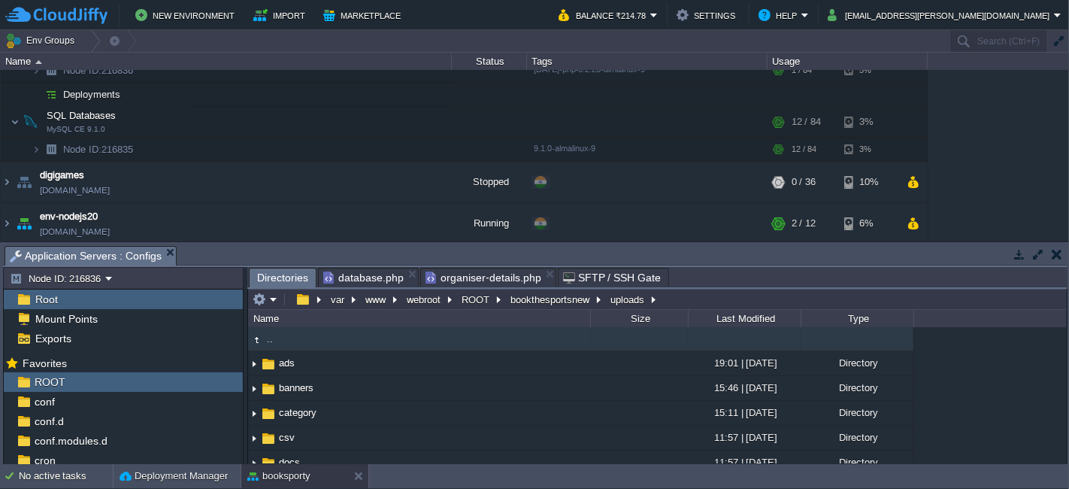
scroll to position [304, 0]
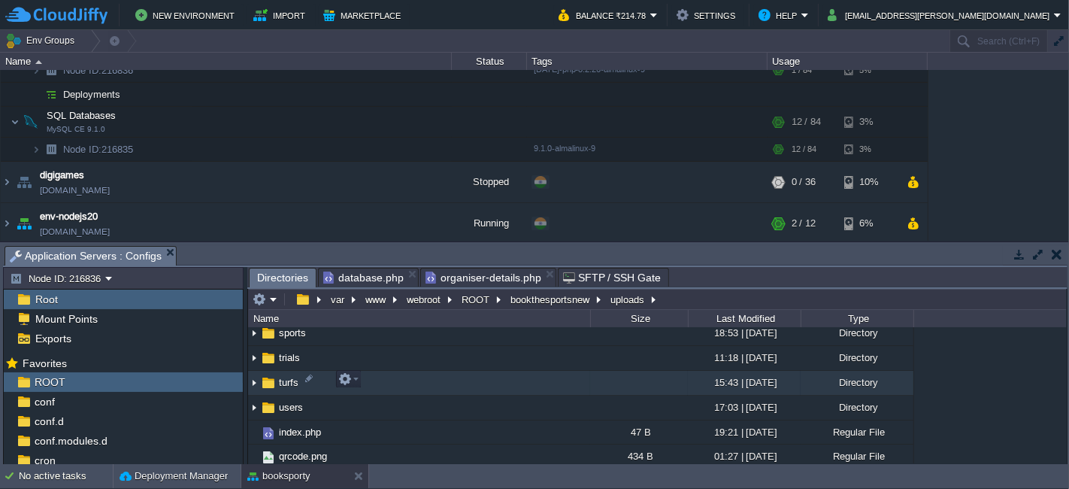
click at [383, 383] on td "turfs" at bounding box center [419, 383] width 342 height 25
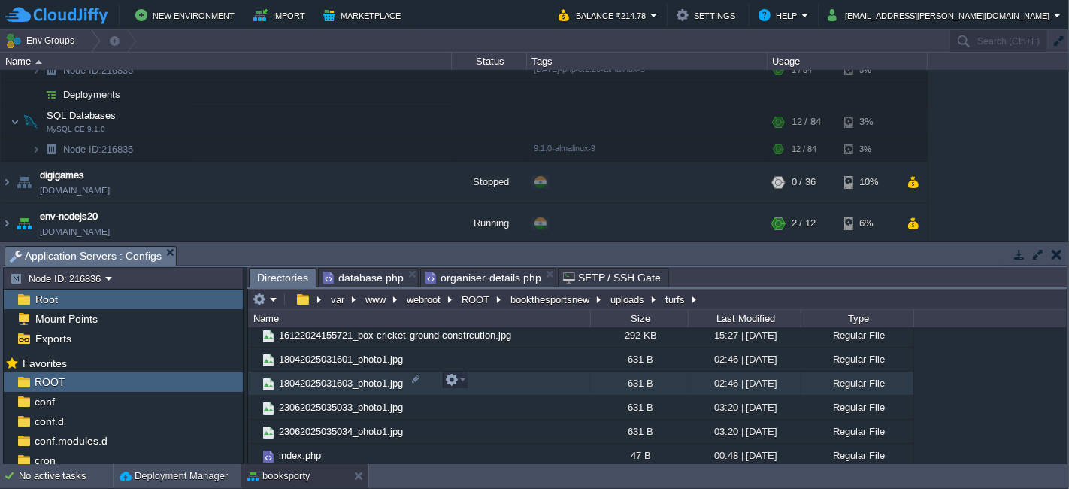
scroll to position [0, 0]
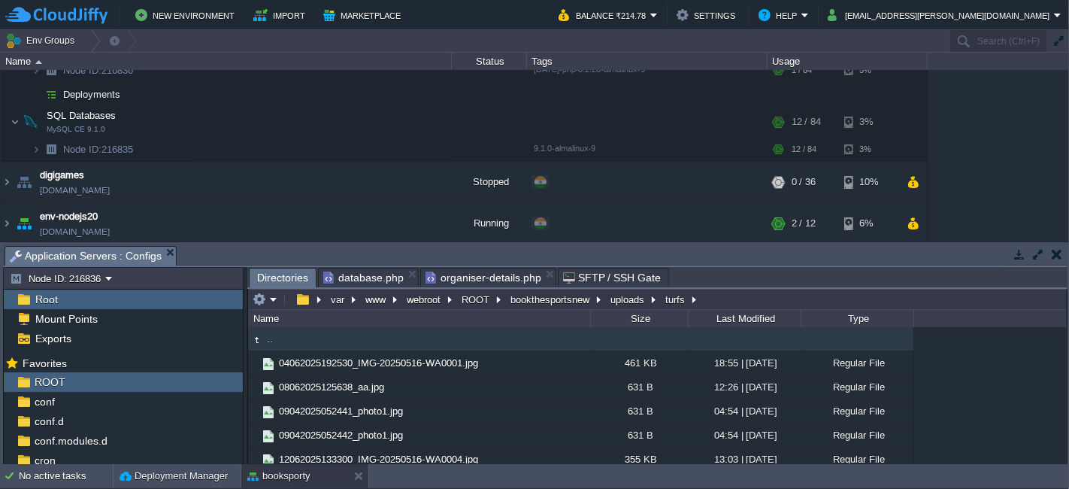
click at [480, 277] on span "organiser-details.php" at bounding box center [484, 277] width 116 height 18
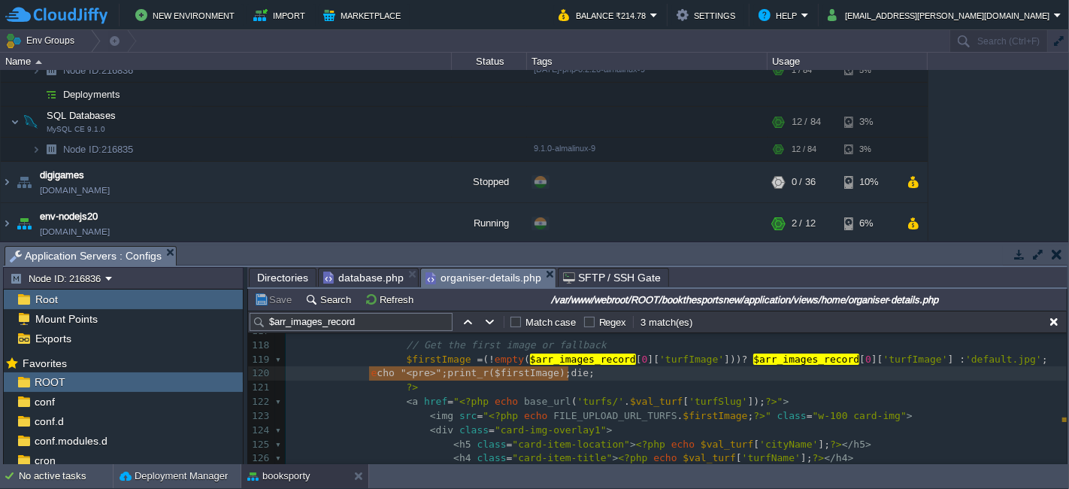
type textarea "echo "<pre>";print_r($firstImage);die;"
drag, startPoint x: 575, startPoint y: 371, endPoint x: 366, endPoint y: 372, distance: 209.0
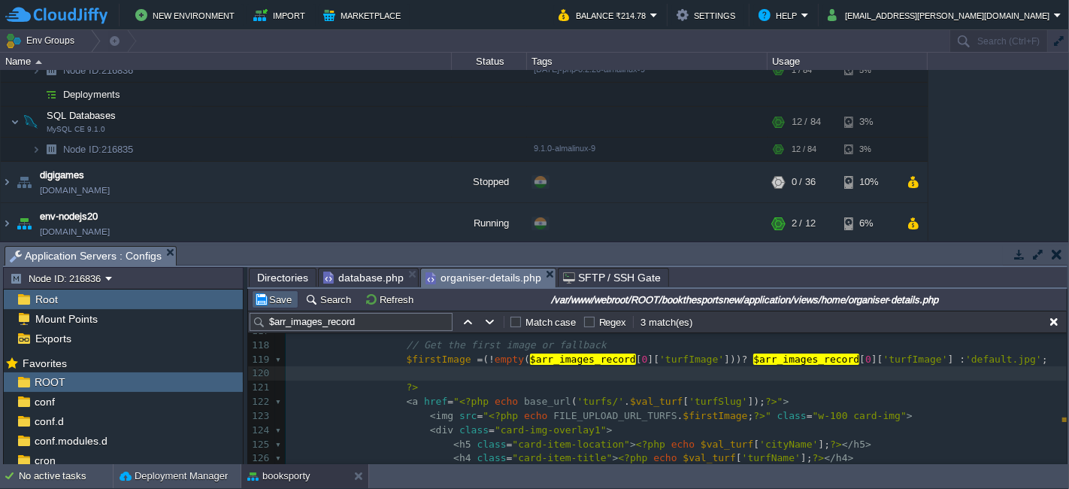
click at [278, 295] on button "Save" at bounding box center [275, 300] width 42 height 14
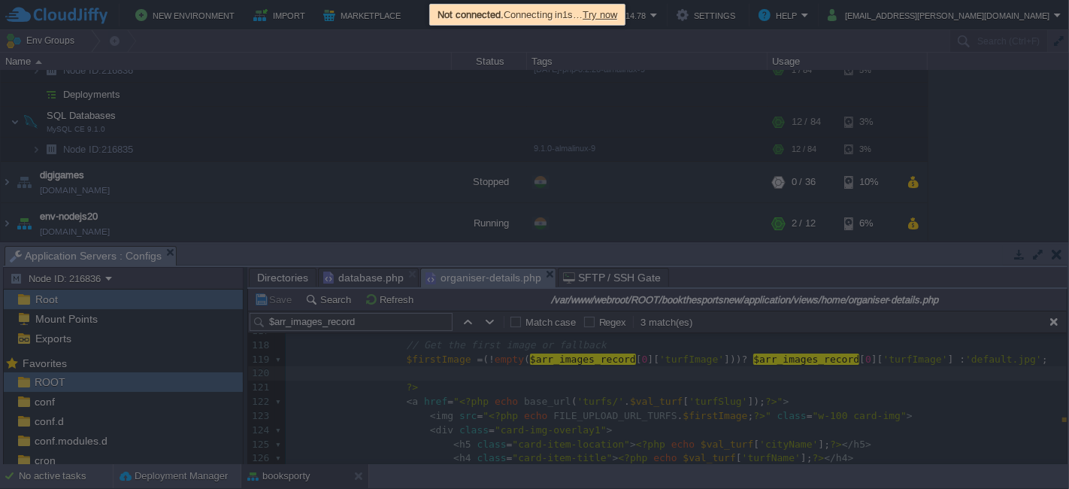
click at [614, 13] on span "Try now" at bounding box center [600, 14] width 35 height 11
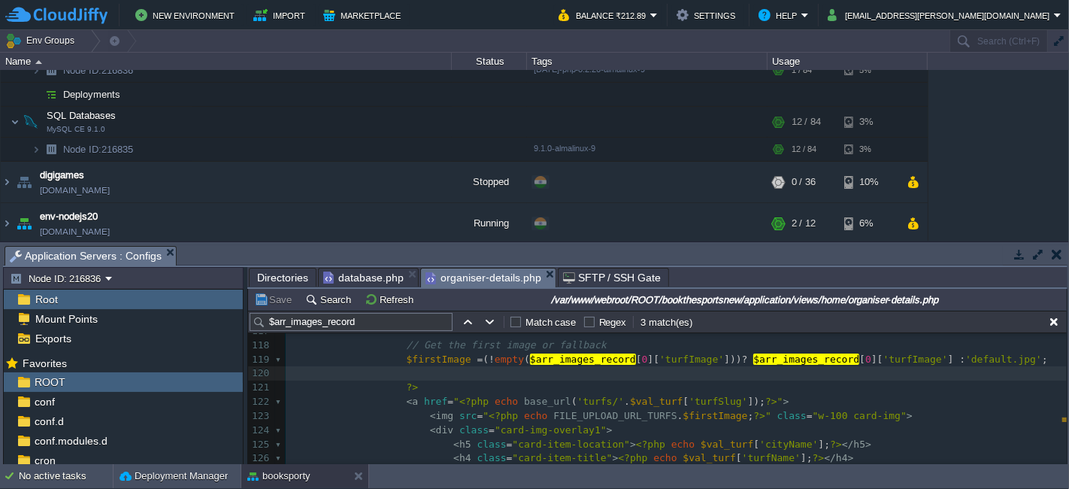
scroll to position [1574, 0]
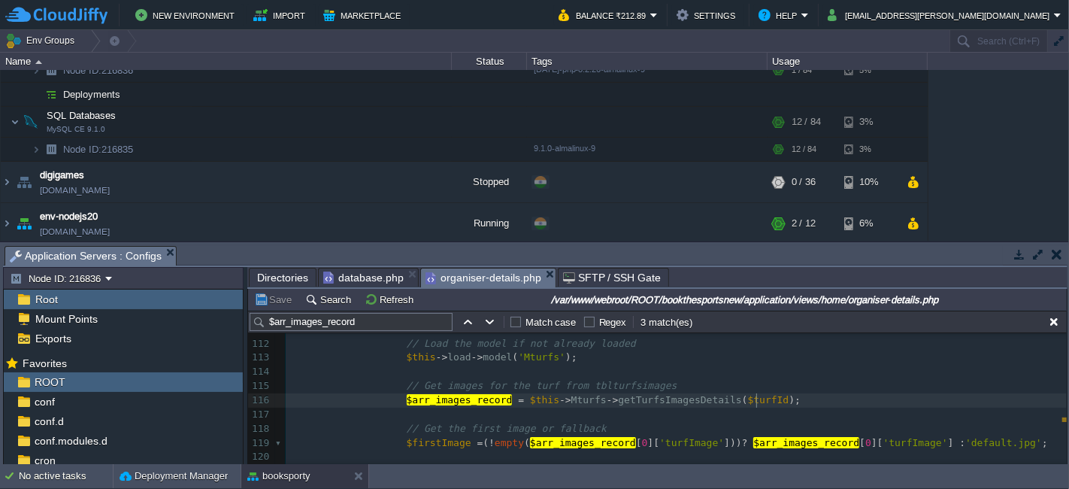
click at [768, 399] on pre "$arr_images_record = $this -> Mturfs -> getTurfsImagesDetails ( $turfId );" at bounding box center [676, 400] width 781 height 14
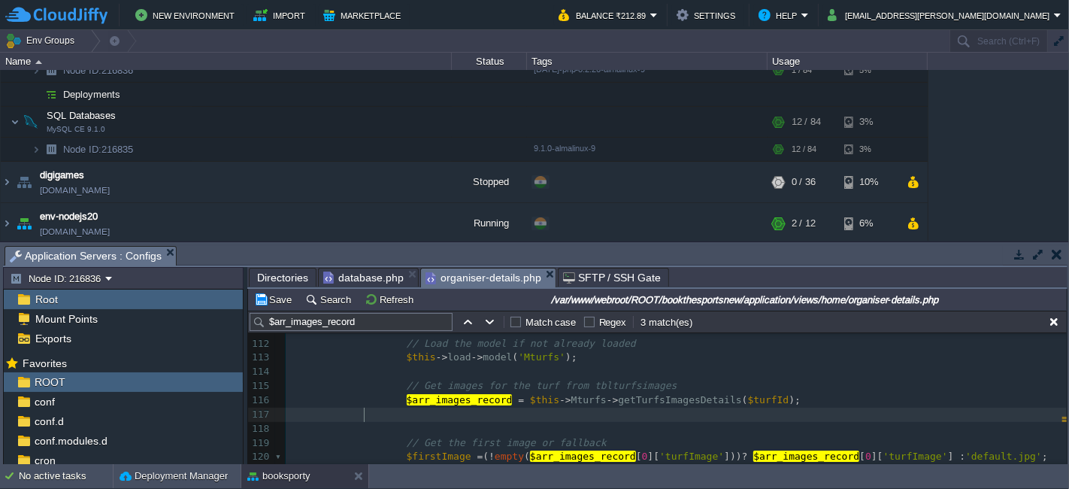
paste textarea "$arr_images_record"
click at [428, 403] on div "x 95 < div class = "row mt-5 mb-5 w-100" > 96 < div class = "col-md-12" > 97 < …" at bounding box center [676, 463] width 781 height 737
type textarea "$arr_images_record"
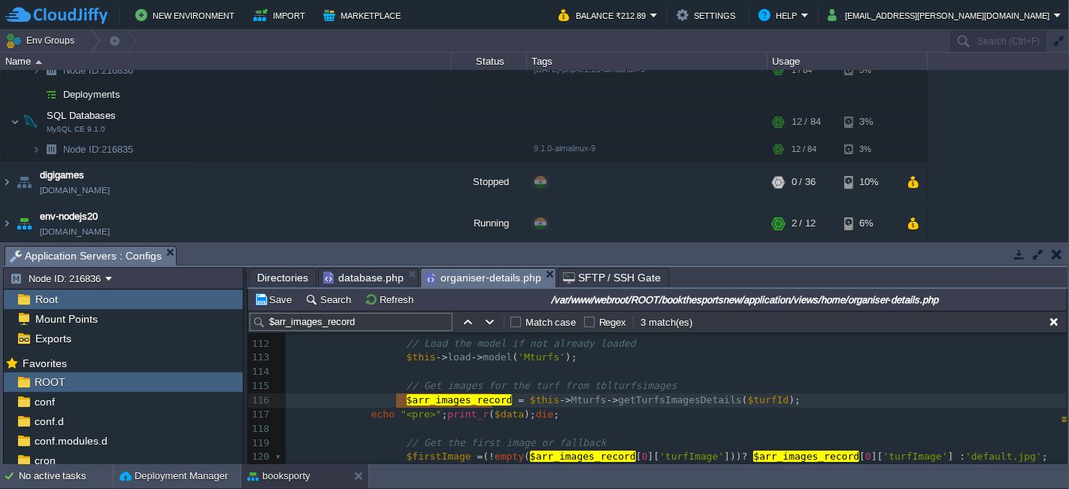
click at [496, 415] on span "$data" at bounding box center [509, 413] width 29 height 11
type textarea "$data"
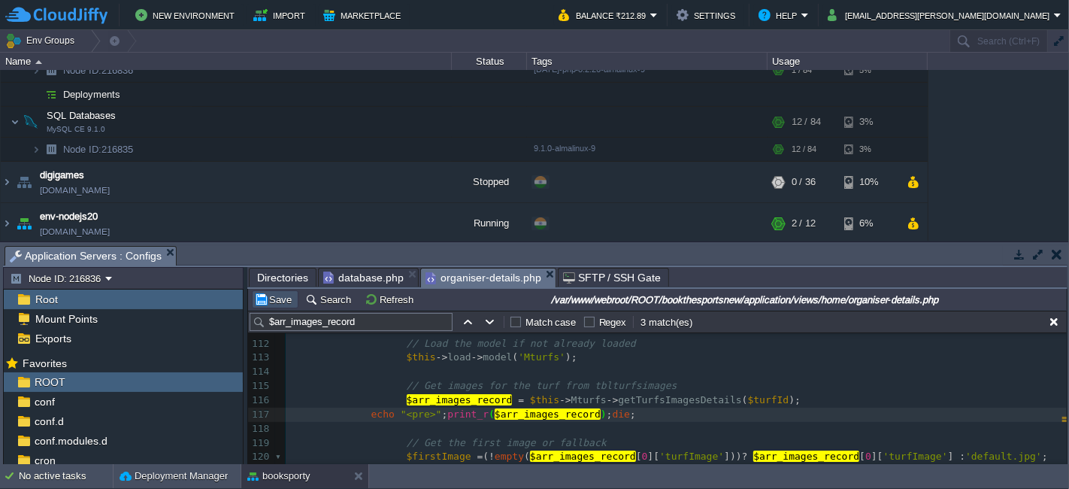
click at [272, 296] on button "Save" at bounding box center [275, 300] width 42 height 14
click at [670, 402] on div "x 95 < div class = "row mt-5 mb-5 w-100" > 96 < div class = "col-md-12" > 97 < …" at bounding box center [676, 463] width 781 height 737
type textarea "getTurfsImagesDetails"
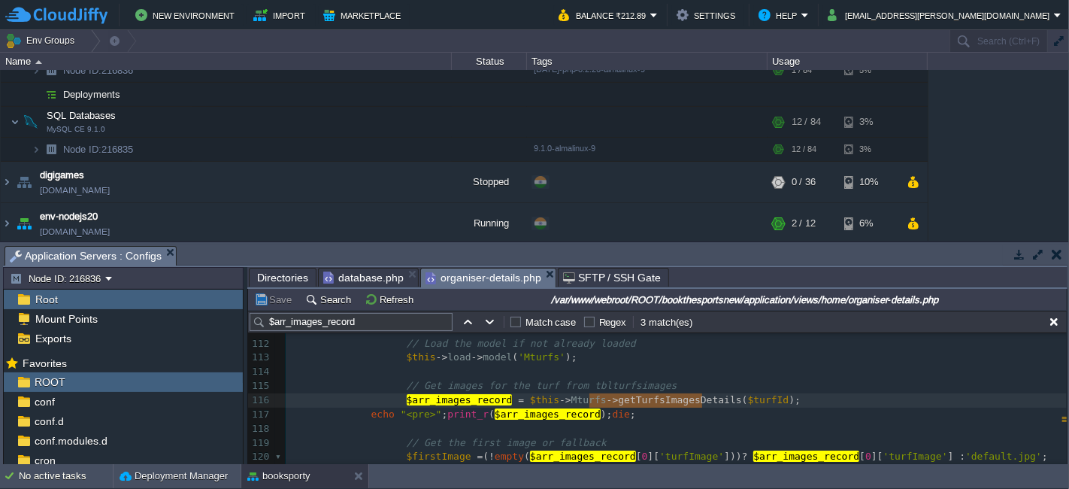
click at [747, 422] on pre "​" at bounding box center [676, 429] width 781 height 14
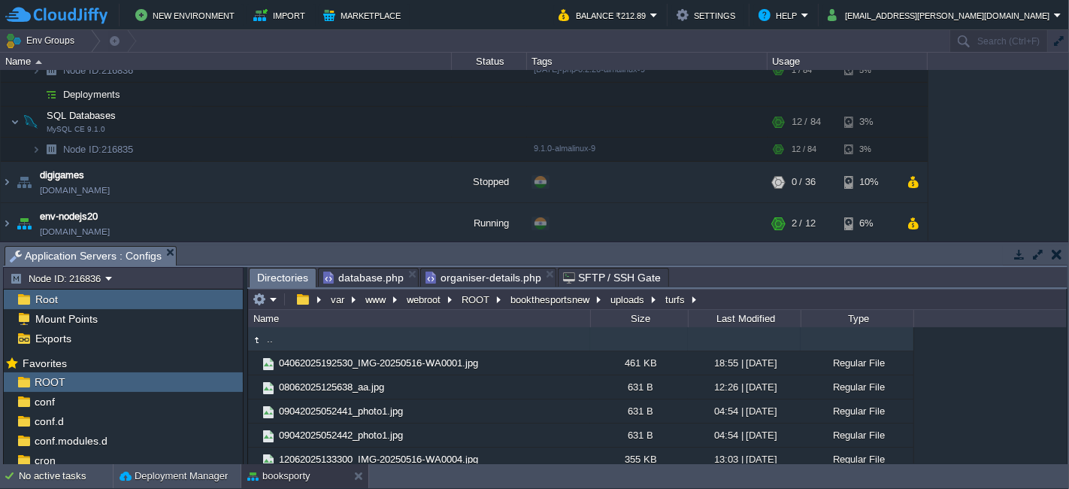
click at [286, 278] on span "Directories" at bounding box center [282, 277] width 51 height 19
click at [559, 297] on button "bookthesportsnew" at bounding box center [550, 300] width 85 height 14
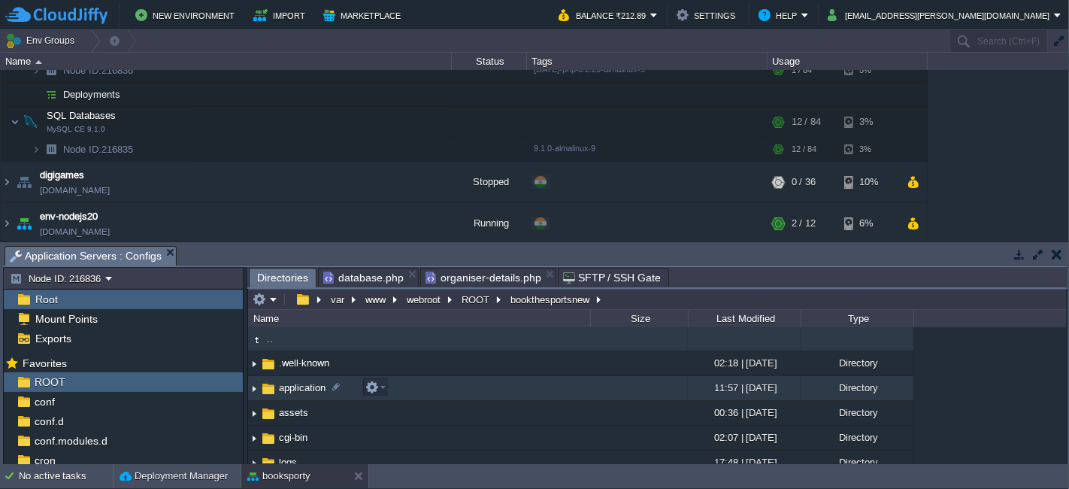
click at [428, 385] on td "application" at bounding box center [419, 388] width 342 height 25
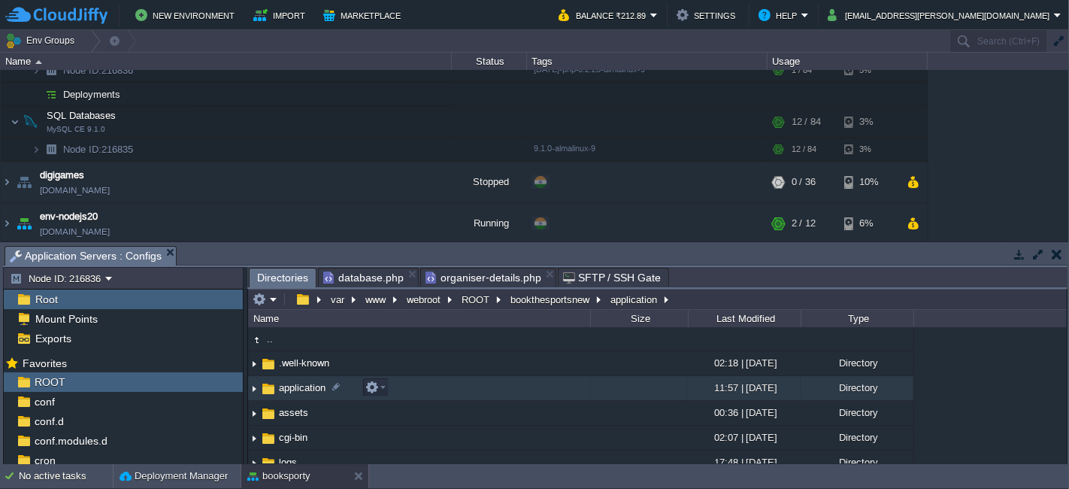
click at [428, 385] on td "application" at bounding box center [419, 388] width 342 height 25
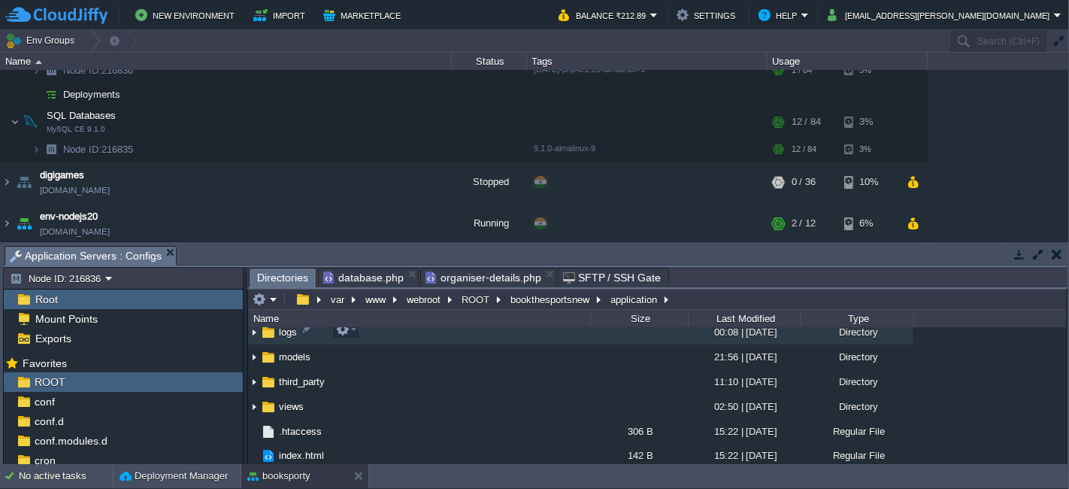
scroll to position [147, 0]
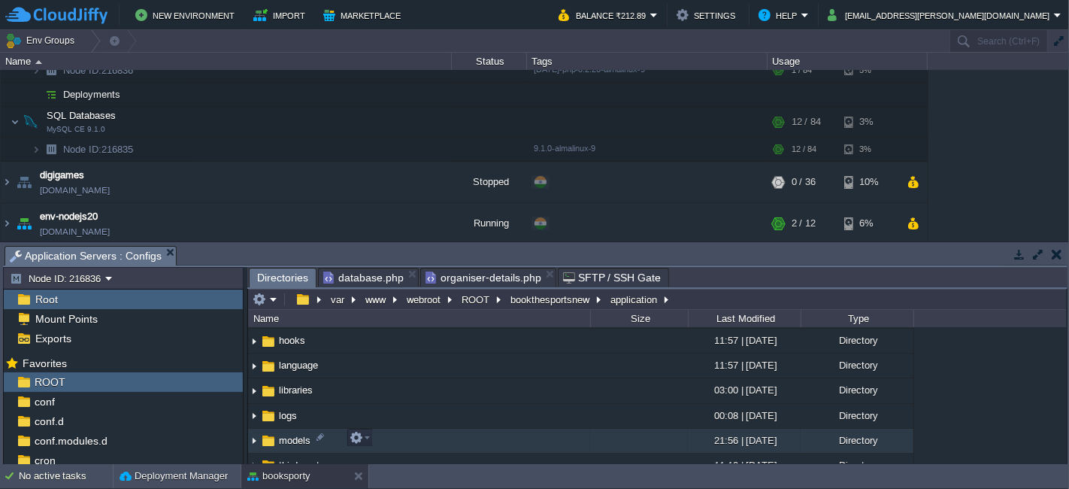
click at [436, 441] on td "models" at bounding box center [419, 441] width 342 height 25
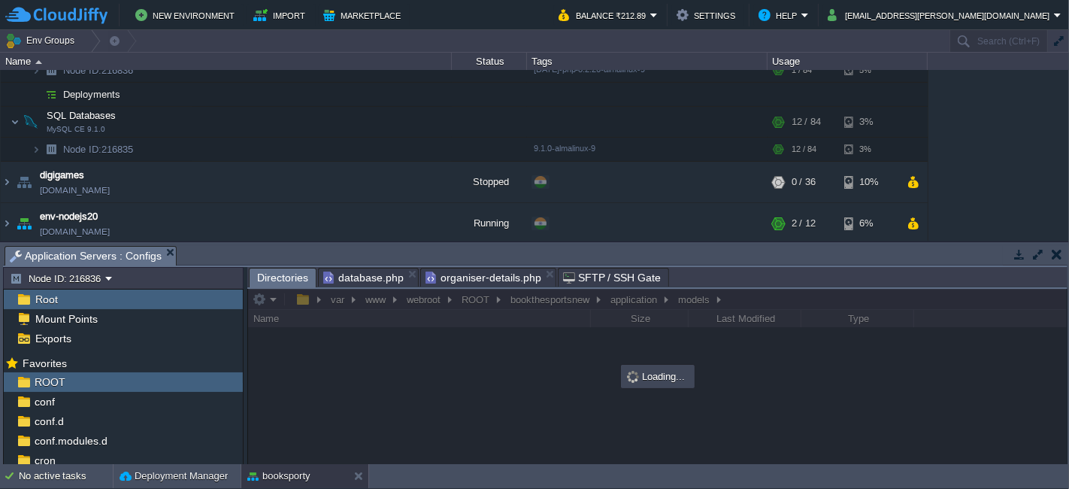
scroll to position [0, 0]
click at [490, 273] on span "organiser-details.php" at bounding box center [484, 277] width 116 height 18
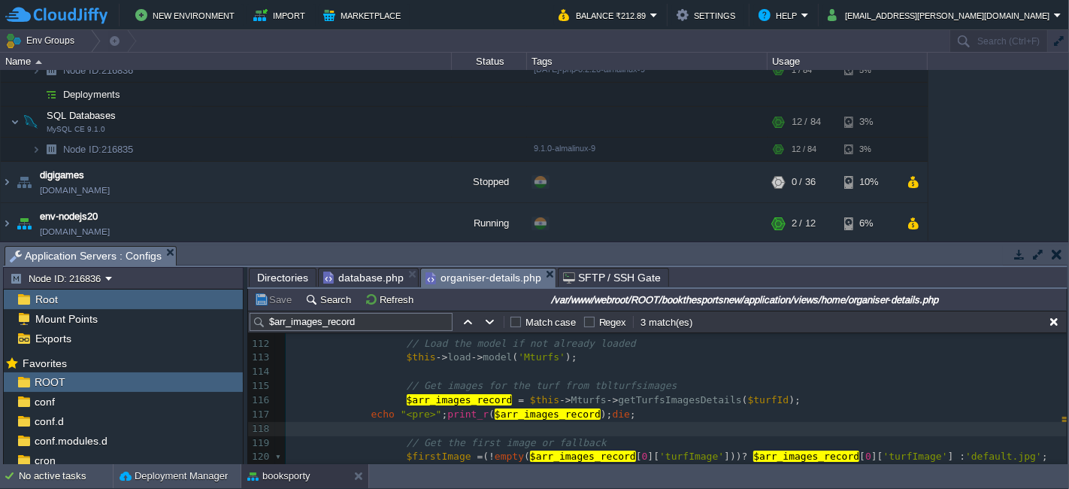
click at [267, 265] on div "Tasks Activity Log Archive Git / SVN Application Servers : Configs" at bounding box center [535, 256] width 1065 height 22
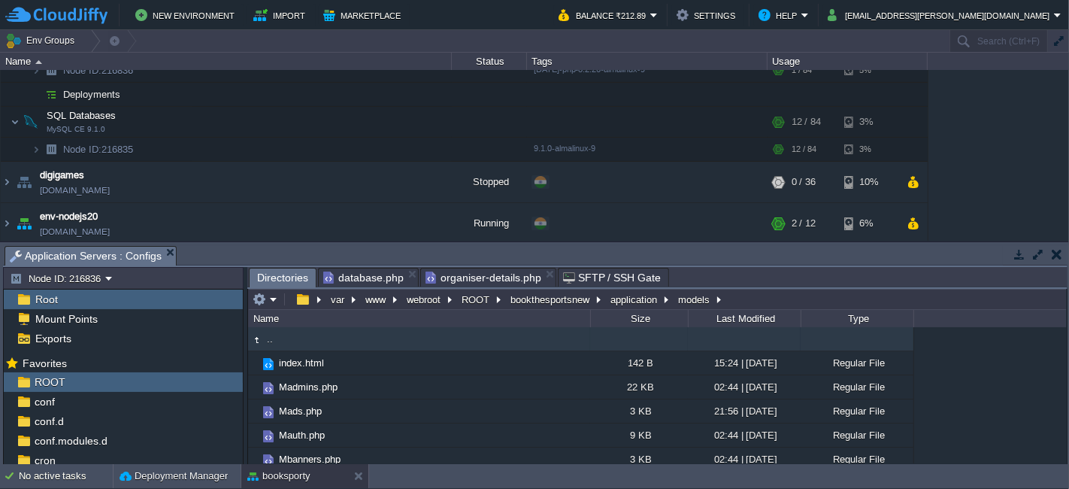
click at [277, 274] on span "Directories" at bounding box center [282, 277] width 51 height 19
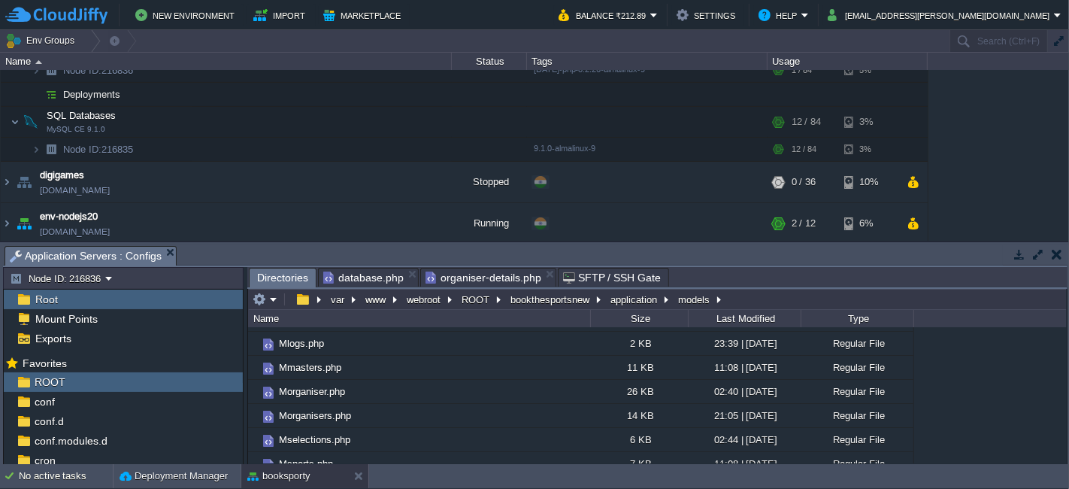
scroll to position [699, 0]
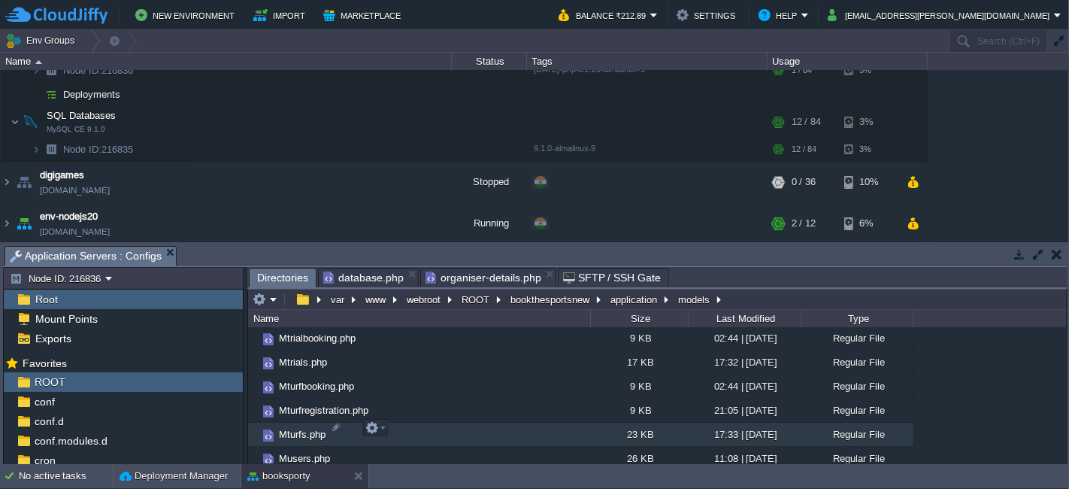
click at [432, 430] on td "Mturfs.php" at bounding box center [419, 435] width 342 height 24
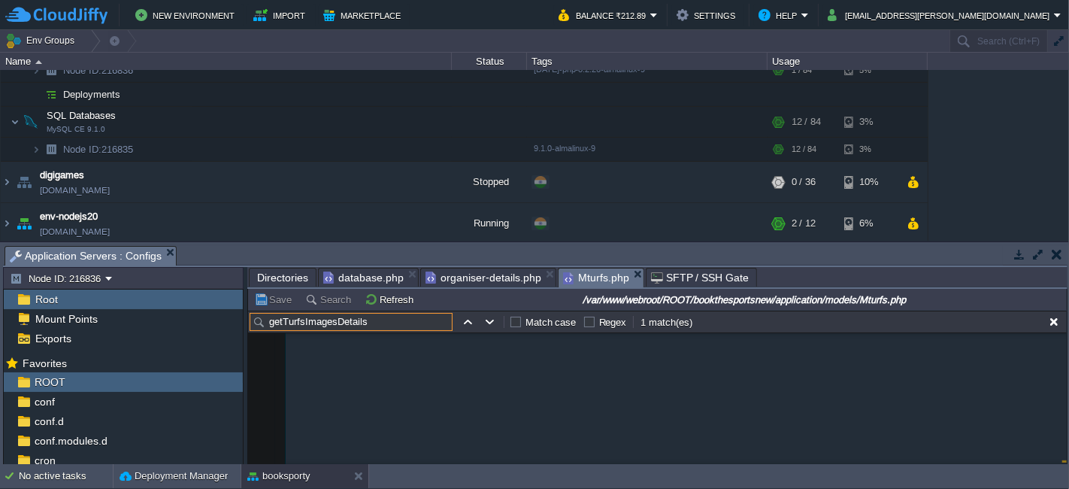
scroll to position [9656, 0]
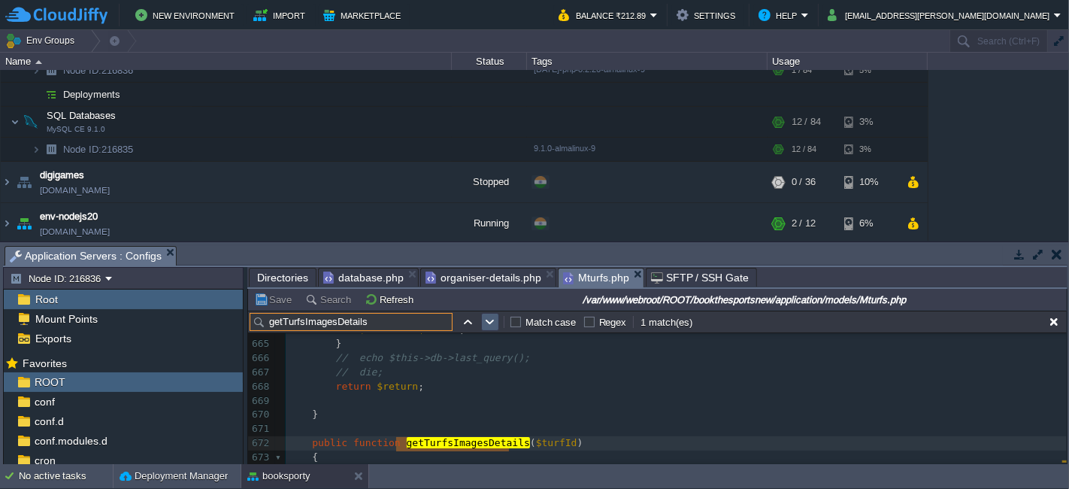
type input "getTurfsImagesDetails"
click at [489, 321] on button "button" at bounding box center [491, 322] width 14 height 14
type textarea "getTurfsImagesDetails"
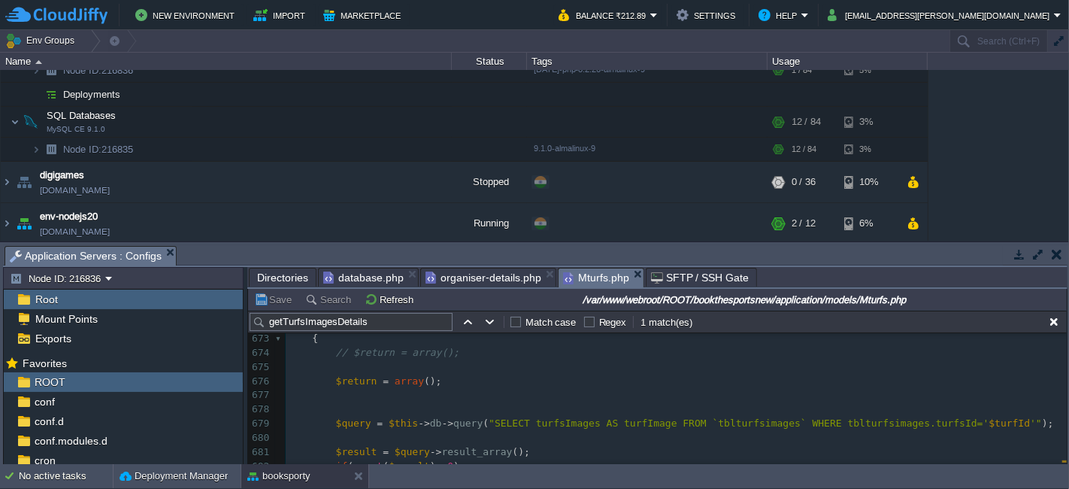
scroll to position [9824, 0]
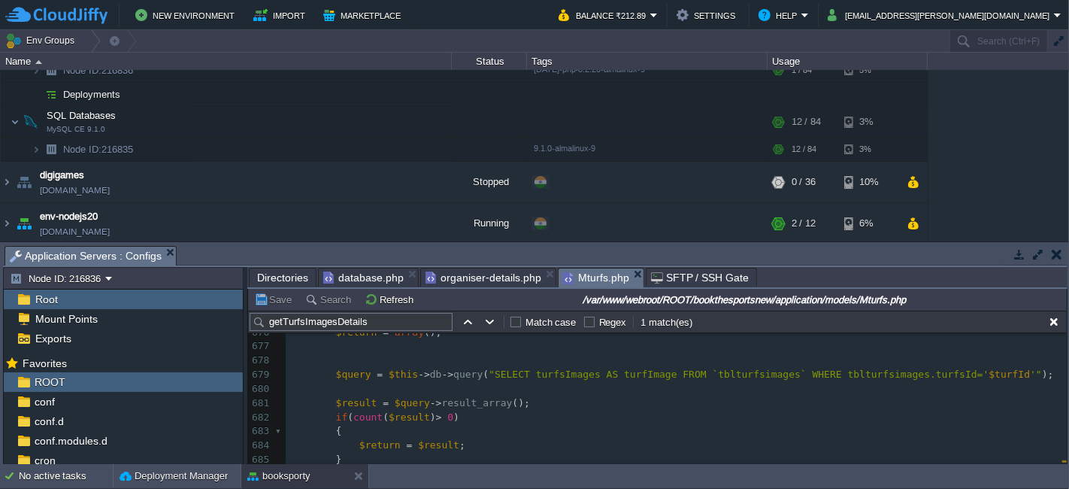
click at [476, 379] on div "x 652 public function getOutletDetails ( $turfId ) 653 { 654 // $return = array…" at bounding box center [676, 261] width 781 height 609
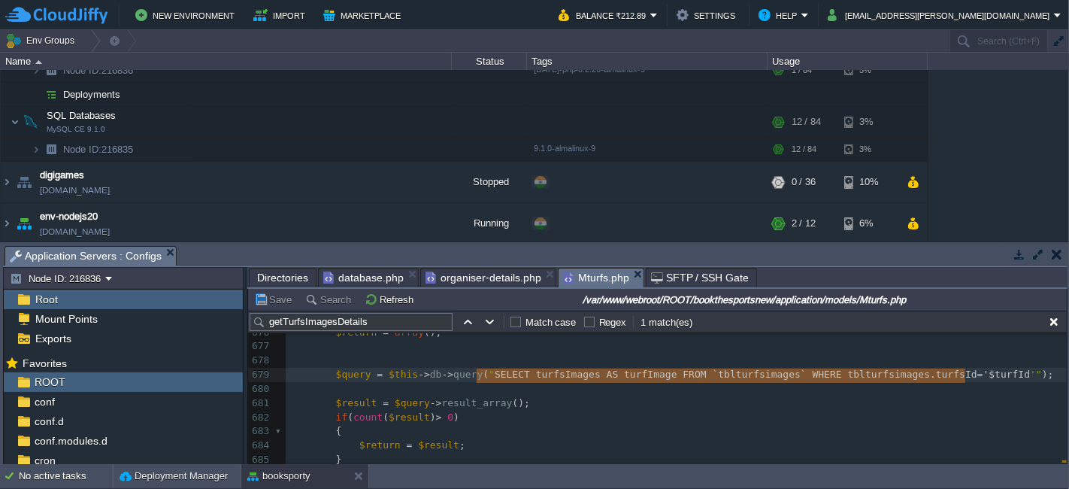
type textarea "SELECT turfsImages AS turfImage FROM `tblturfsimages` WHERE tblturfsimages.turf…"
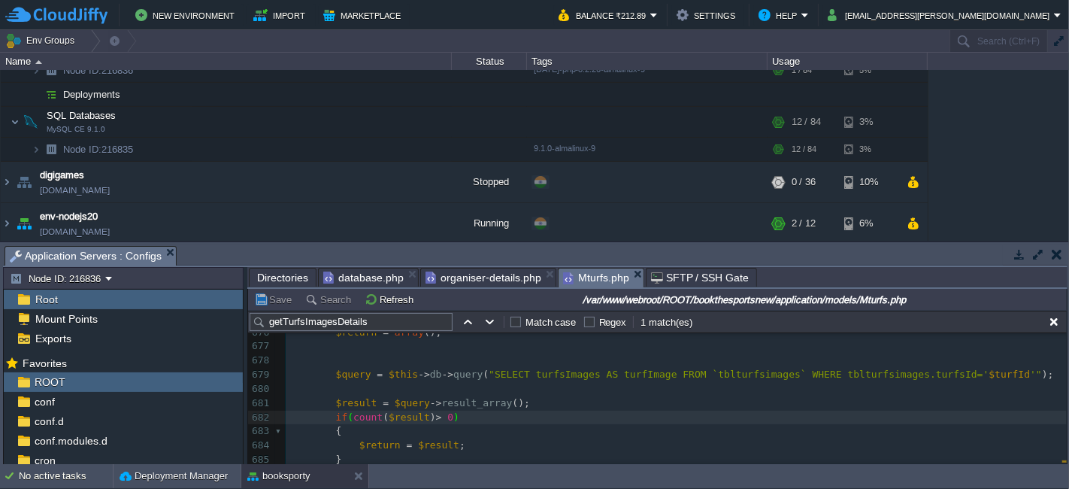
click at [464, 277] on span "organiser-details.php" at bounding box center [484, 277] width 116 height 18
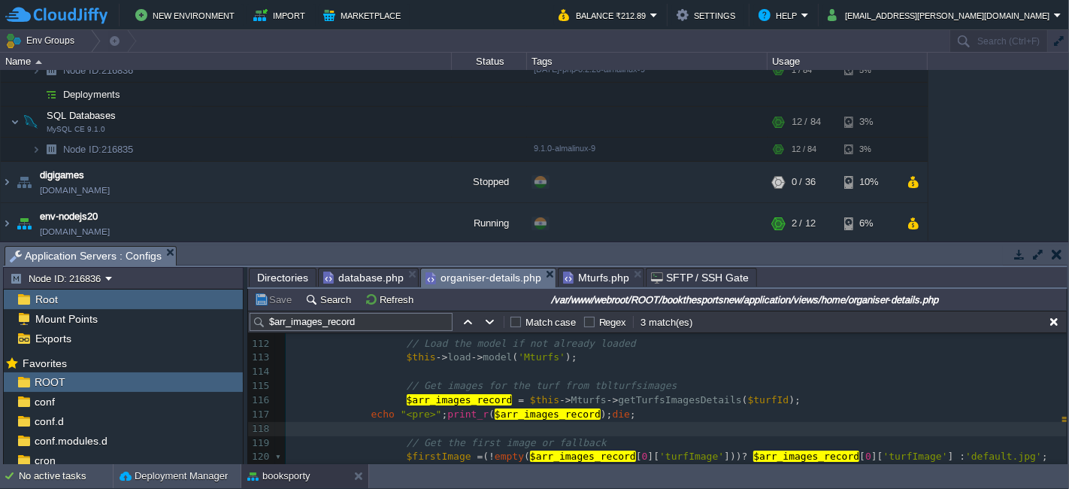
click at [362, 409] on span at bounding box center [330, 413] width 83 height 11
type textarea "echo "<pre>";print_r($arr_images_record);die;"
click at [642, 422] on pre "​" at bounding box center [676, 429] width 781 height 14
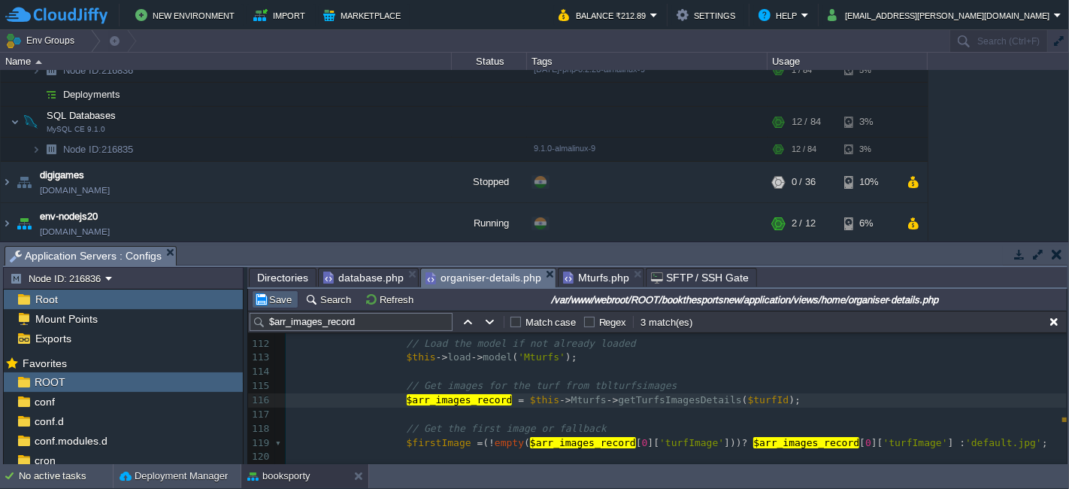
click at [279, 299] on button "Save" at bounding box center [275, 300] width 42 height 14
click at [270, 299] on button "Save" at bounding box center [275, 300] width 42 height 14
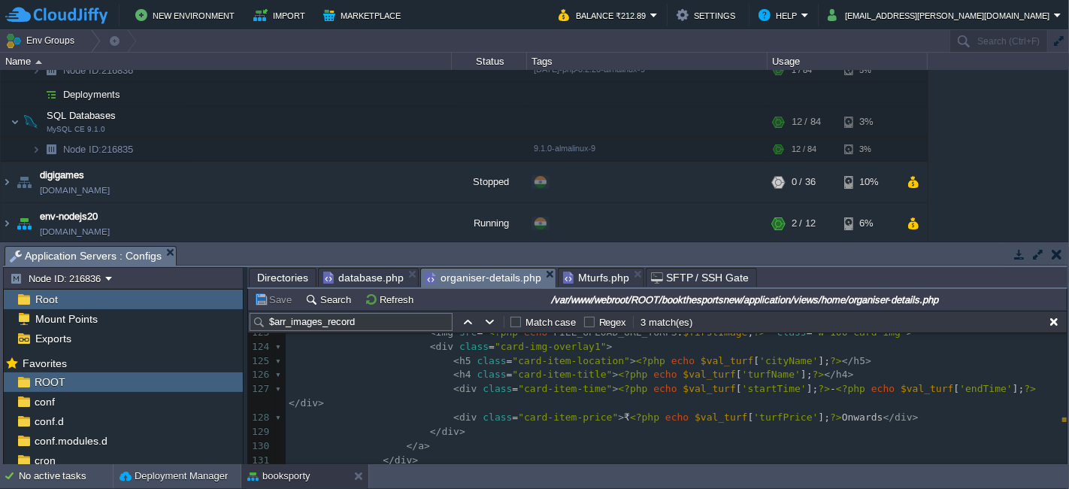
scroll to position [1657, 0]
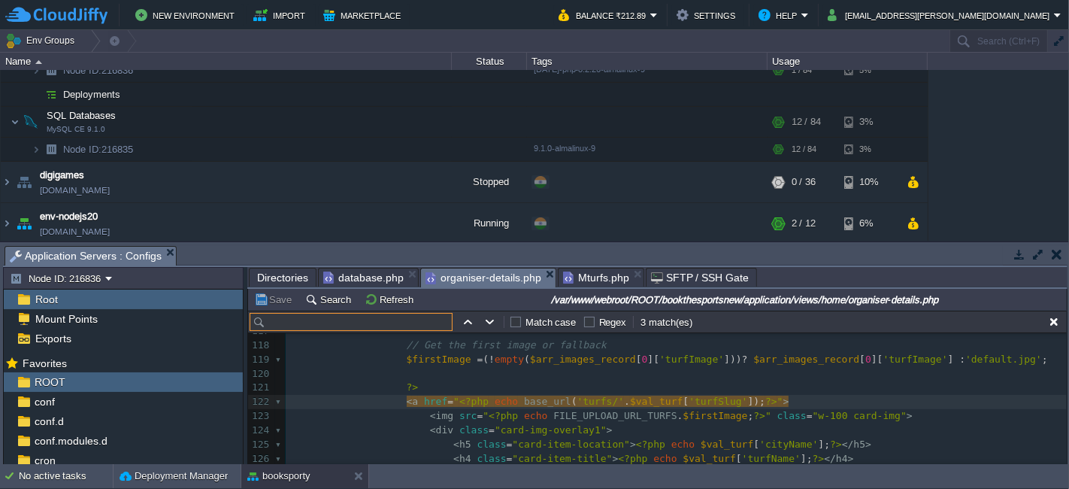
paste input "card h-100"
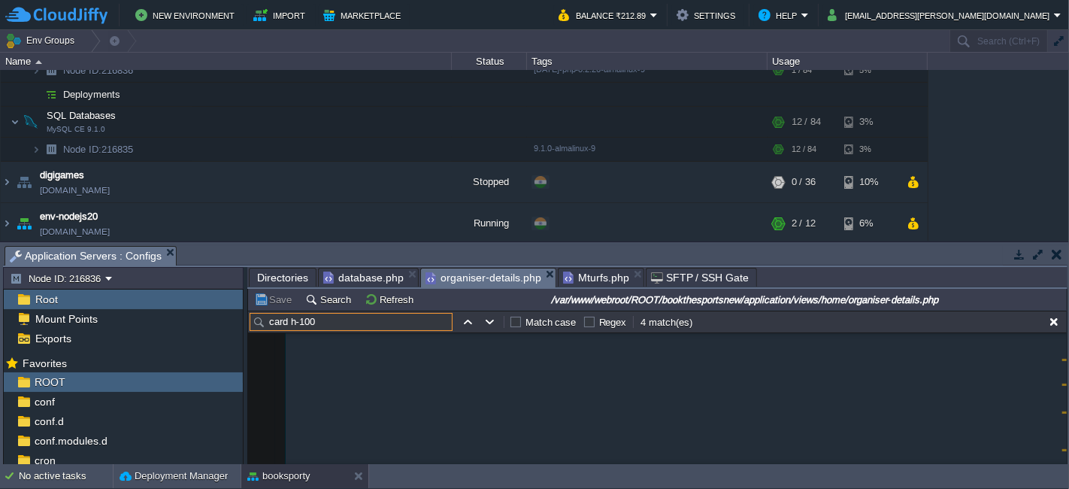
scroll to position [2154, 0]
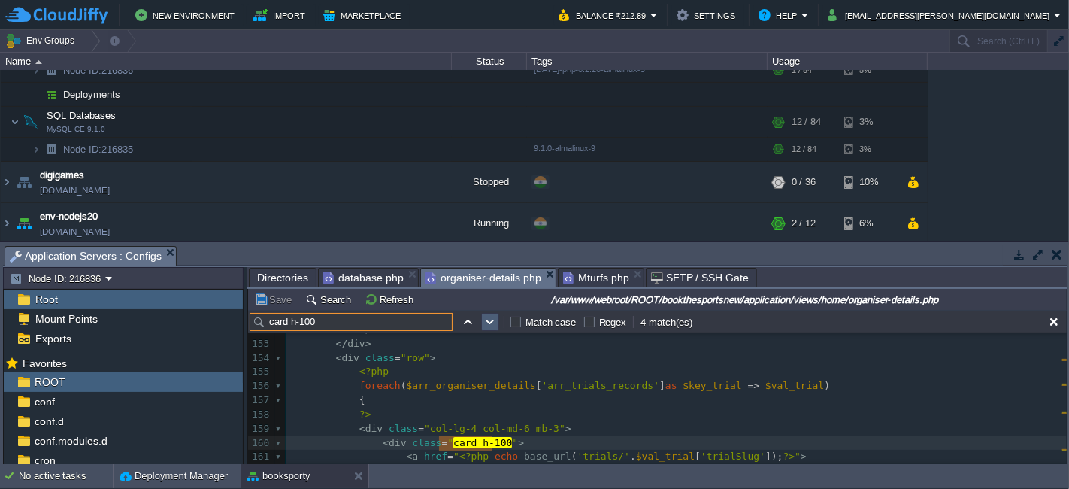
type input "card h-100"
click at [487, 317] on button "button" at bounding box center [491, 322] width 14 height 14
type textarea "card h-100"
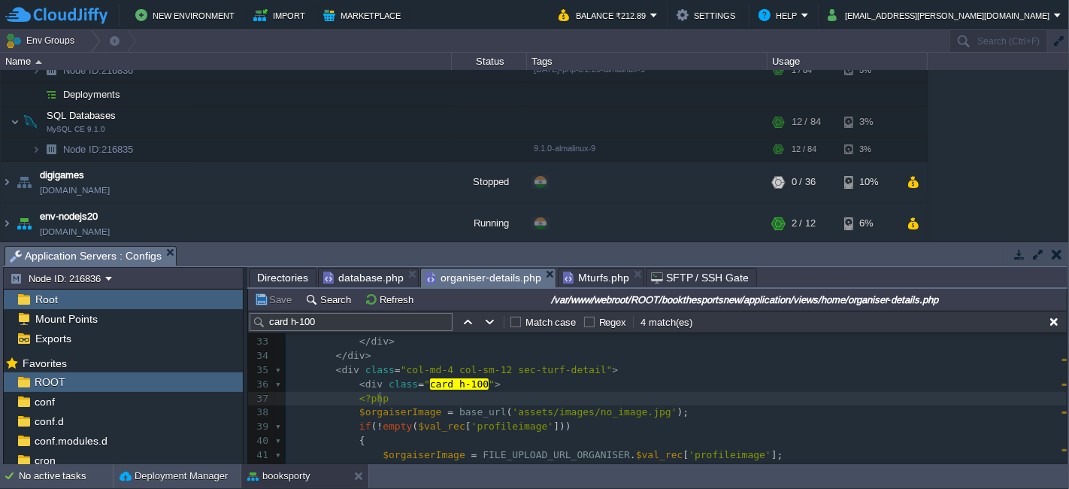
click at [533, 393] on pre "<?php" at bounding box center [676, 399] width 781 height 14
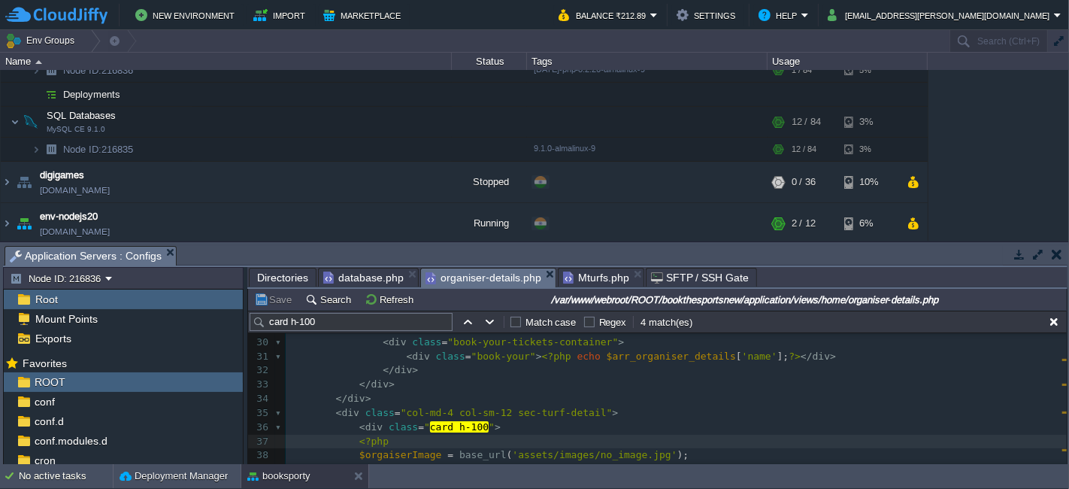
scroll to position [371, 0]
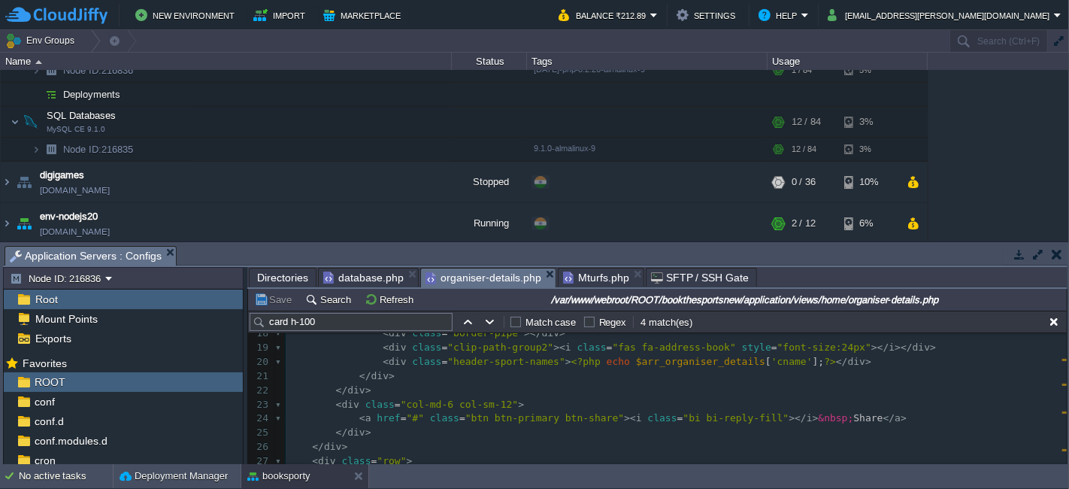
click at [492, 398] on pre "< div class = "col-md-6 col-sm-12" >" at bounding box center [676, 405] width 781 height 14
paste input "Rudraa Shooting Range"
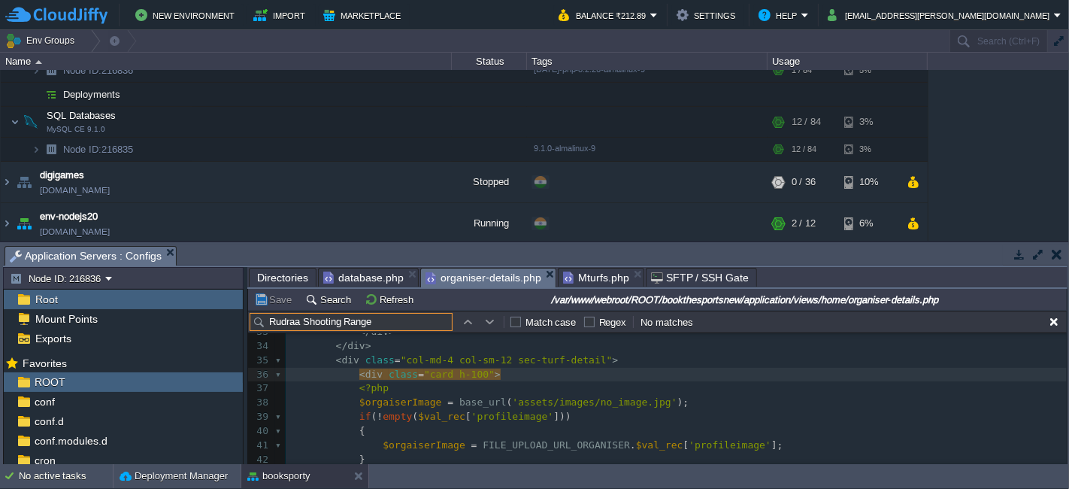
type input "Rudraa Shooting Range"
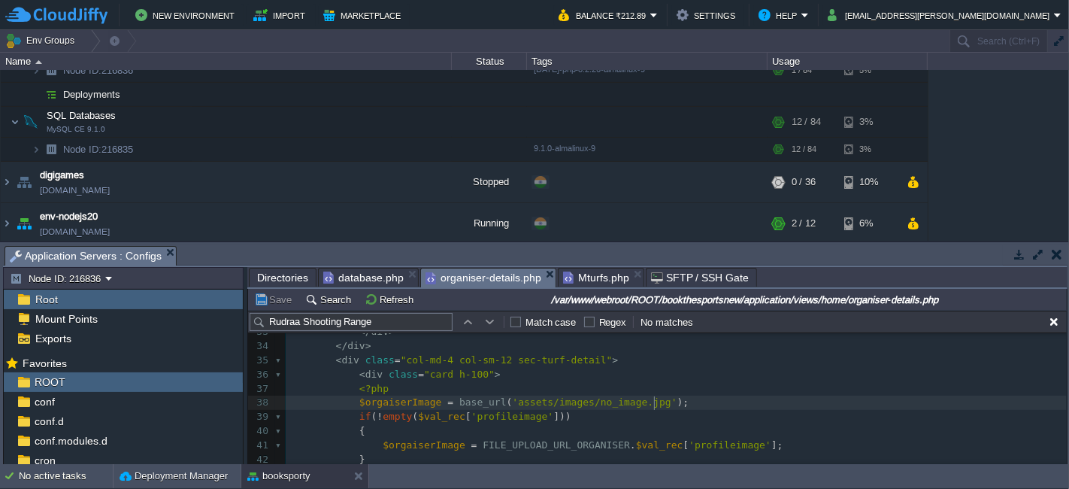
click at [659, 402] on div "x 23 < div class = "col-md-6 col-sm-12" > 24 < a href = "#" class = "btn btn-pr…" at bounding box center [676, 388] width 781 height 411
click at [393, 399] on div "x 23 < div class = "col-md-6 col-sm-12" > 24 < a href = "#" class = "btn btn-pr…" at bounding box center [676, 388] width 781 height 411
type textarea "$orgaiserImage"
click at [441, 411] on div "x 23 < div class = "col-md-6 col-sm-12" > 24 < a href = "#" class = "btn btn-pr…" at bounding box center [676, 388] width 781 height 411
type textarea "$val_rec"
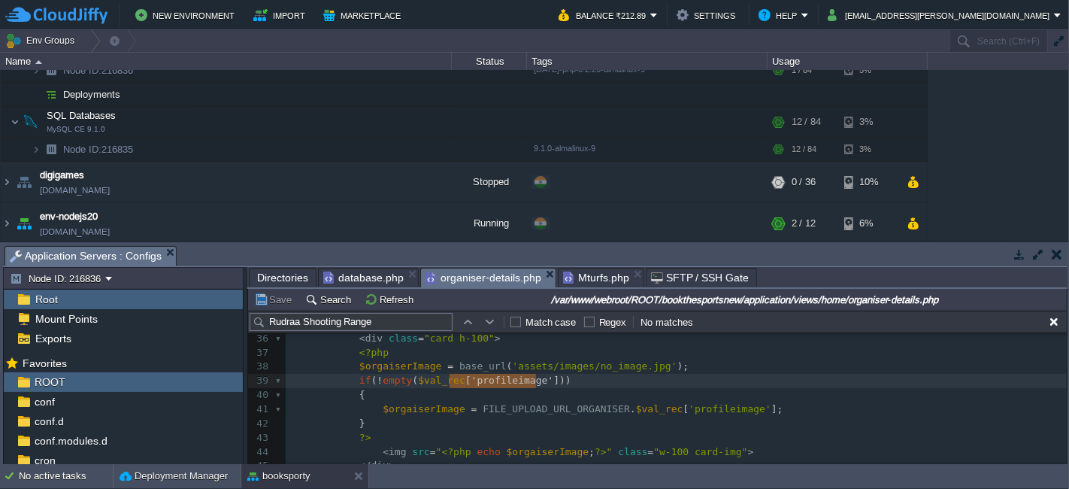
type textarea "$val_rec['profileimage']"
type textarea "$val_rec"
click at [410, 352] on pre "<?php" at bounding box center [676, 353] width 781 height 14
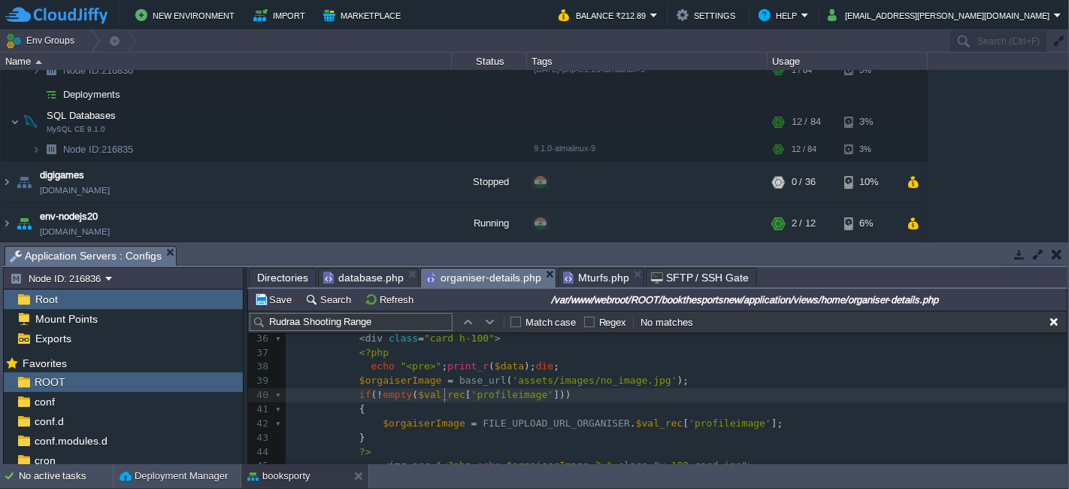
click at [443, 390] on span "$val_rec" at bounding box center [441, 394] width 47 height 11
type textarea "$val_rec"
click at [498, 368] on div "x 26 </ div > 27 < div class = "row" > 28 < div class = "col-md-8 col-sm-12" > …" at bounding box center [676, 401] width 781 height 425
type textarea "$data"
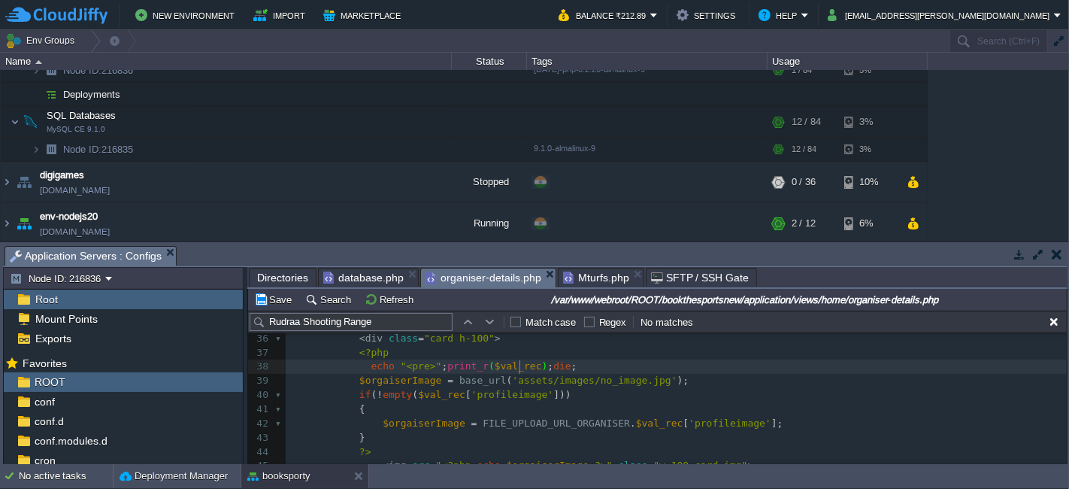
click at [271, 308] on div "Save Search Refresh /var/www/webroot/ROOT/bookthesportsnew/application/views/ho…" at bounding box center [657, 300] width 819 height 22
click at [277, 302] on button "Save" at bounding box center [275, 300] width 42 height 14
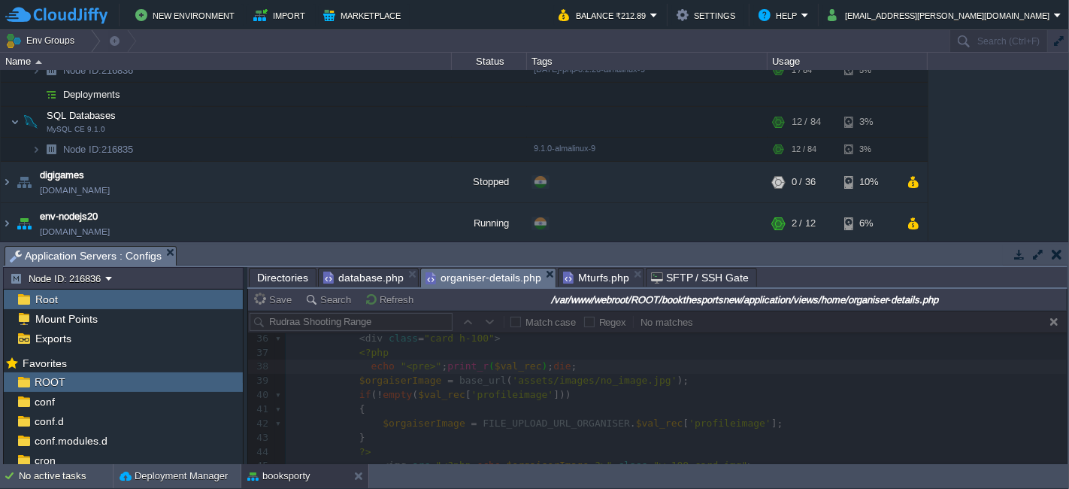
click at [681, 380] on div at bounding box center [657, 387] width 819 height 153
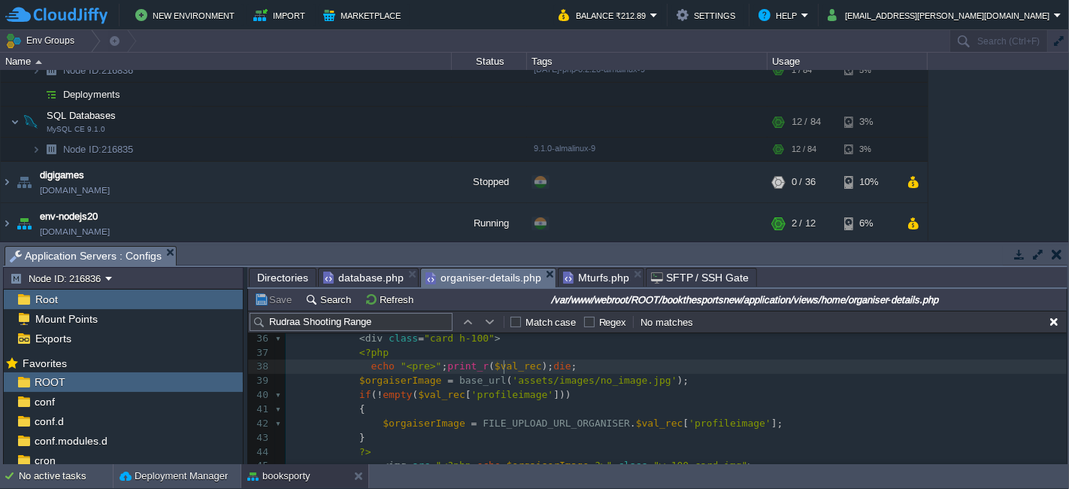
type textarea "$val_rec"
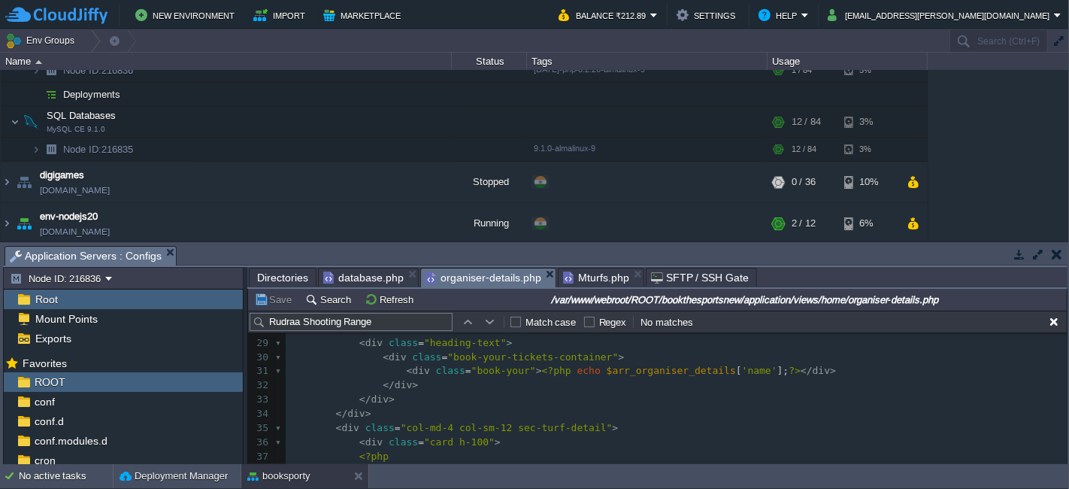
scroll to position [417, 0]
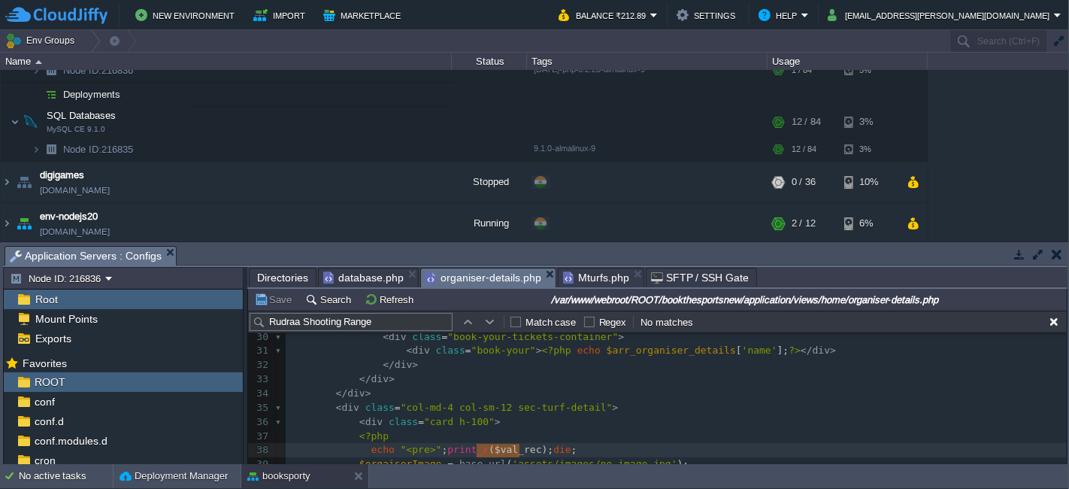
type input "$val_rec"
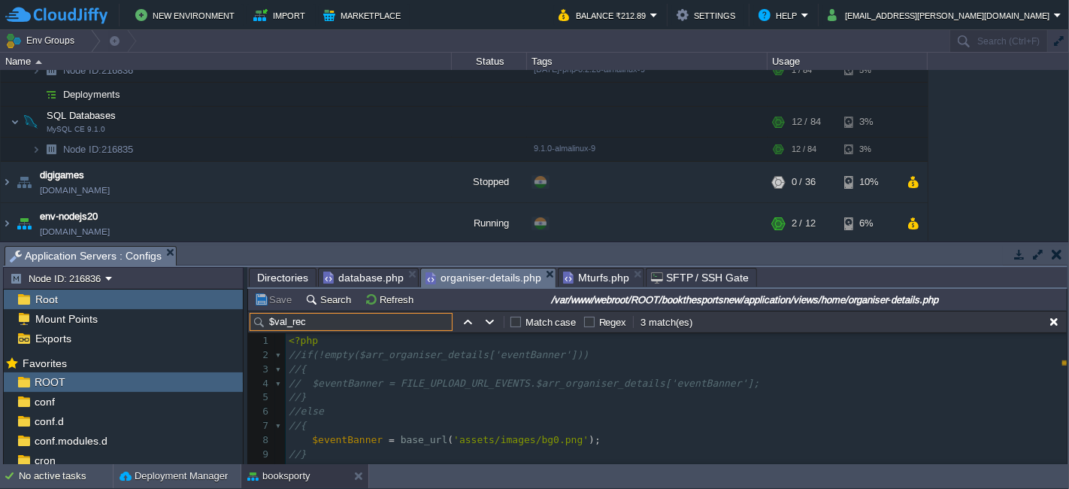
scroll to position [2, 0]
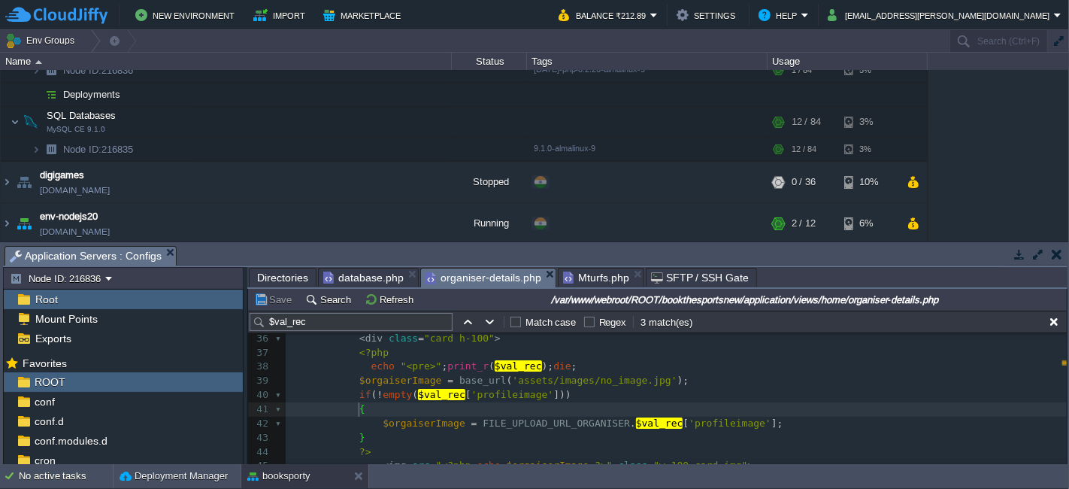
type textarea "$data"
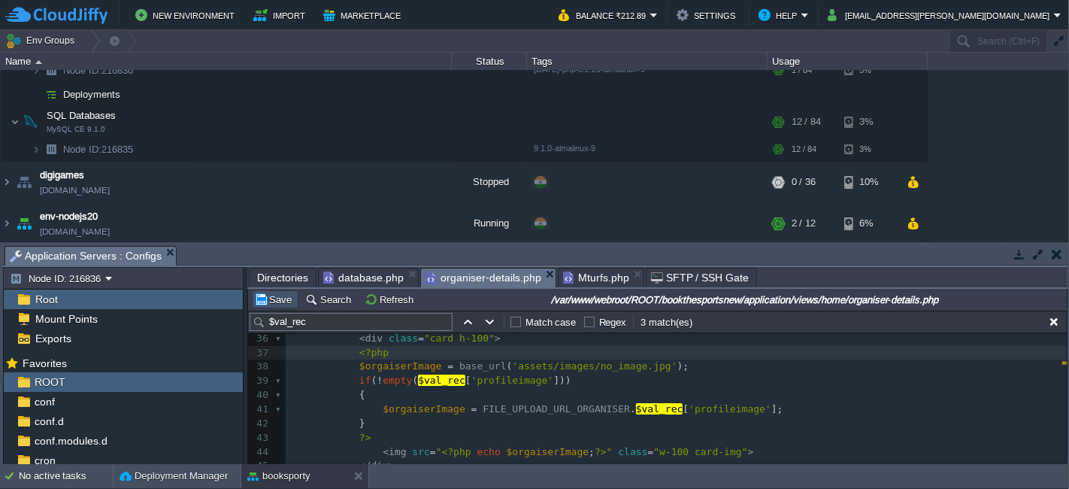
click at [277, 295] on button "Save" at bounding box center [275, 300] width 42 height 14
click at [395, 364] on span "$orgaiserImage" at bounding box center [400, 365] width 83 height 11
type textarea "$orgaiserImage"
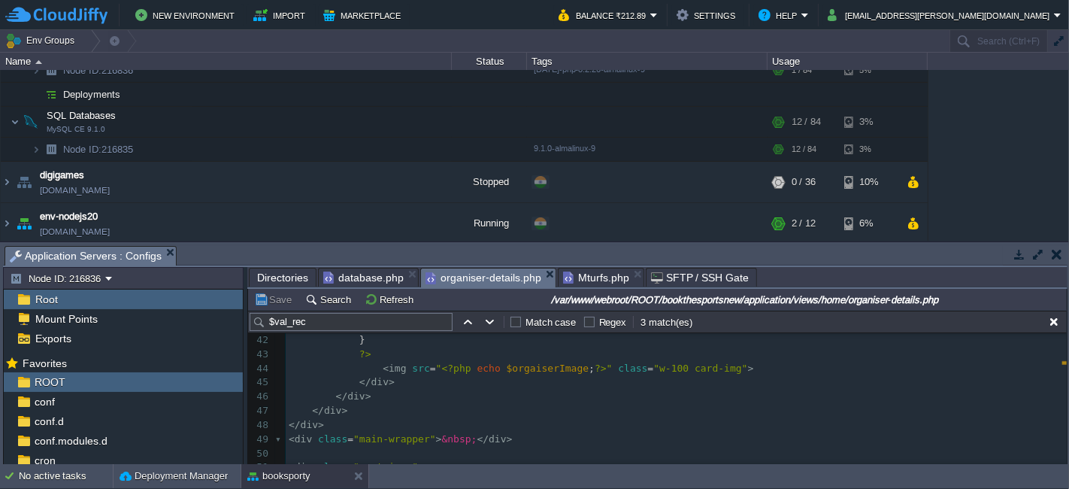
scroll to position [501, 0]
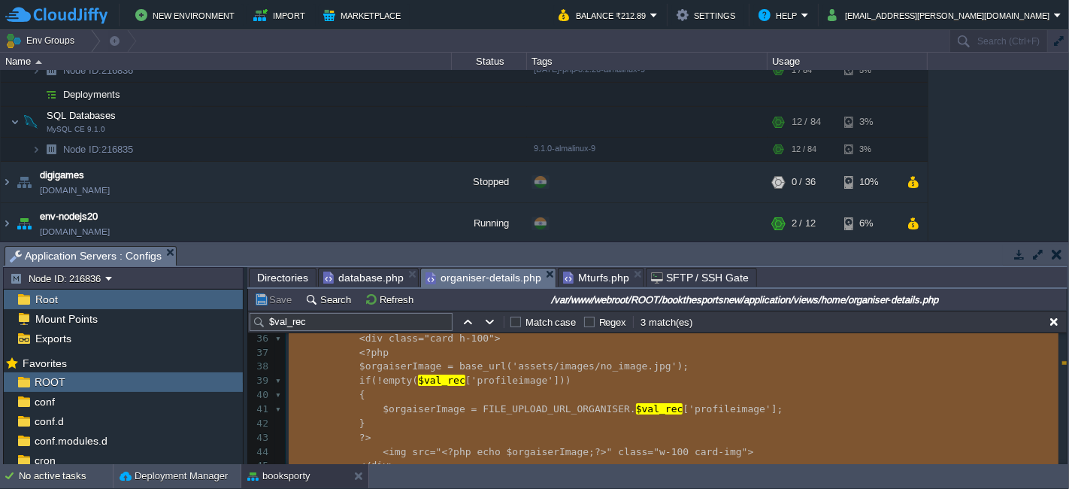
type textarea "-"
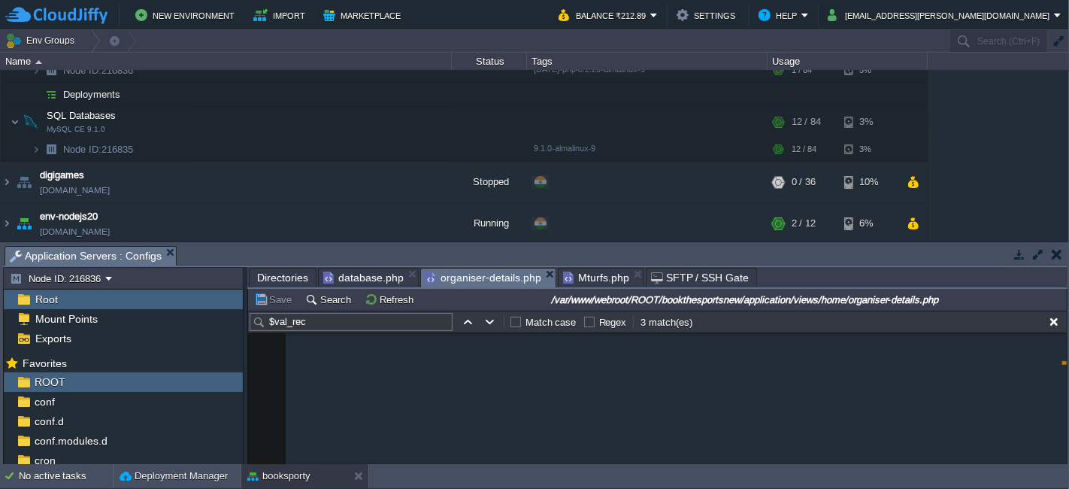
scroll to position [167, 0]
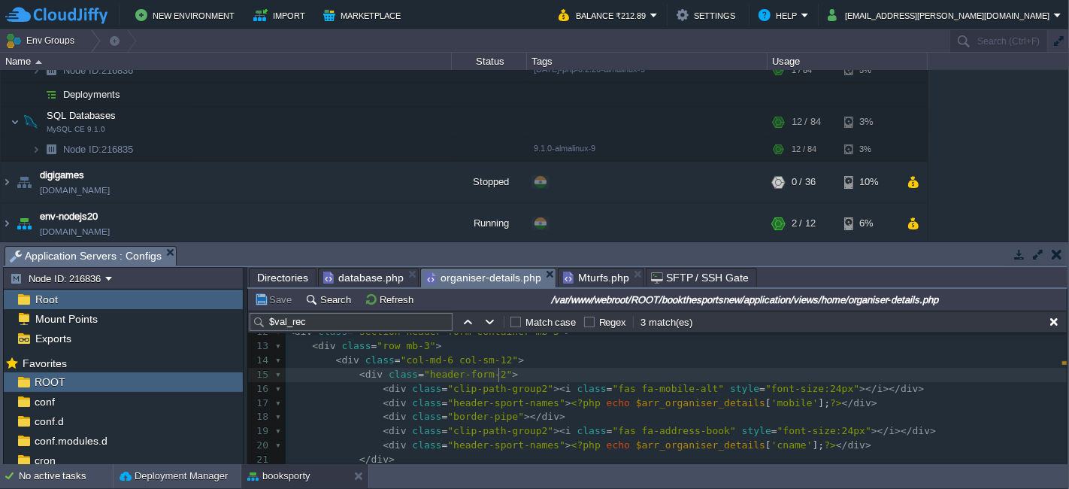
click at [582, 271] on span "Mturfs.php" at bounding box center [596, 277] width 66 height 18
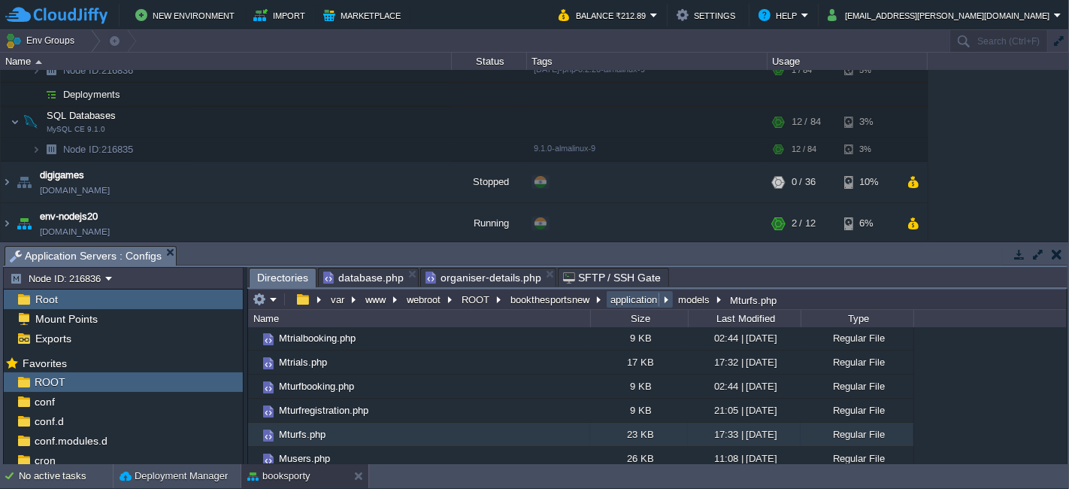
click at [627, 296] on button "application" at bounding box center [634, 300] width 53 height 14
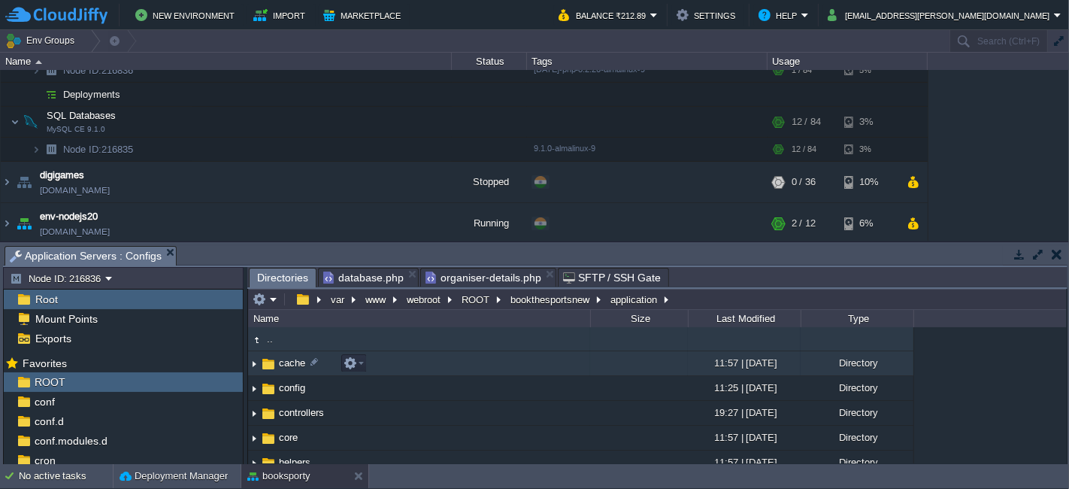
scroll to position [230, 0]
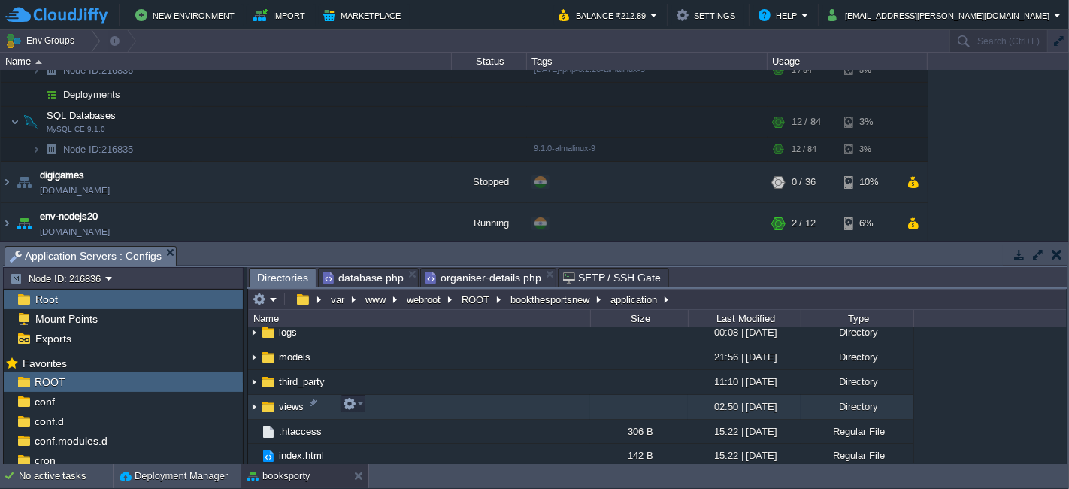
click at [400, 399] on td "views" at bounding box center [419, 407] width 342 height 25
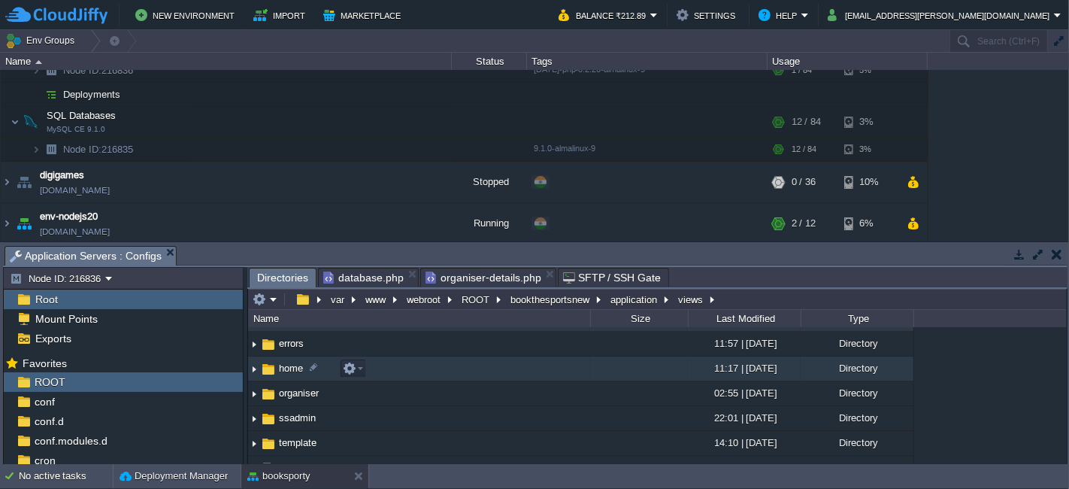
scroll to position [0, 0]
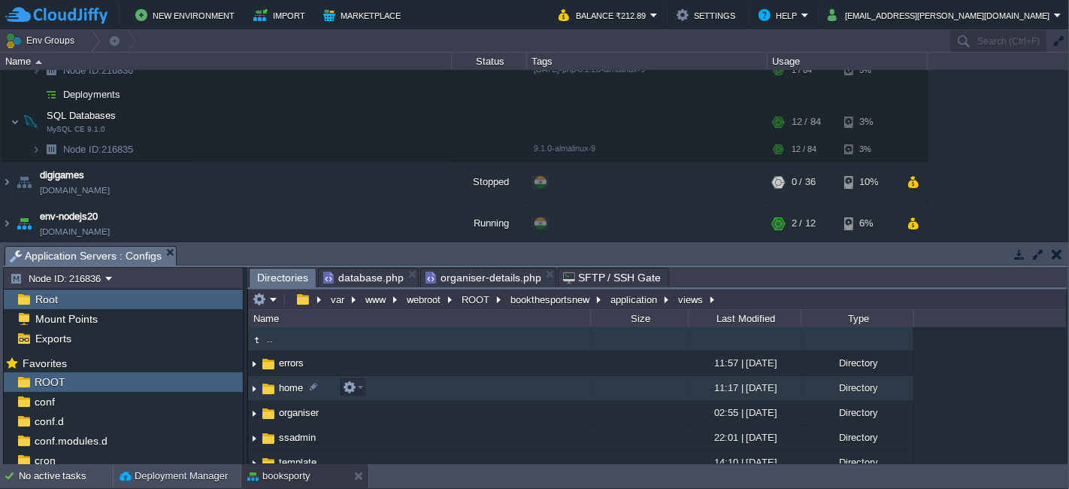
click at [392, 381] on td "home" at bounding box center [419, 388] width 342 height 25
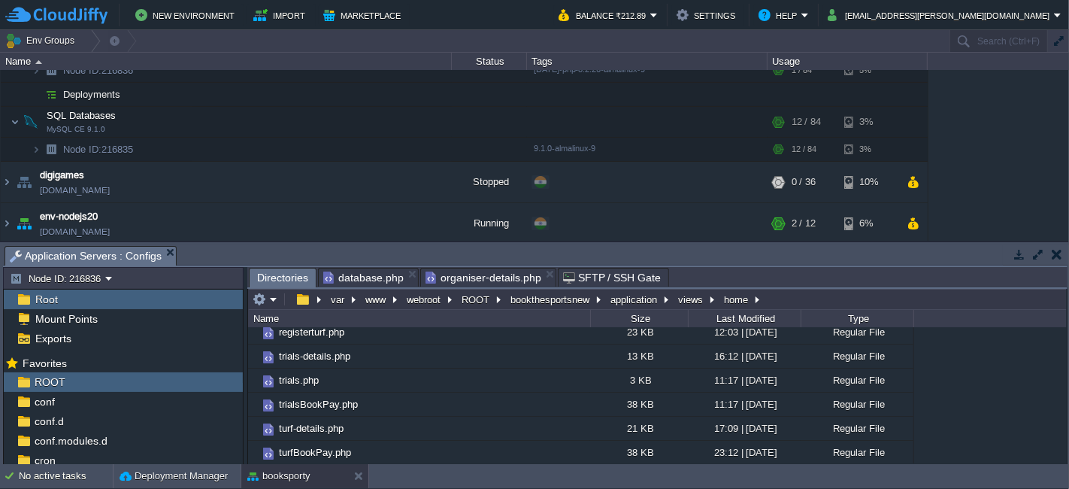
scroll to position [390, 0]
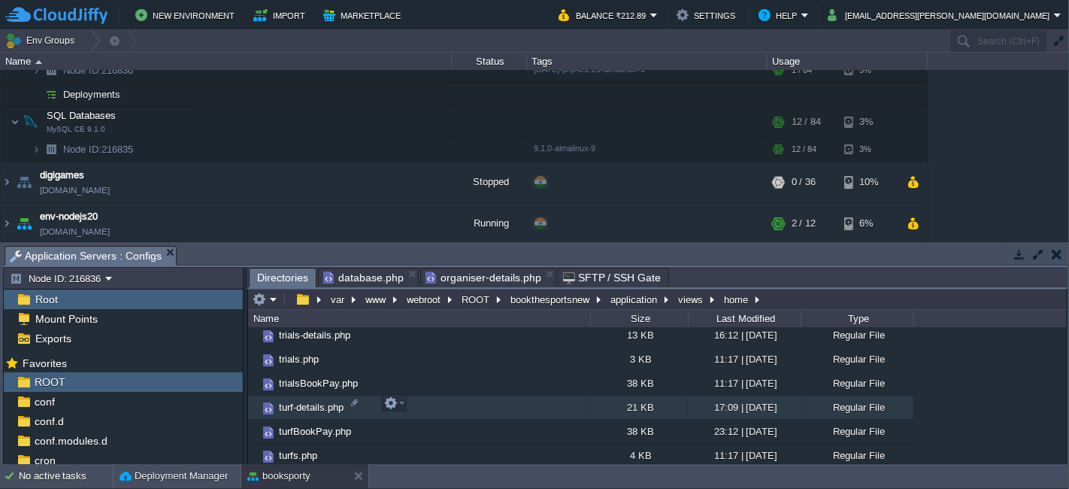
click at [431, 406] on td "turf-details.php" at bounding box center [419, 408] width 342 height 24
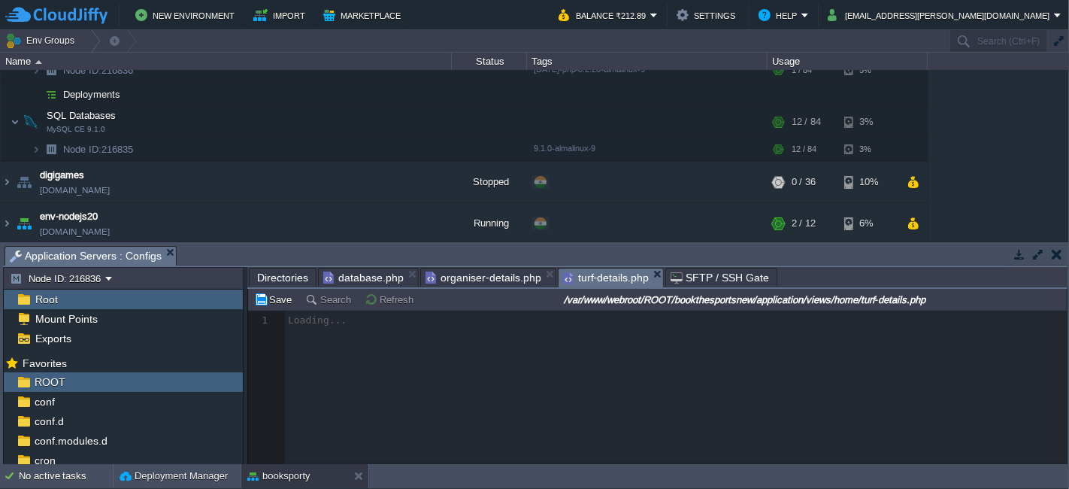
click at [612, 370] on div at bounding box center [657, 387] width 819 height 153
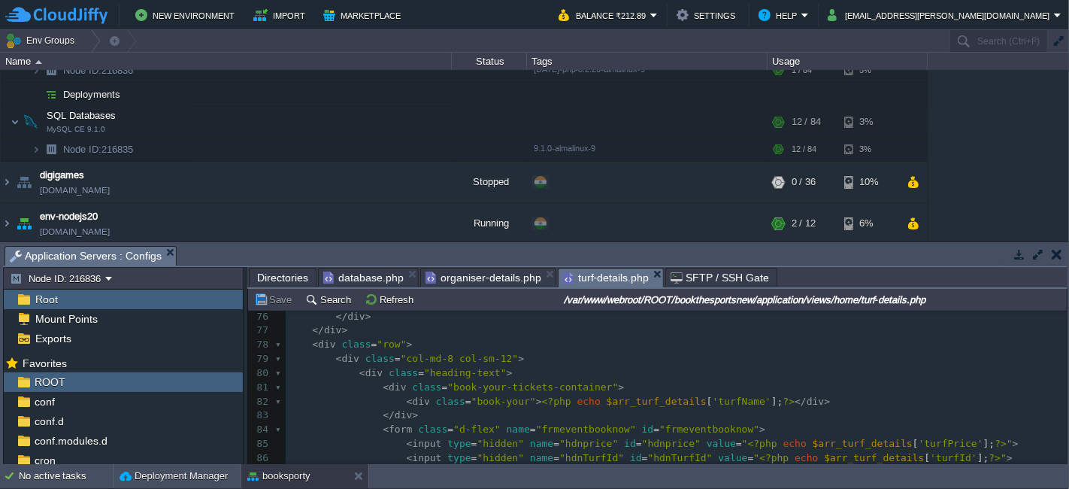
scroll to position [1183, 0]
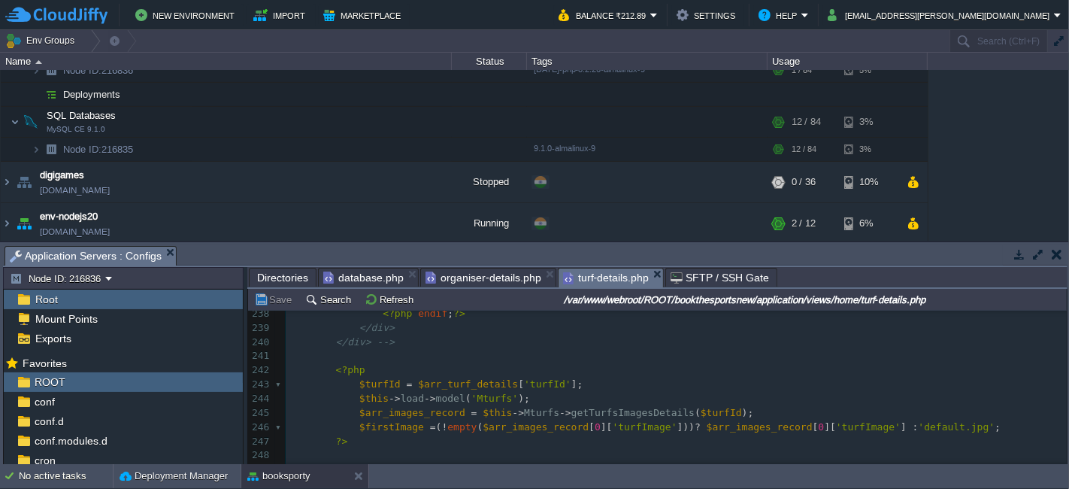
click at [562, 375] on pre "<?php" at bounding box center [676, 370] width 781 height 14
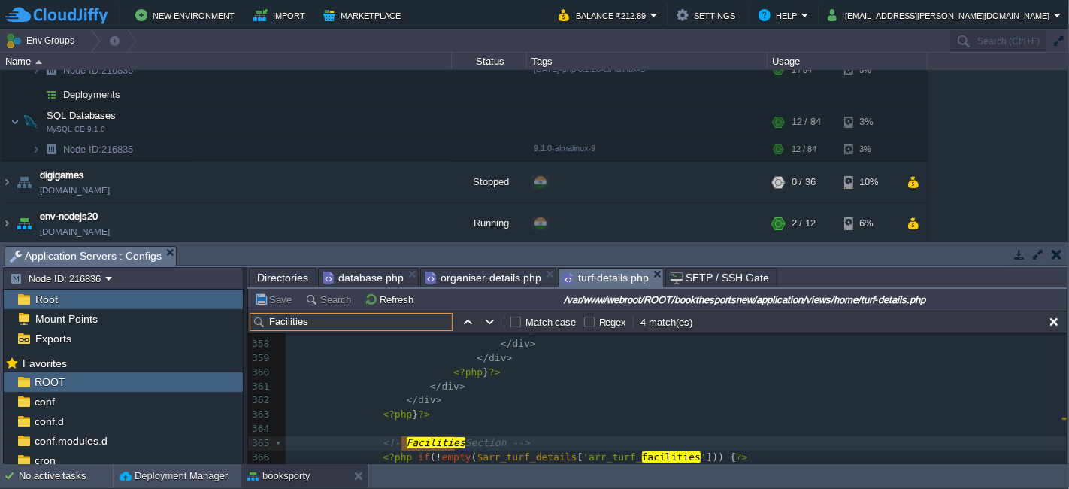
type input "Facilities"
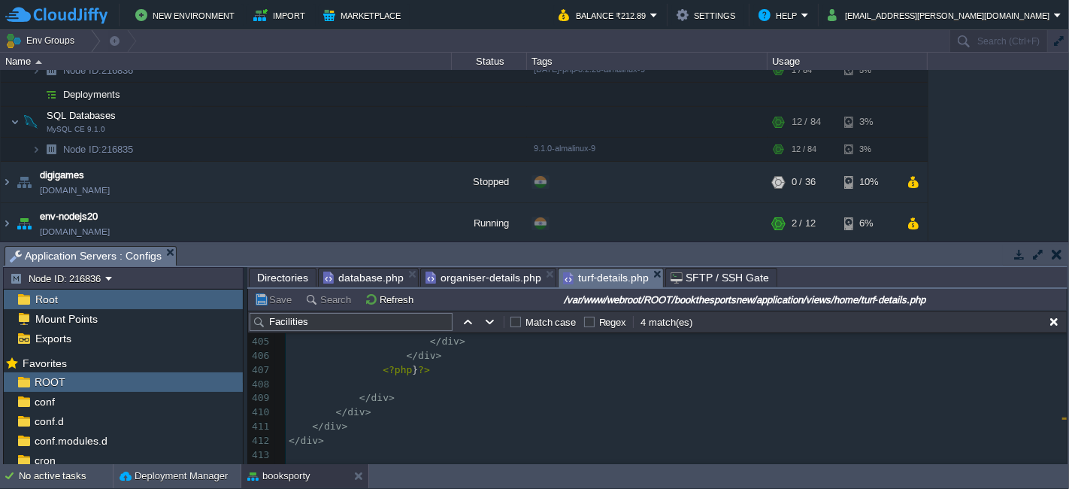
type textarea "-"
click at [281, 302] on button "Save" at bounding box center [275, 300] width 42 height 14
click at [517, 377] on pre "</ div >" at bounding box center [676, 384] width 781 height 14
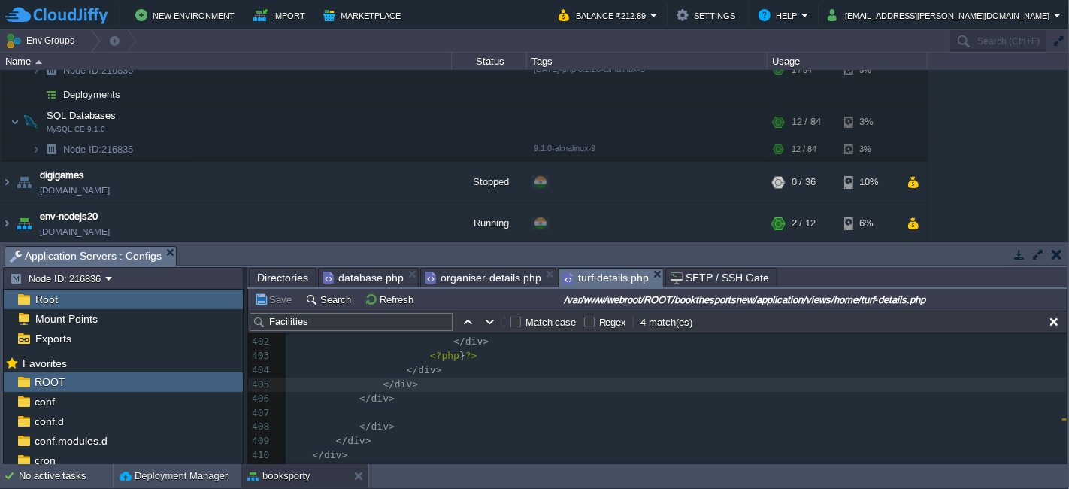
type textarea "-"
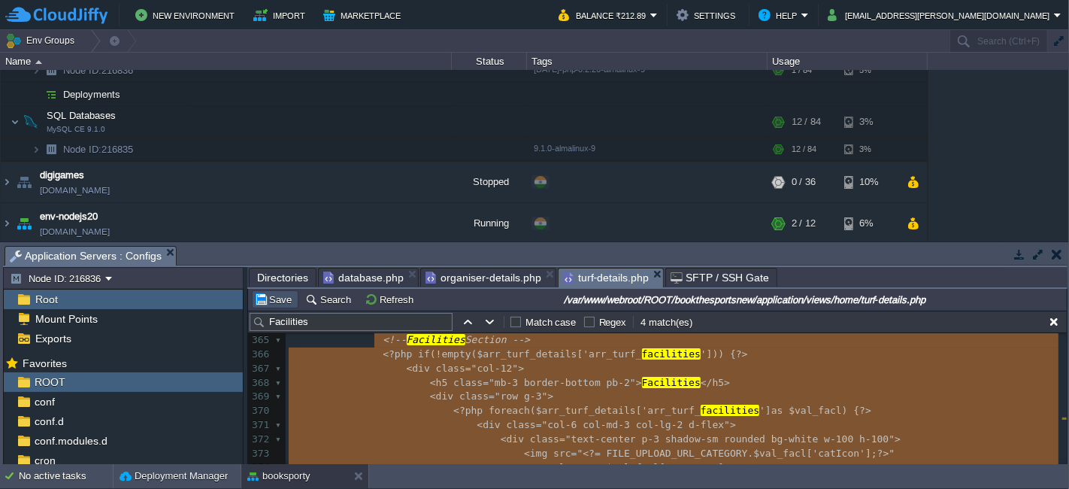
click at [286, 305] on button "Save" at bounding box center [275, 300] width 42 height 14
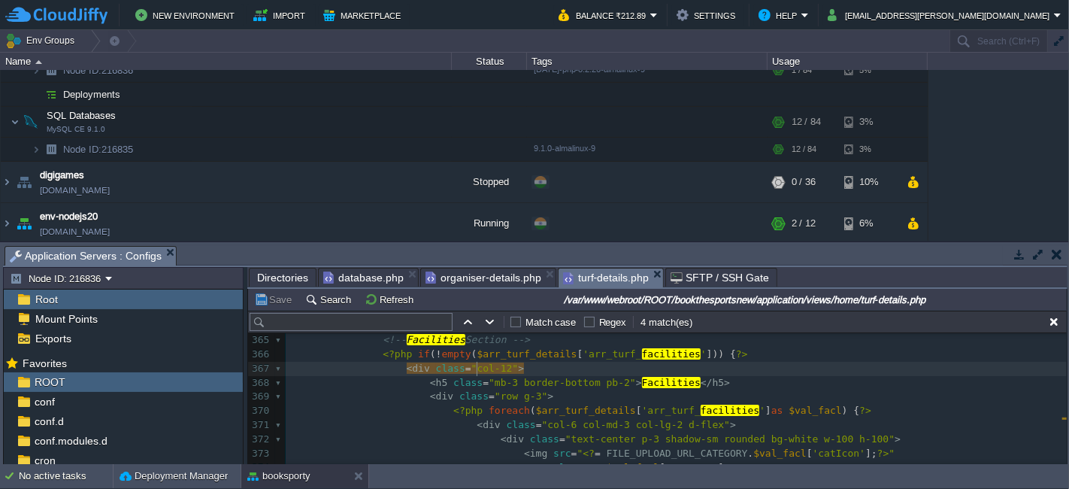
click at [278, 293] on button "Save" at bounding box center [275, 300] width 42 height 14
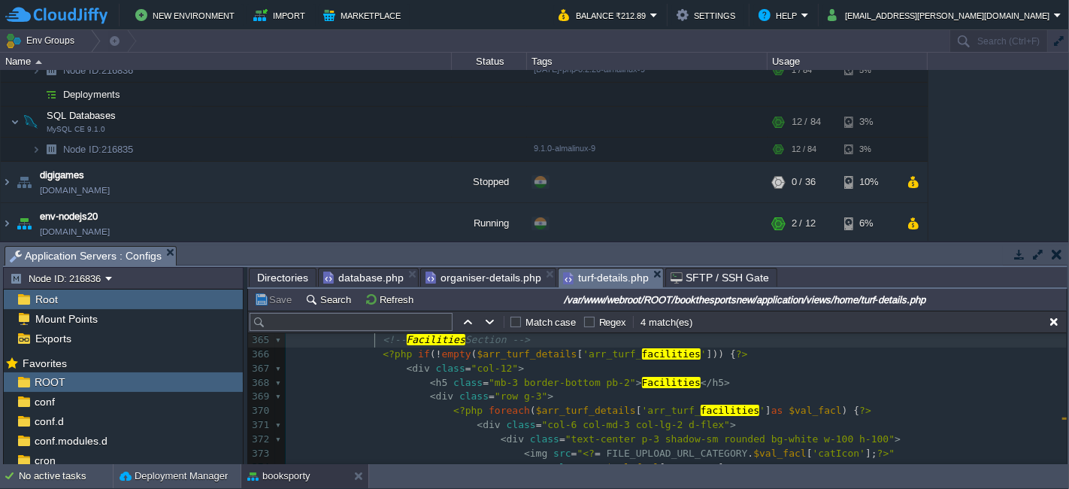
click at [374, 340] on div "xxxxxxxxxx <?php } ?> 354 class = "mb-2" style = "height: 35px; object-fit: con…" at bounding box center [676, 389] width 781 height 425
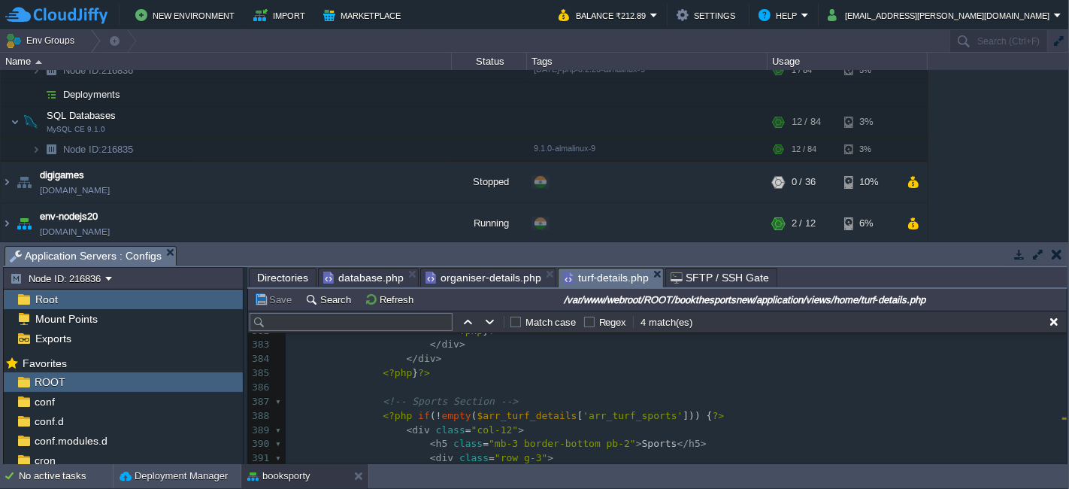
scroll to position [5676, 0]
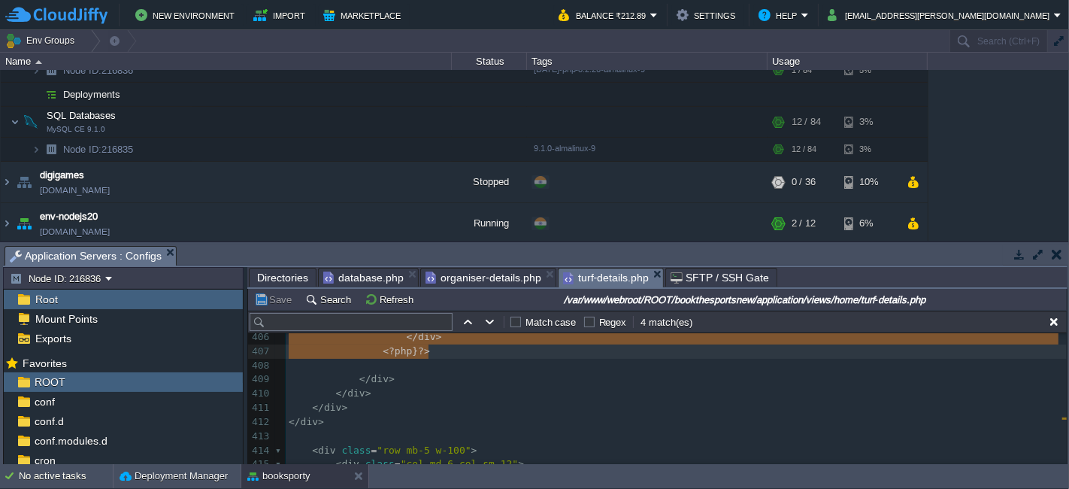
type textarea "-"
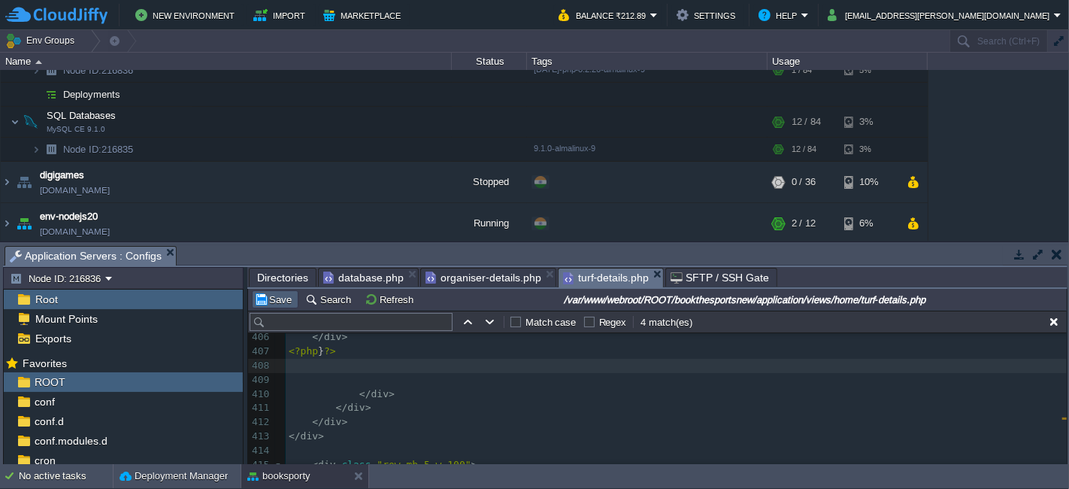
click at [272, 291] on td "Save" at bounding box center [275, 299] width 47 height 18
click at [492, 471] on td "No active tasks Deployment Manager booksporty" at bounding box center [534, 476] width 1069 height 24
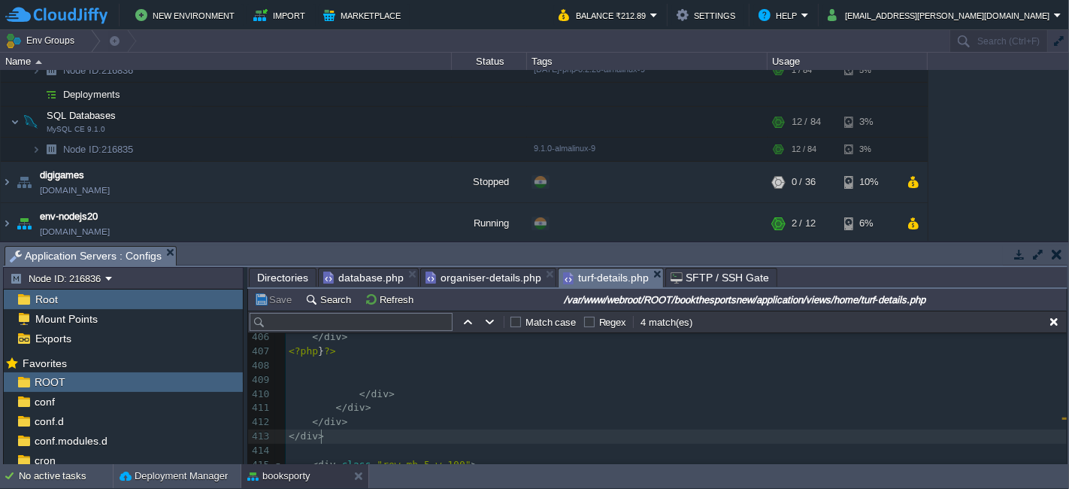
click at [493, 432] on pre "</ div >" at bounding box center [676, 436] width 781 height 14
type textarea "-"
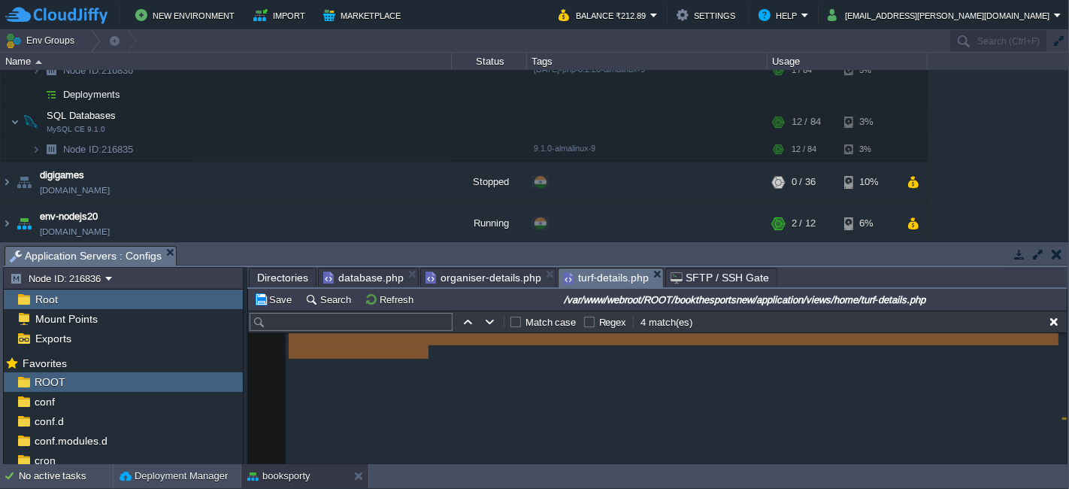
scroll to position [5362, 0]
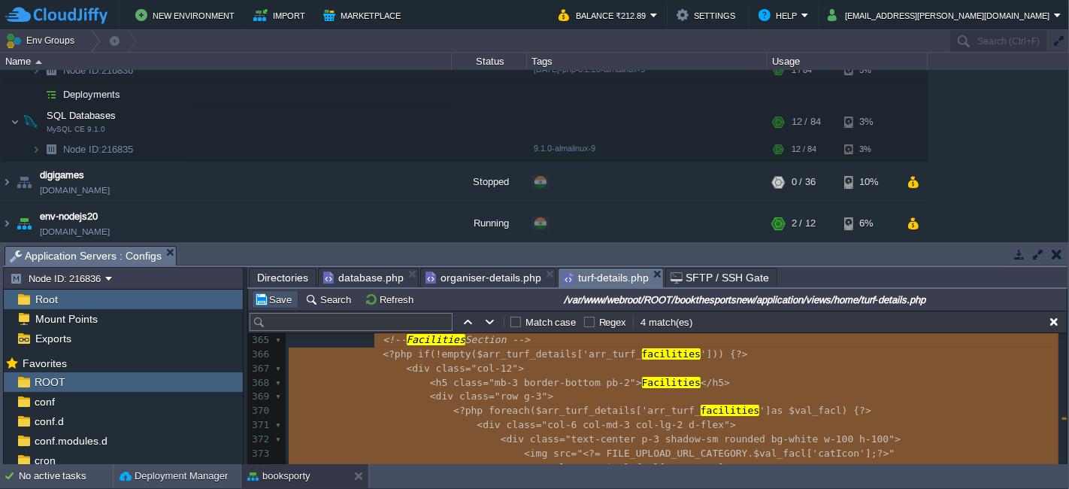
click at [274, 301] on button "Save" at bounding box center [275, 300] width 42 height 14
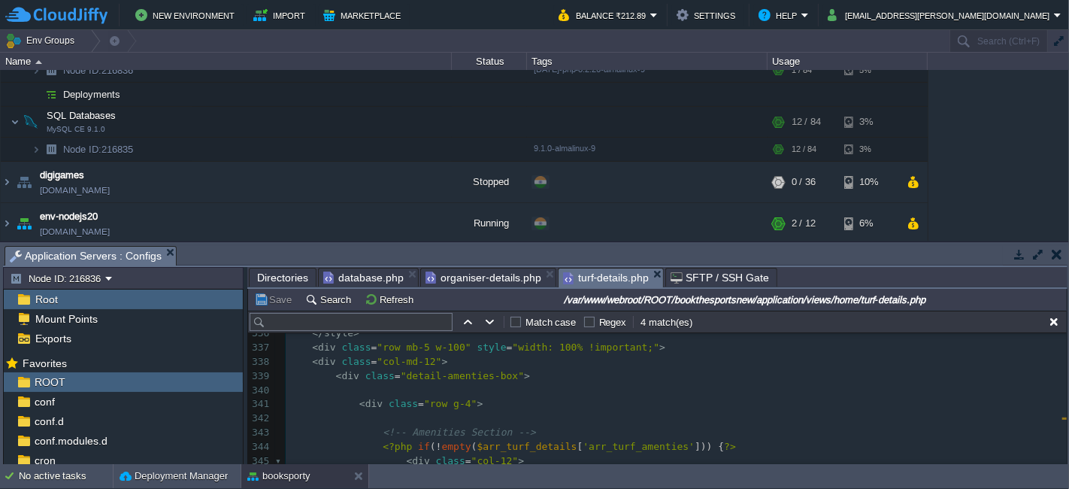
scroll to position [4944, 0]
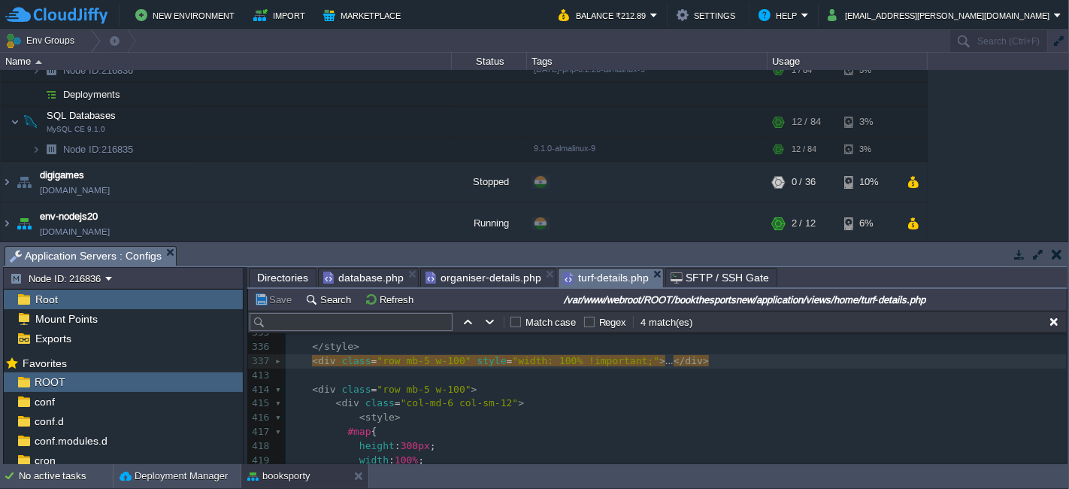
type textarea "-"
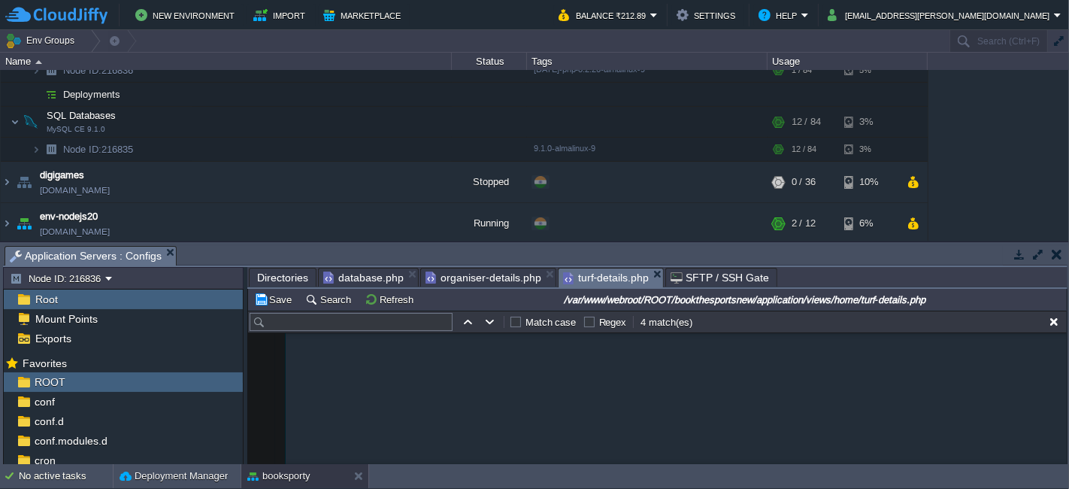
scroll to position [5925, 0]
click at [263, 296] on button "Save" at bounding box center [275, 300] width 42 height 14
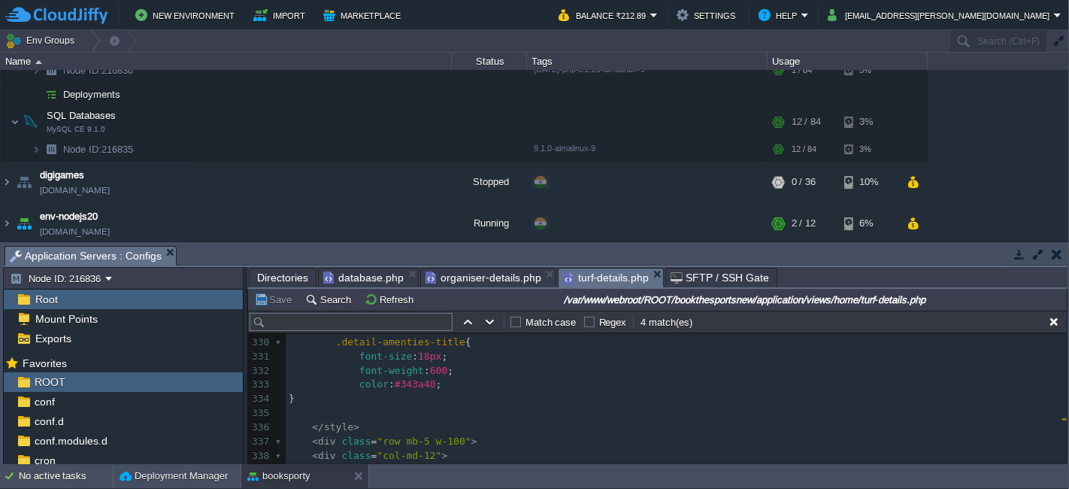
scroll to position [4839, 0]
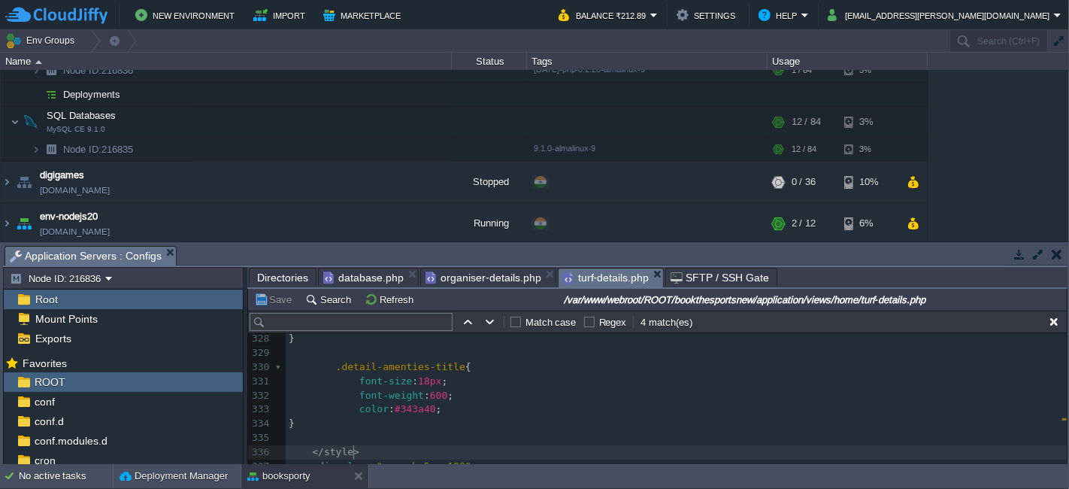
click at [361, 452] on pre "</ style >" at bounding box center [676, 452] width 781 height 14
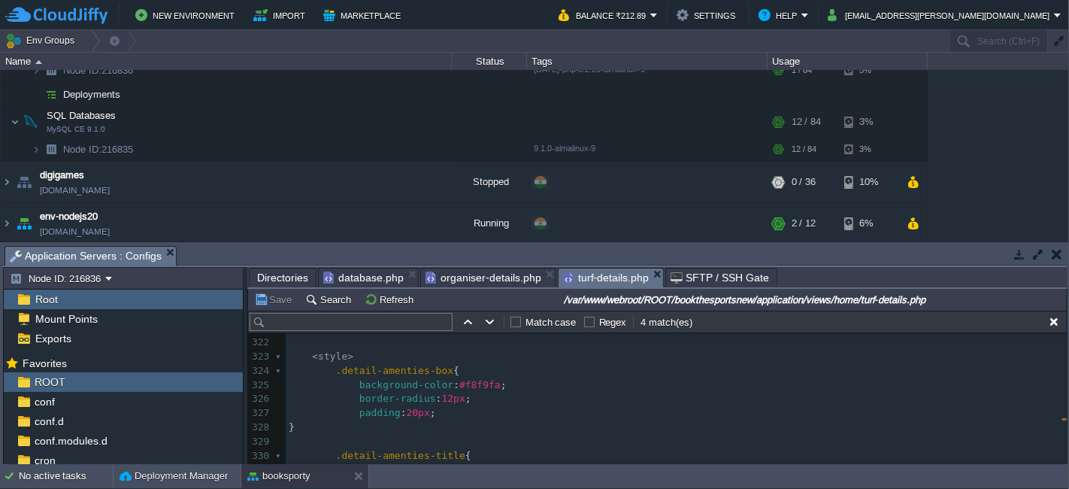
scroll to position [4672, 0]
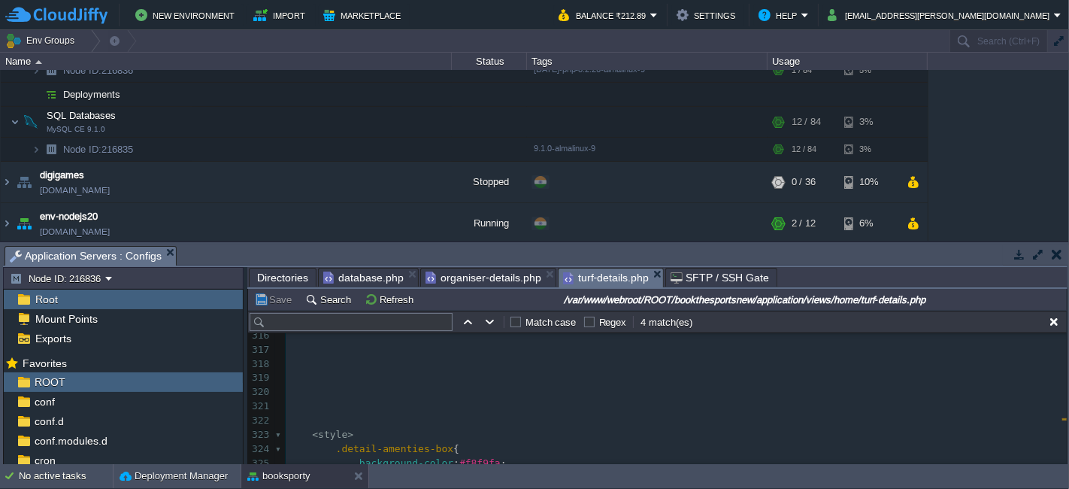
type textarea "<style> .detail-amenties-box { background-color: #f8f9fa; border-radius: 12px; …"
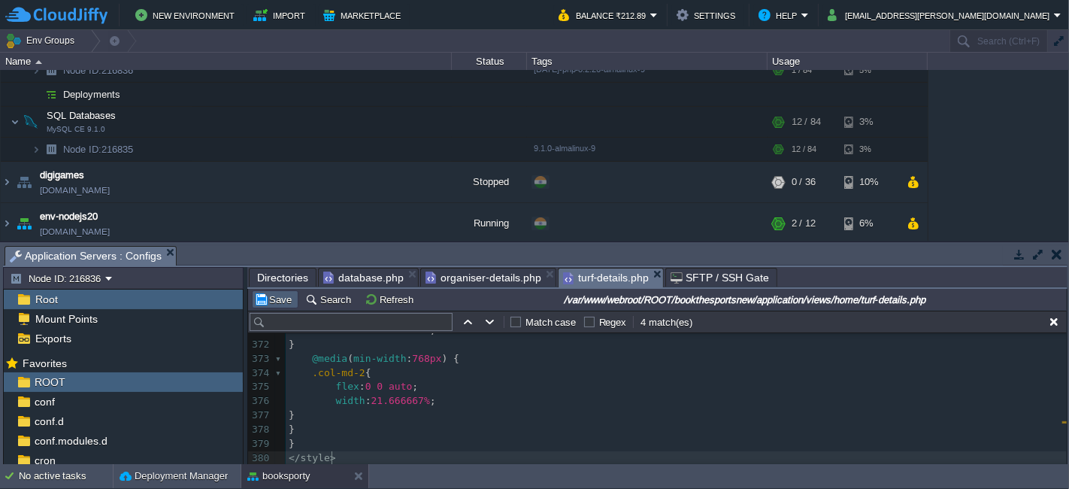
click at [283, 298] on button "Save" at bounding box center [275, 300] width 42 height 14
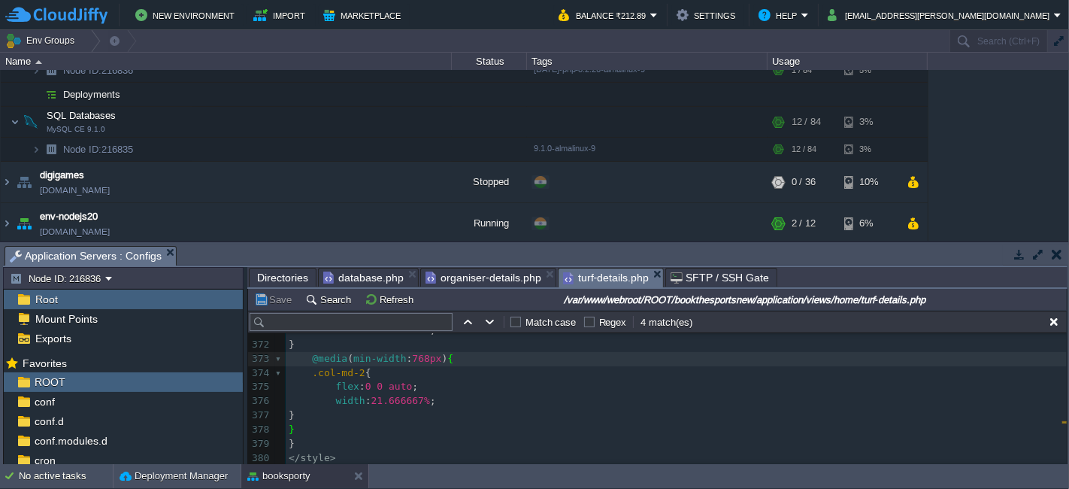
type textarea "<style> .detail-amenties-box { background-color: #f8f9fa; border-radius: 12px; …"
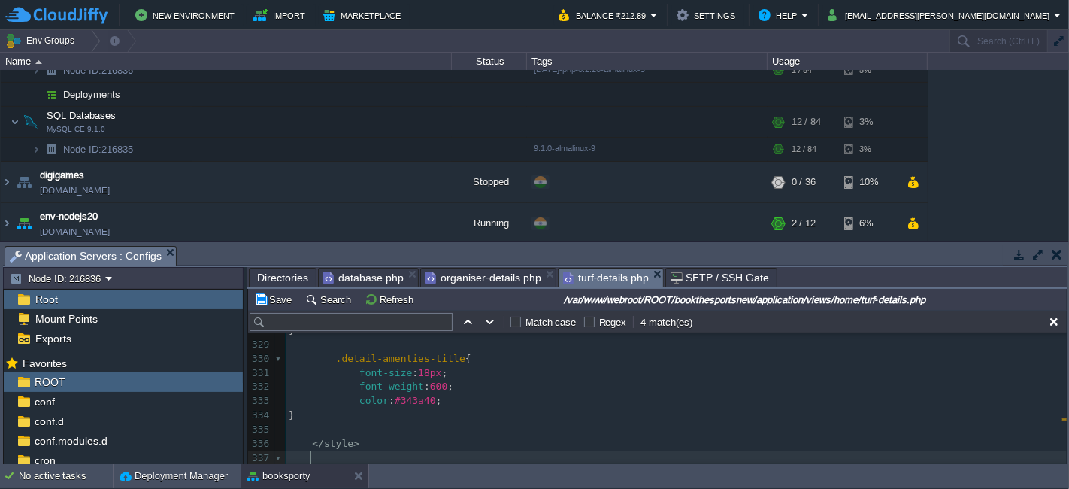
scroll to position [4847, 0]
type textarea "-"
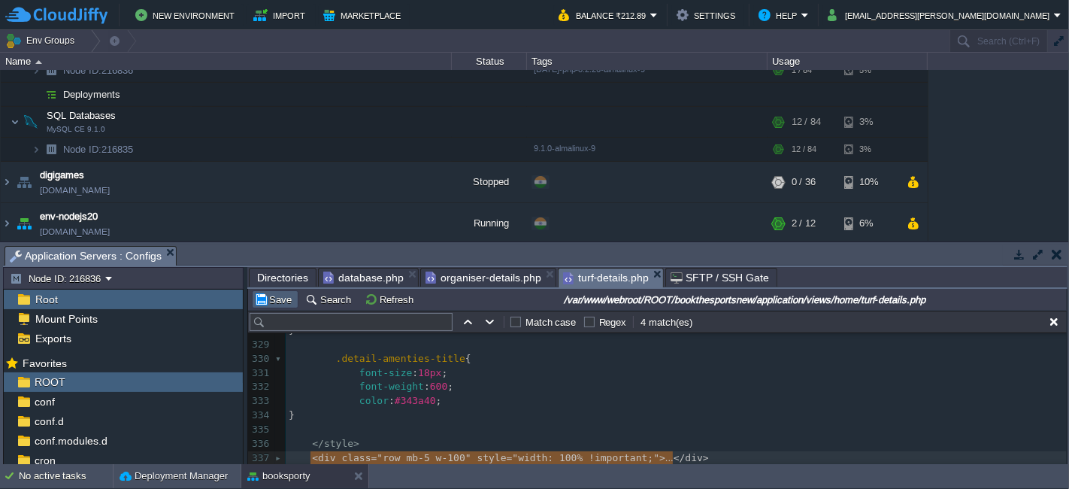
click at [269, 300] on button "Save" at bounding box center [275, 300] width 42 height 14
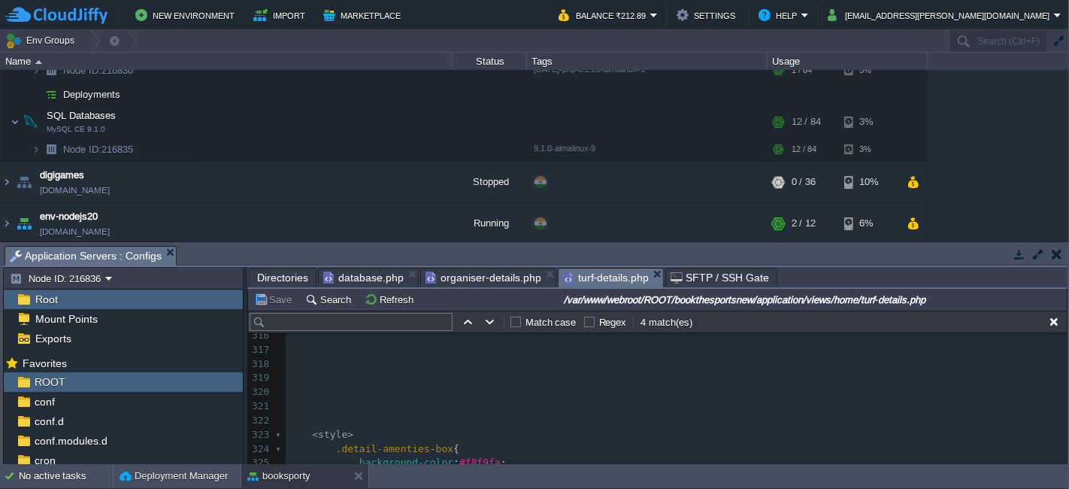
scroll to position [4680, 0]
type textarea "-"
click at [268, 304] on button "Save" at bounding box center [275, 300] width 42 height 14
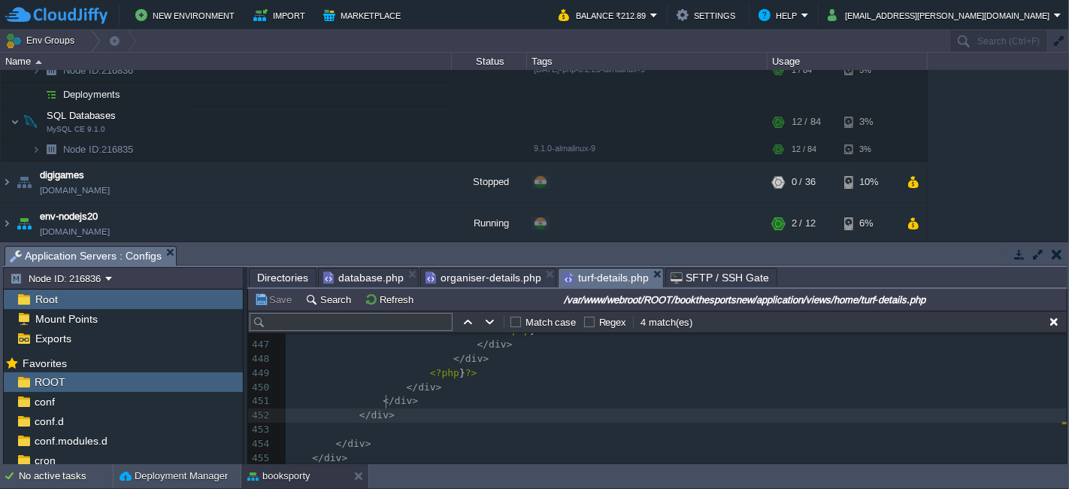
click at [386, 408] on pre "</ div >" at bounding box center [676, 415] width 781 height 14
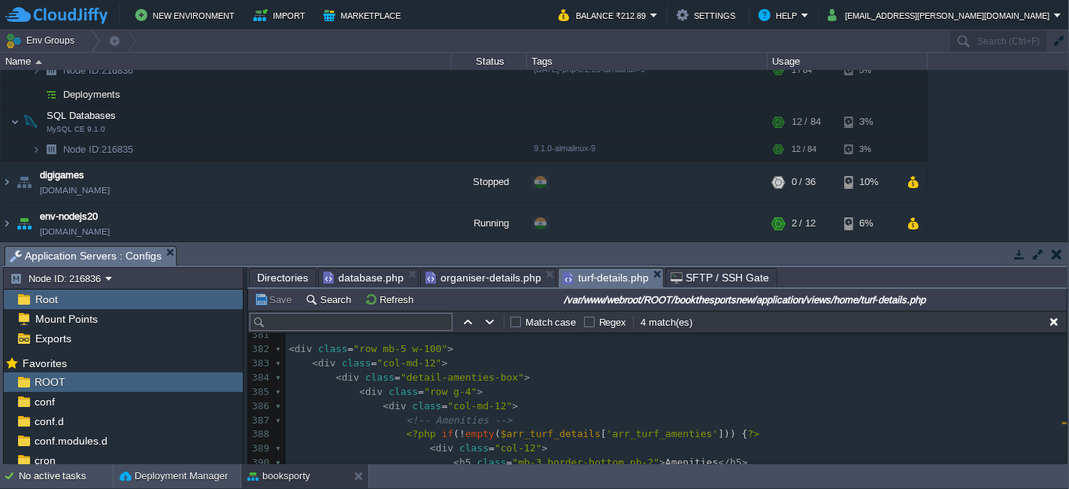
scroll to position [5561, 0]
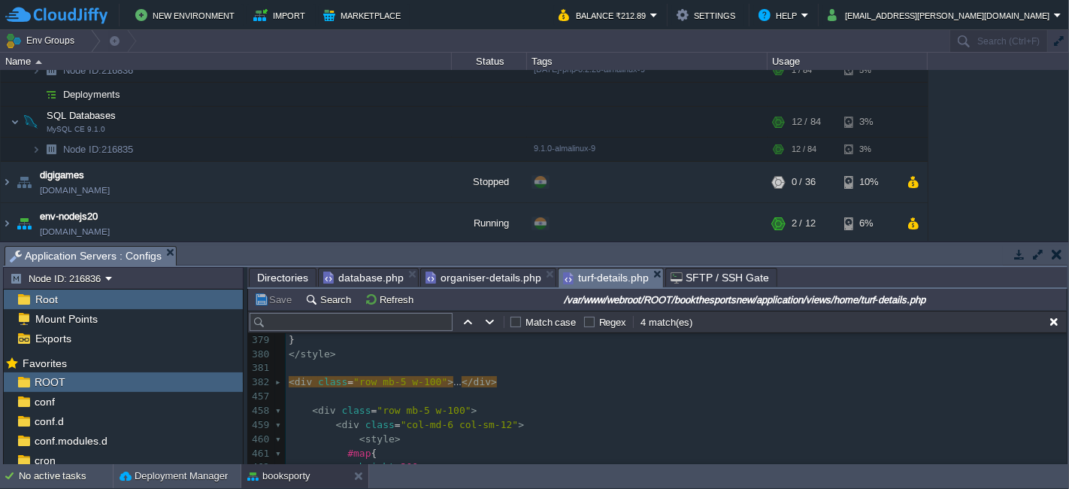
type textarea "</div>"
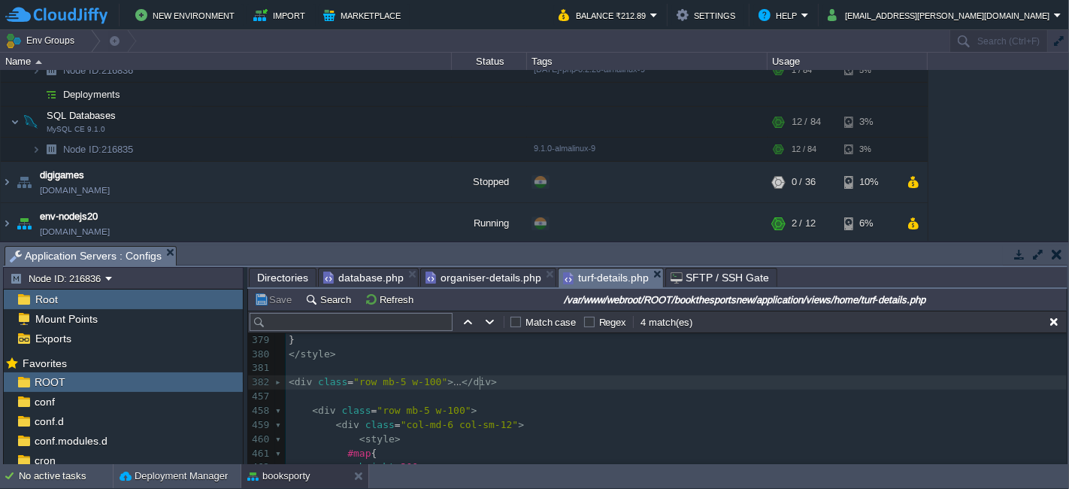
type textarea "-"
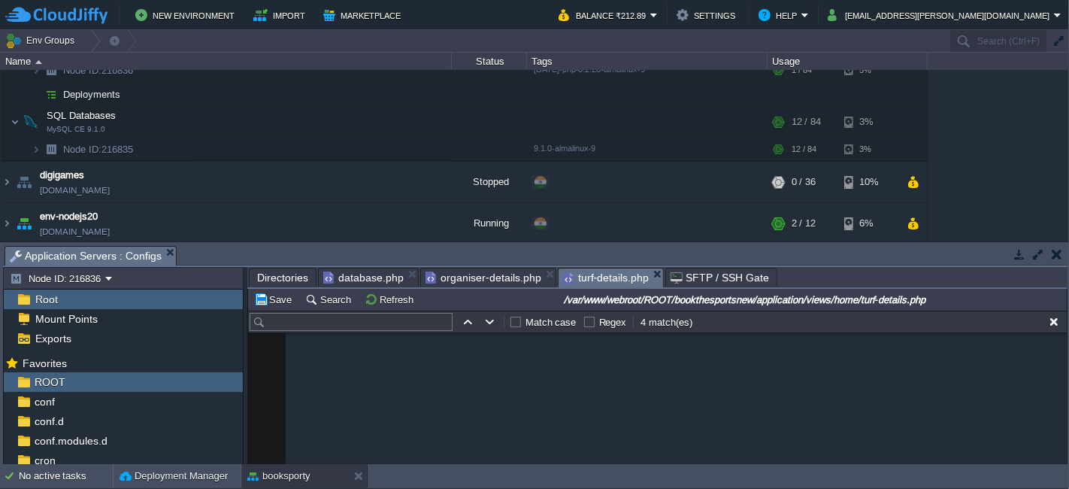
scroll to position [6563, 0]
click at [271, 302] on button "Save" at bounding box center [275, 300] width 42 height 14
click at [410, 466] on pre "</ div >" at bounding box center [676, 473] width 781 height 14
click at [466, 381] on pre "<?php } ?>" at bounding box center [676, 388] width 781 height 14
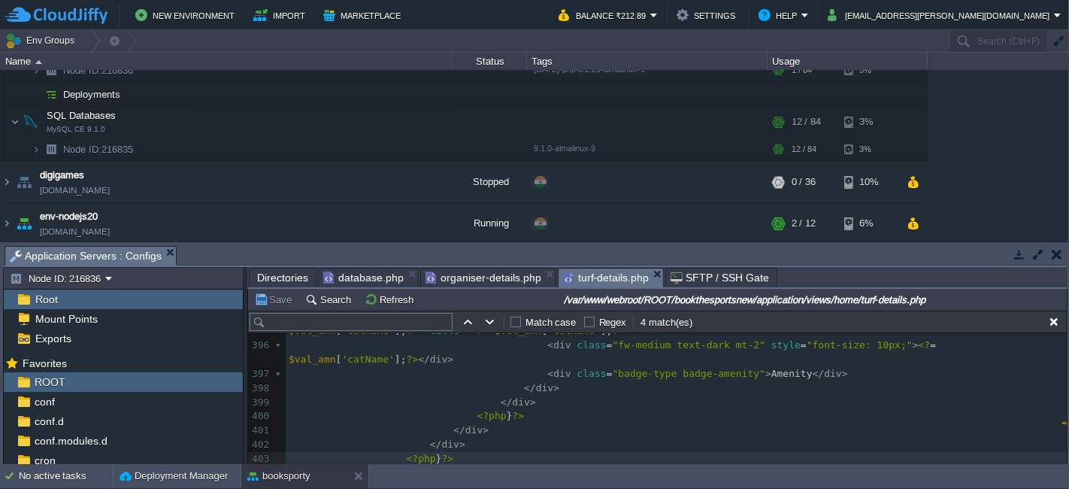
scroll to position [5729, 0]
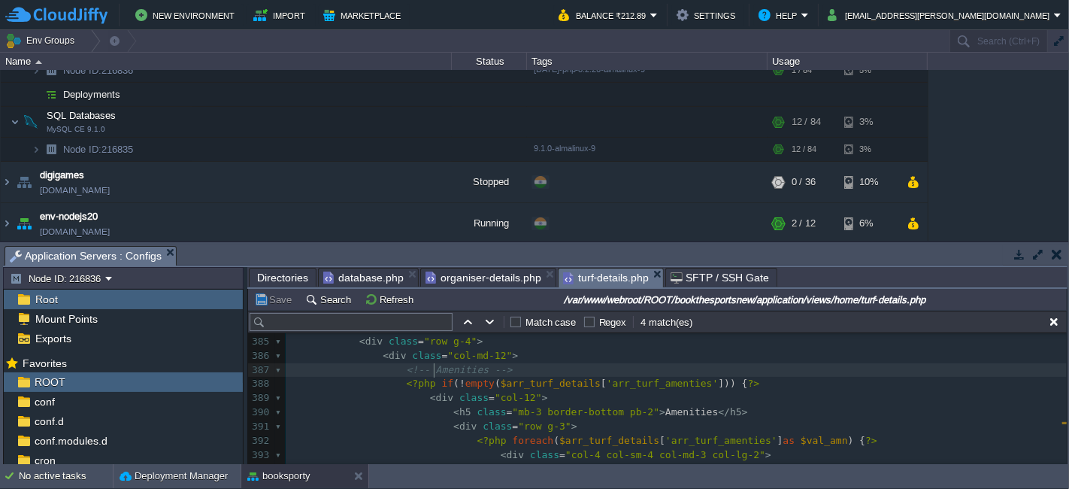
click at [432, 368] on span "<!-- Amenities -->" at bounding box center [460, 369] width 106 height 11
type textarea "enities --> <?php i"
type textarea "<!-- Amenities --> <?php if (!empty($arr_turf_details['arr_turf_amenties'])) { …"
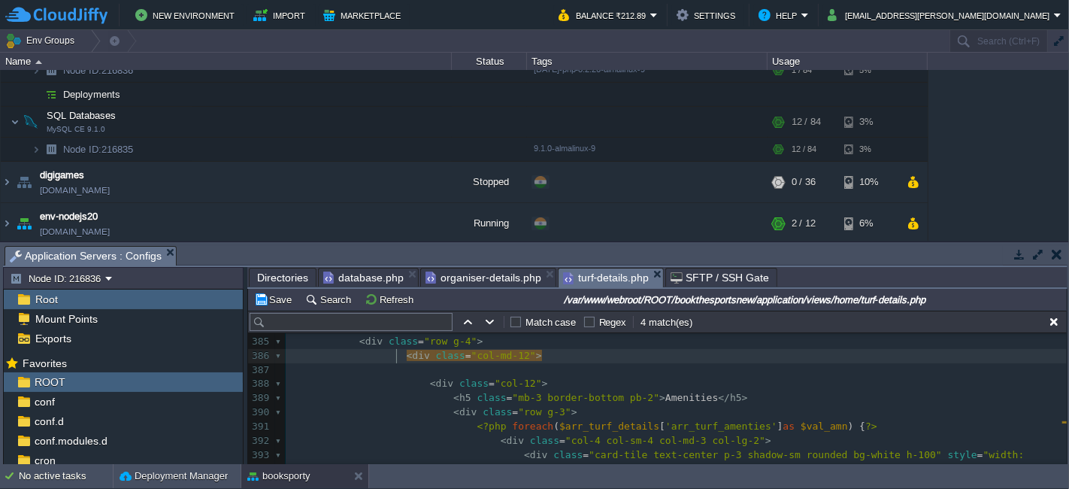
click at [477, 338] on pre "< div class = "row g-4" >" at bounding box center [676, 342] width 781 height 14
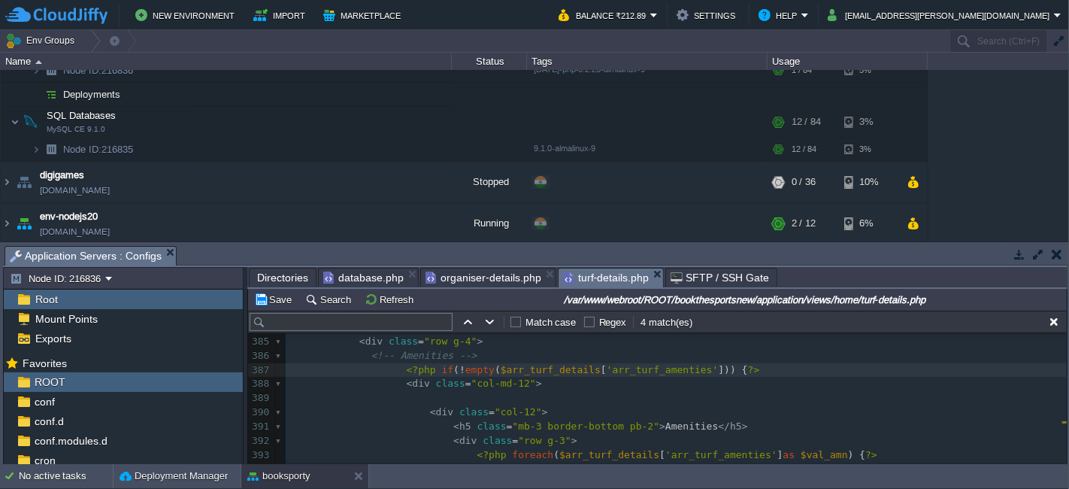
click at [395, 366] on div "xxxxxxxxxx </ div > 366 } 367 ​ 368 @media ( min-width : 992px ) { 369 .col-lg-…" at bounding box center [676, 398] width 781 height 666
click at [436, 402] on pre at bounding box center [676, 398] width 781 height 14
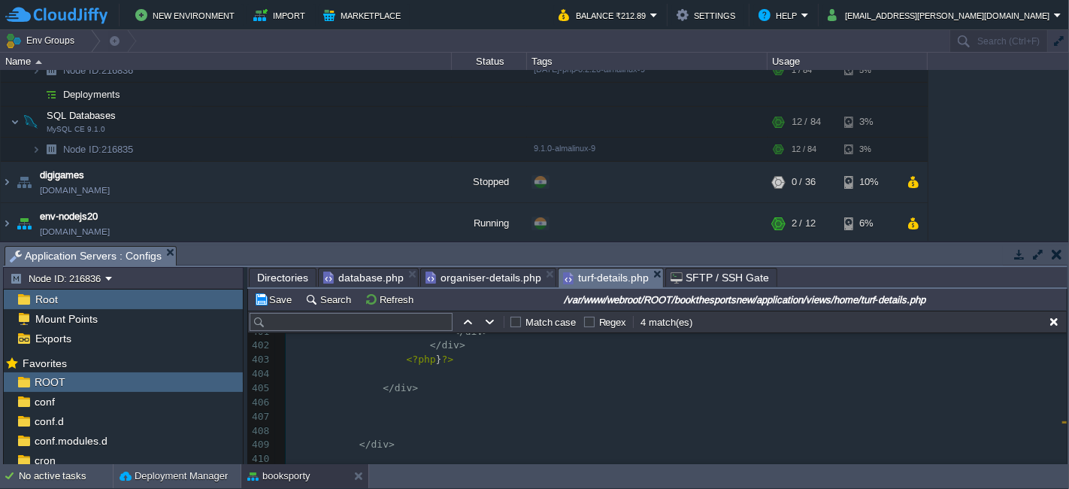
click at [453, 362] on div "xxxxxxxxxx < div class = "col-md-12" > 397 < div class = "badge-type badge-amen…" at bounding box center [676, 494] width 781 height 453
type textarea "<?php } ?>"
click at [283, 297] on button "Save" at bounding box center [275, 300] width 42 height 14
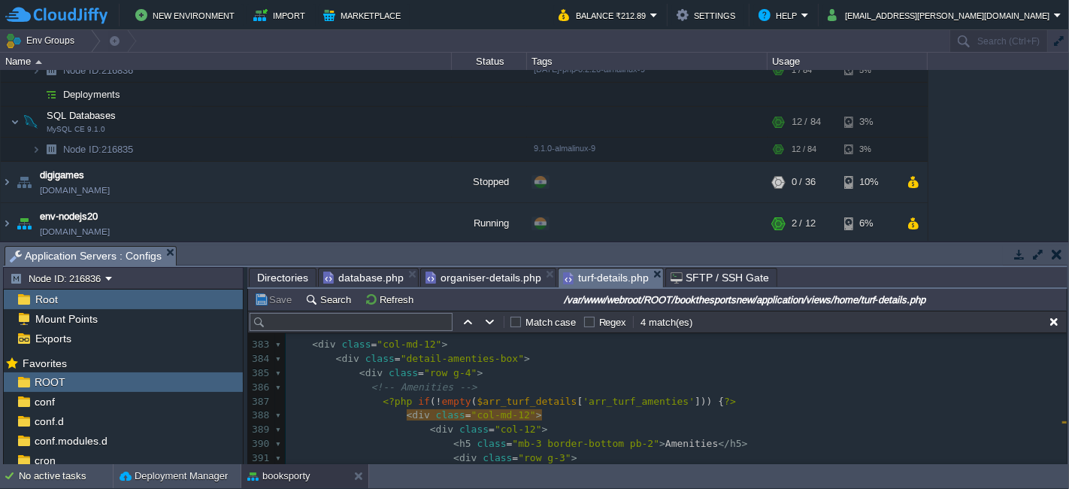
scroll to position [5643, 0]
